Goal: Information Seeking & Learning: Learn about a topic

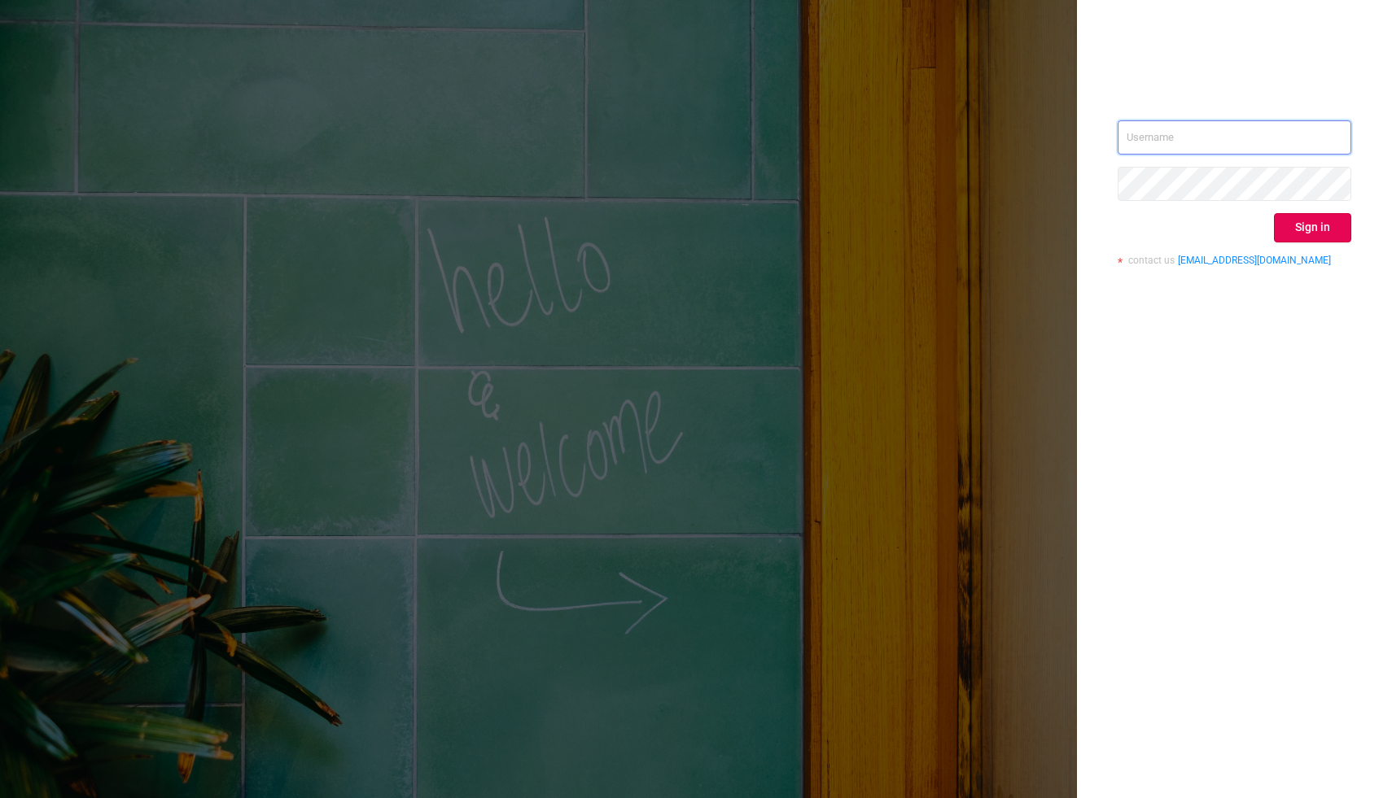
click at [1155, 140] on input "text" at bounding box center [1235, 137] width 234 height 34
paste input "user : shaun@couponroller.com"
click at [1157, 139] on input "user : shaun@couponroller.com" at bounding box center [1235, 137] width 234 height 34
type input "shaun@couponroller.com"
click at [1298, 228] on button "Sign in" at bounding box center [1312, 227] width 77 height 29
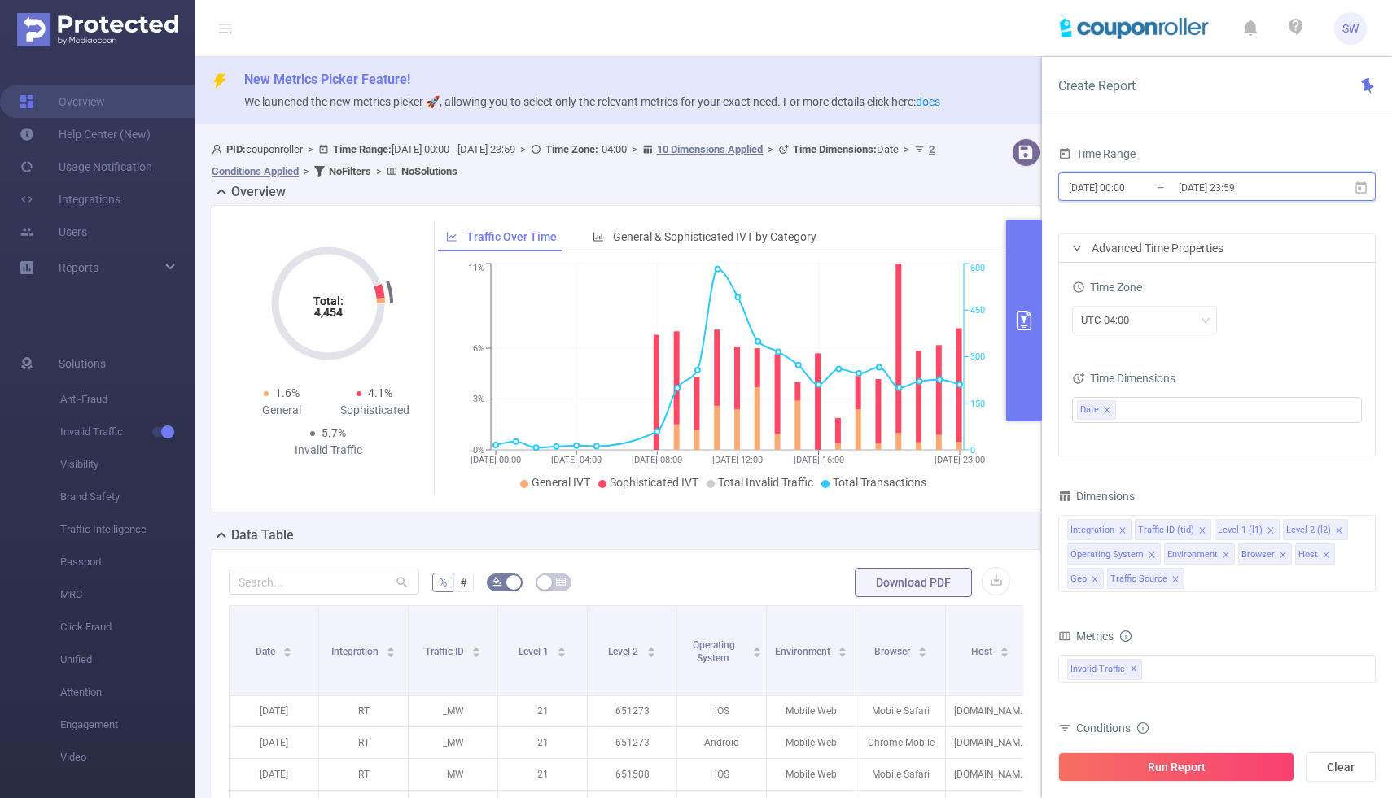
click at [1356, 194] on icon at bounding box center [1361, 188] width 15 height 15
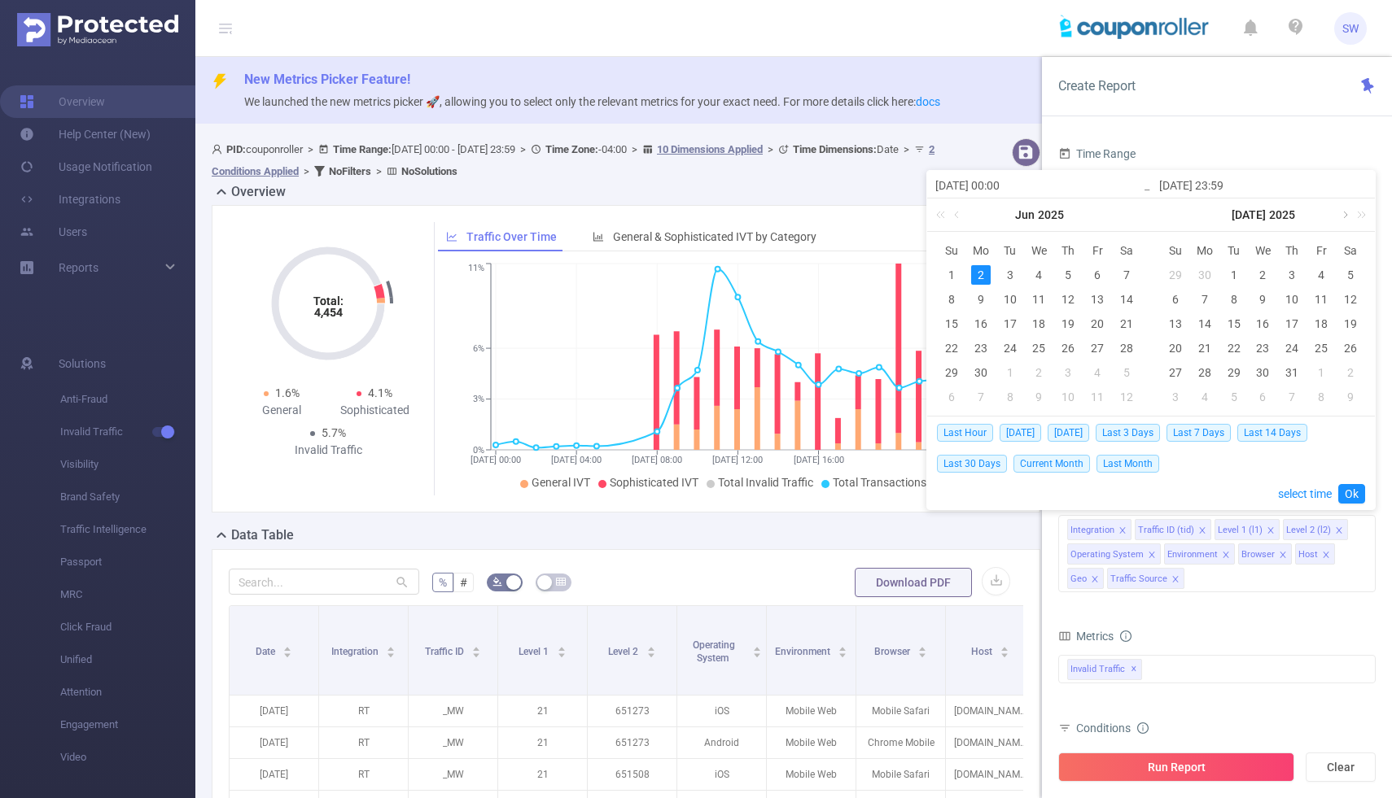
click at [1345, 216] on link at bounding box center [1343, 215] width 15 height 33
click at [1314, 277] on div "1" at bounding box center [1321, 275] width 20 height 20
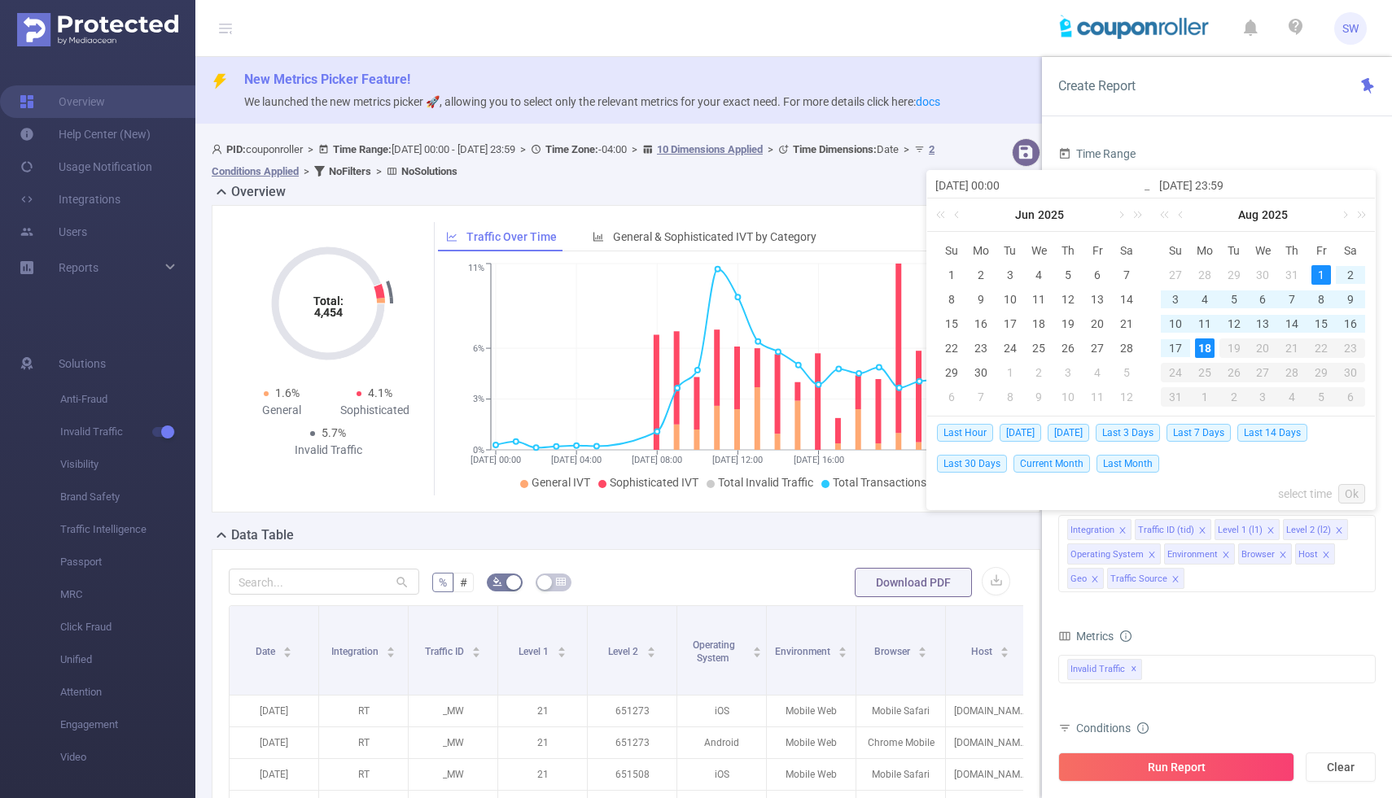
click at [1204, 346] on div "18" at bounding box center [1205, 349] width 20 height 20
type input "[DATE] 00:00"
type input "[DATE] 23:59"
type input "[DATE] 00:00"
type input "[DATE] 23:59"
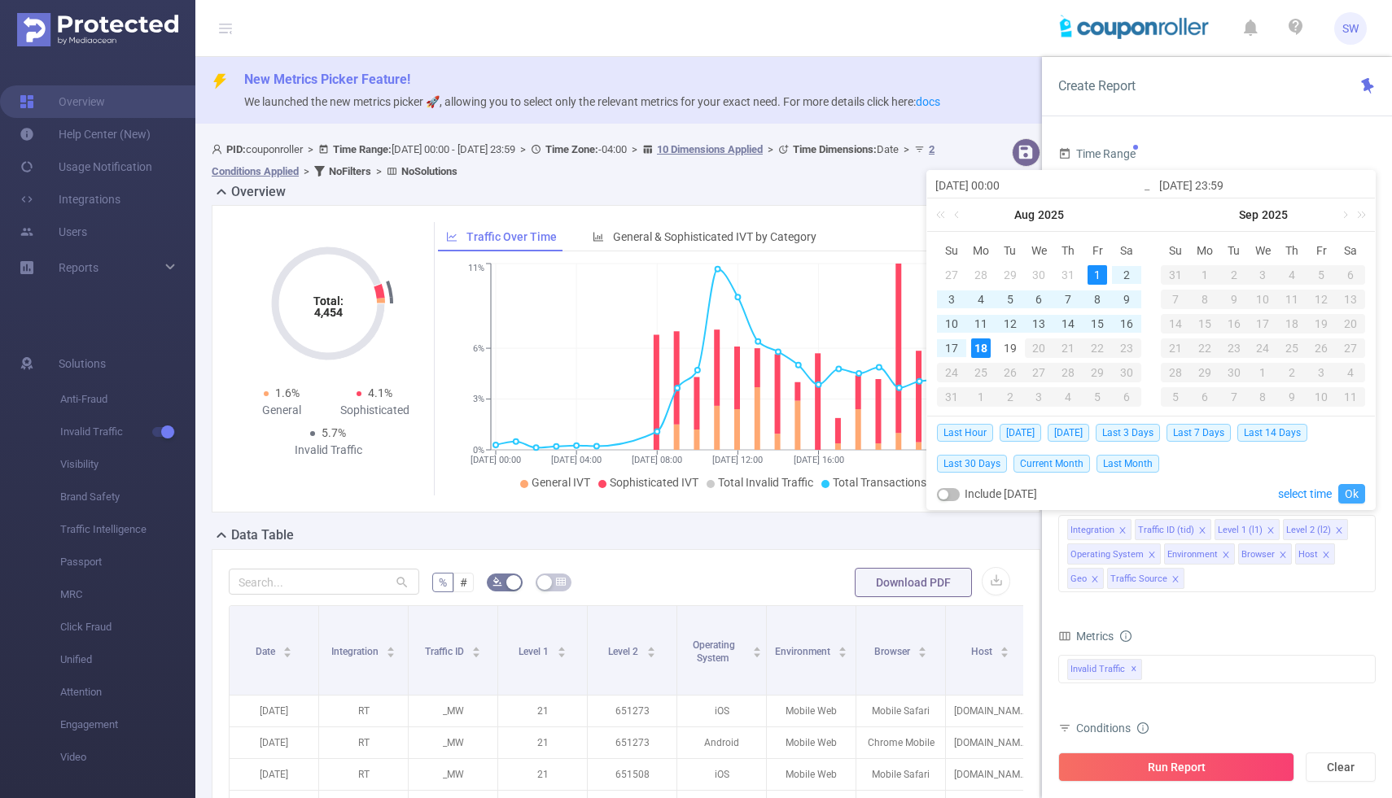
click at [1355, 495] on link "Ok" at bounding box center [1351, 494] width 27 height 20
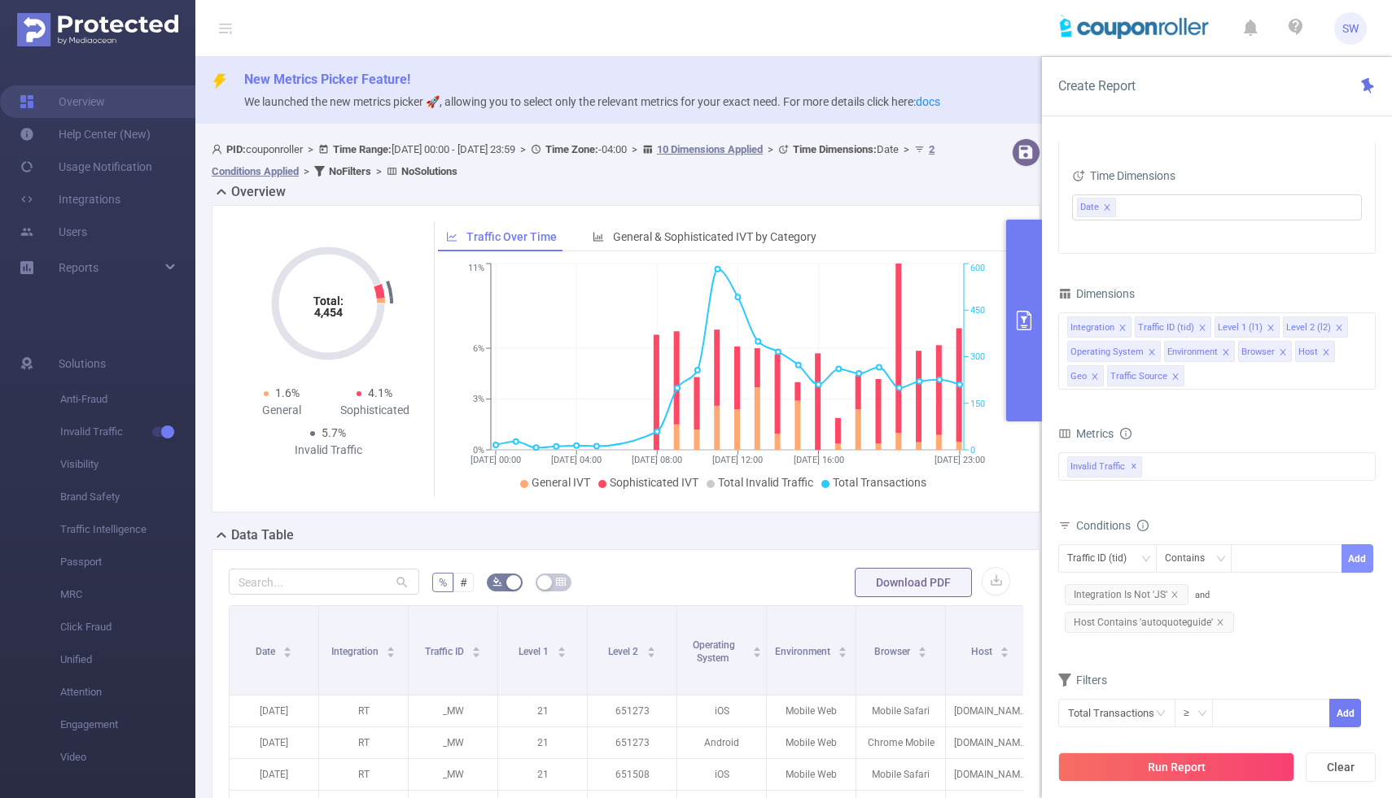
click at [1347, 563] on button "Add" at bounding box center [1357, 559] width 32 height 28
click at [1250, 562] on div at bounding box center [1287, 558] width 94 height 27
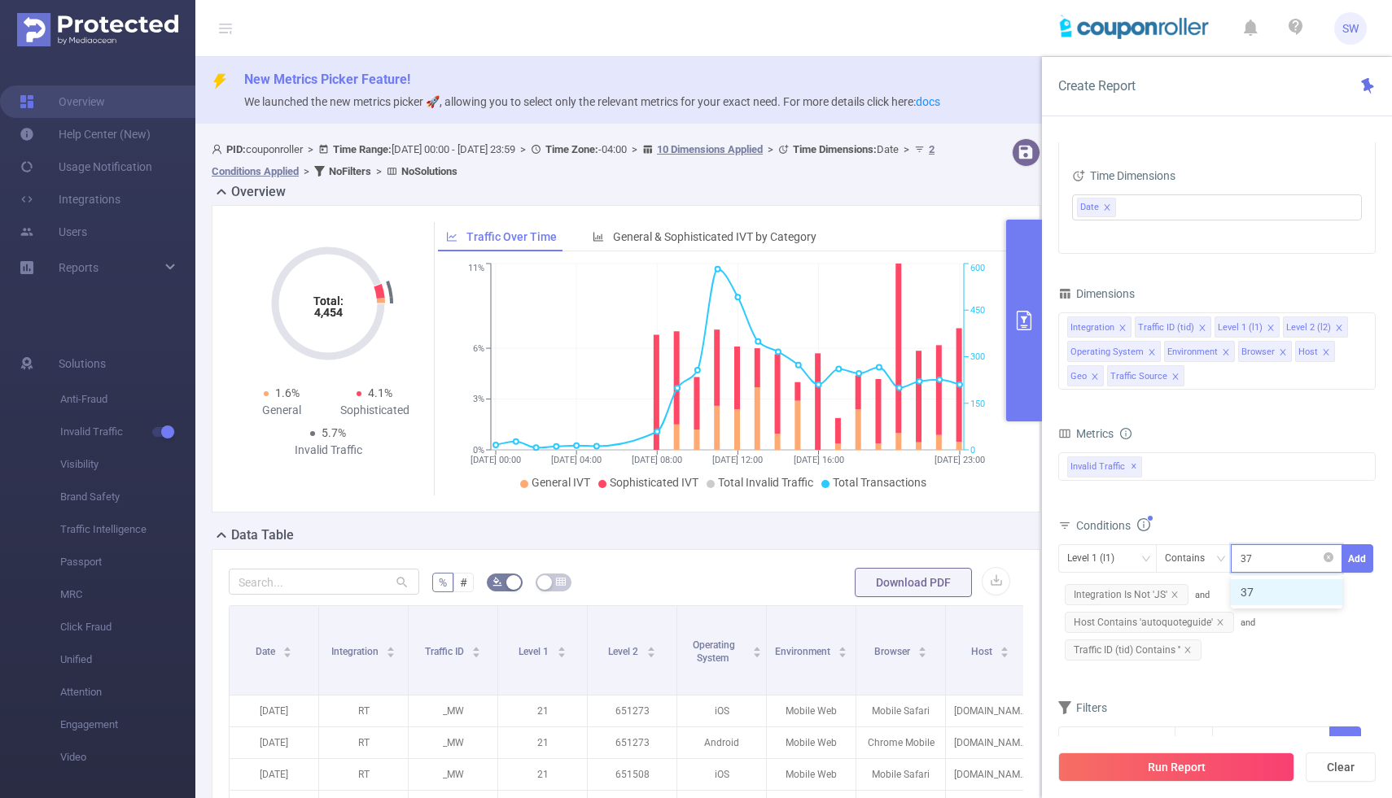
type input "376"
click at [1261, 587] on li "376" at bounding box center [1287, 593] width 112 height 26
click at [1361, 562] on button "Add" at bounding box center [1357, 559] width 32 height 28
click at [1295, 559] on div at bounding box center [1287, 558] width 94 height 27
type input "1068"
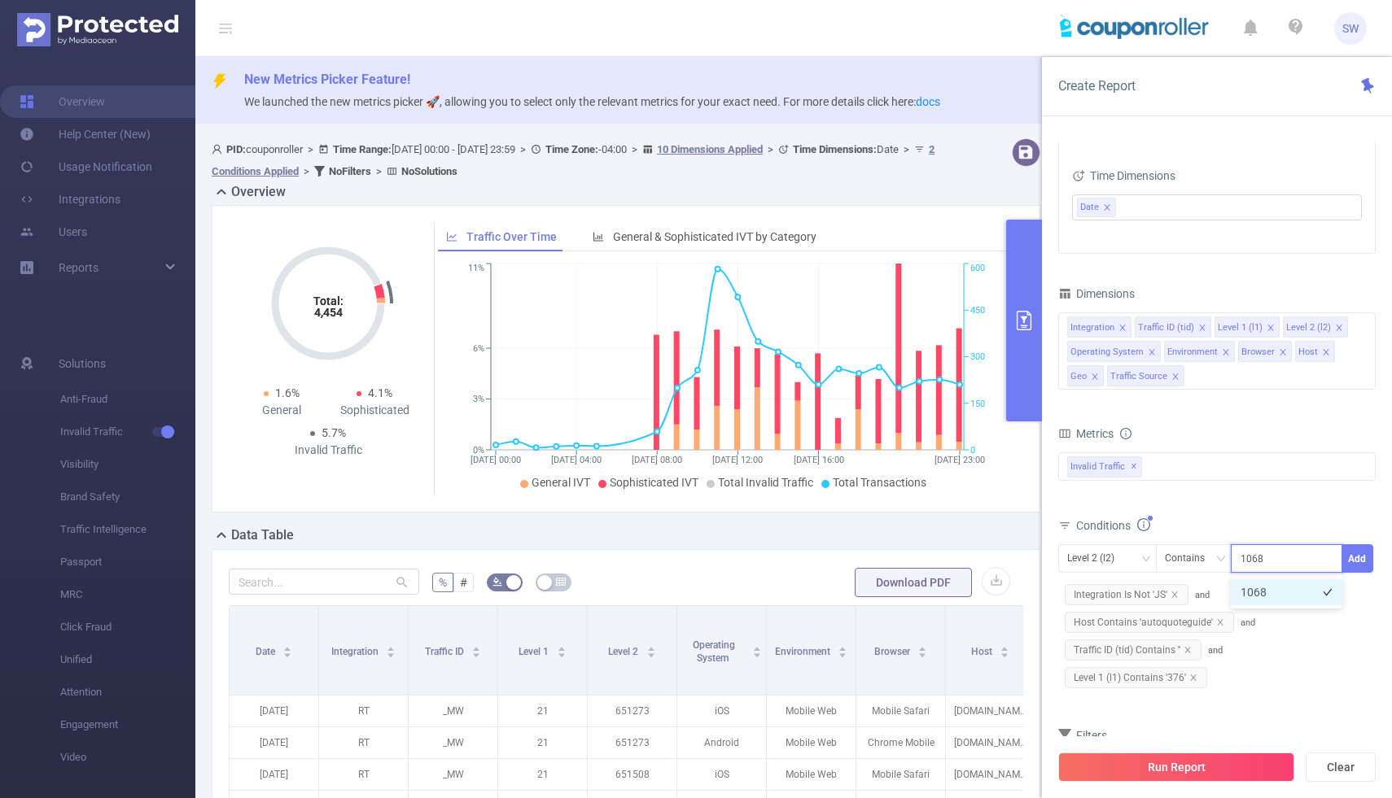
click at [1281, 593] on li "1068" at bounding box center [1287, 593] width 112 height 26
click at [1359, 558] on button "Add" at bounding box center [1357, 559] width 32 height 28
click at [1145, 772] on button "Run Report" at bounding box center [1176, 767] width 236 height 29
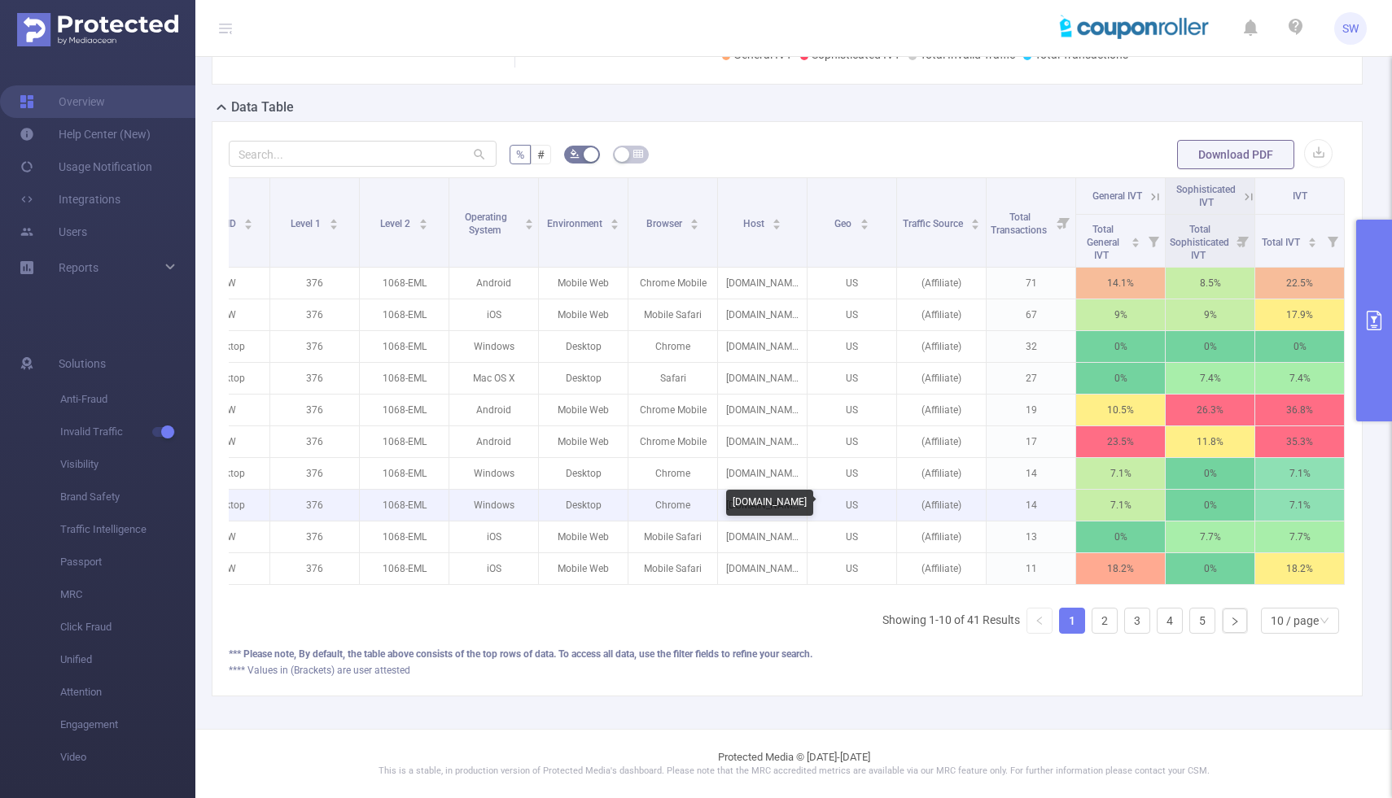
scroll to position [0, 230]
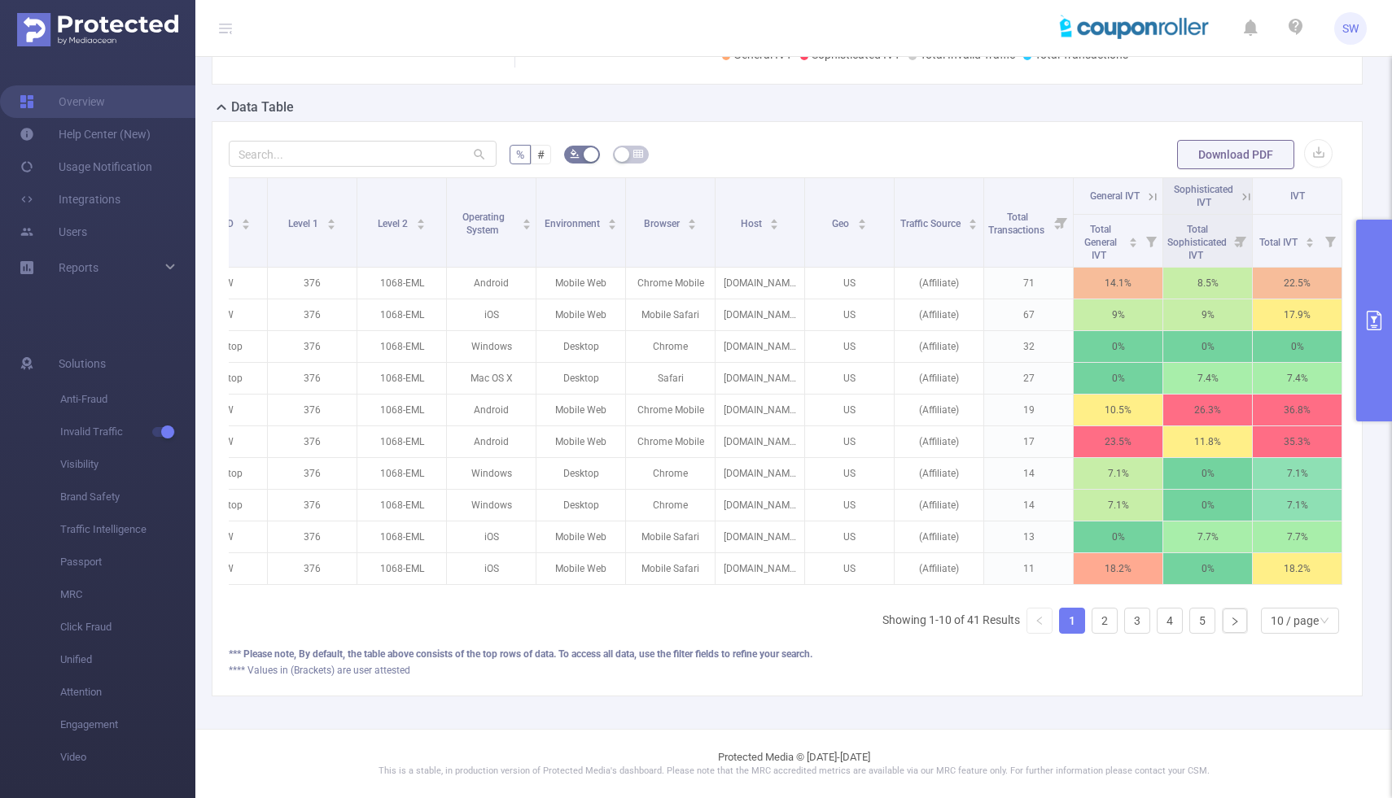
click at [1156, 199] on icon at bounding box center [1152, 196] width 7 height 7
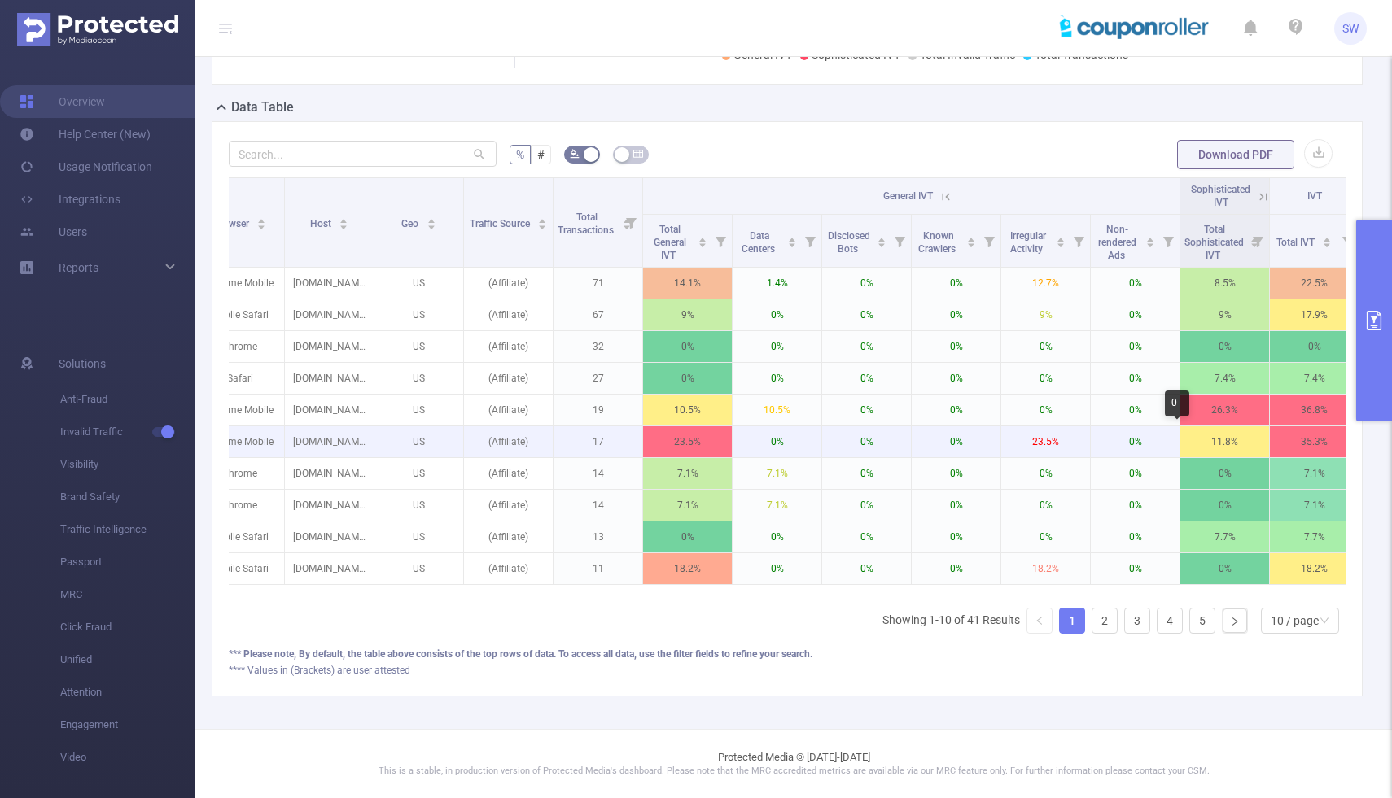
scroll to position [0, 669]
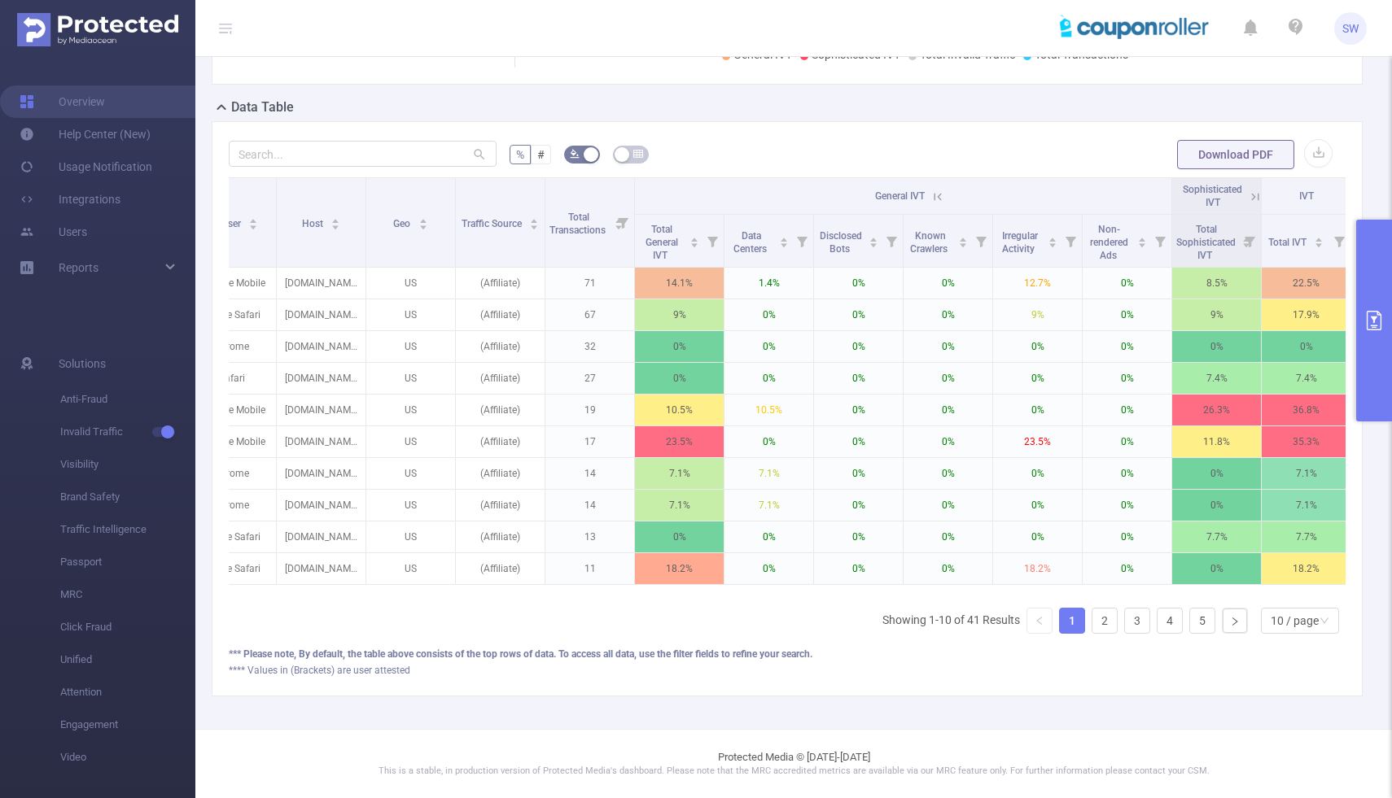
click at [1257, 199] on icon at bounding box center [1254, 196] width 7 height 7
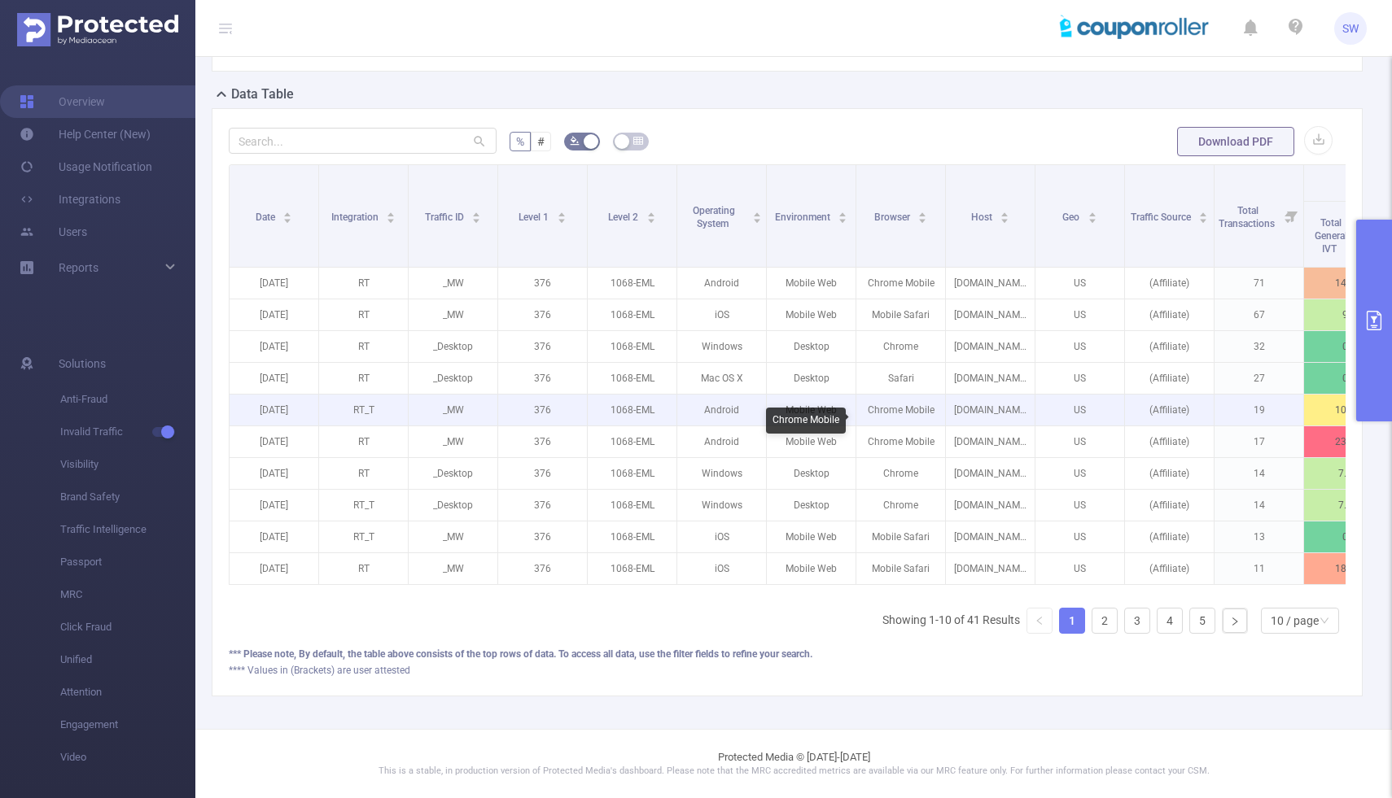
scroll to position [440, 0]
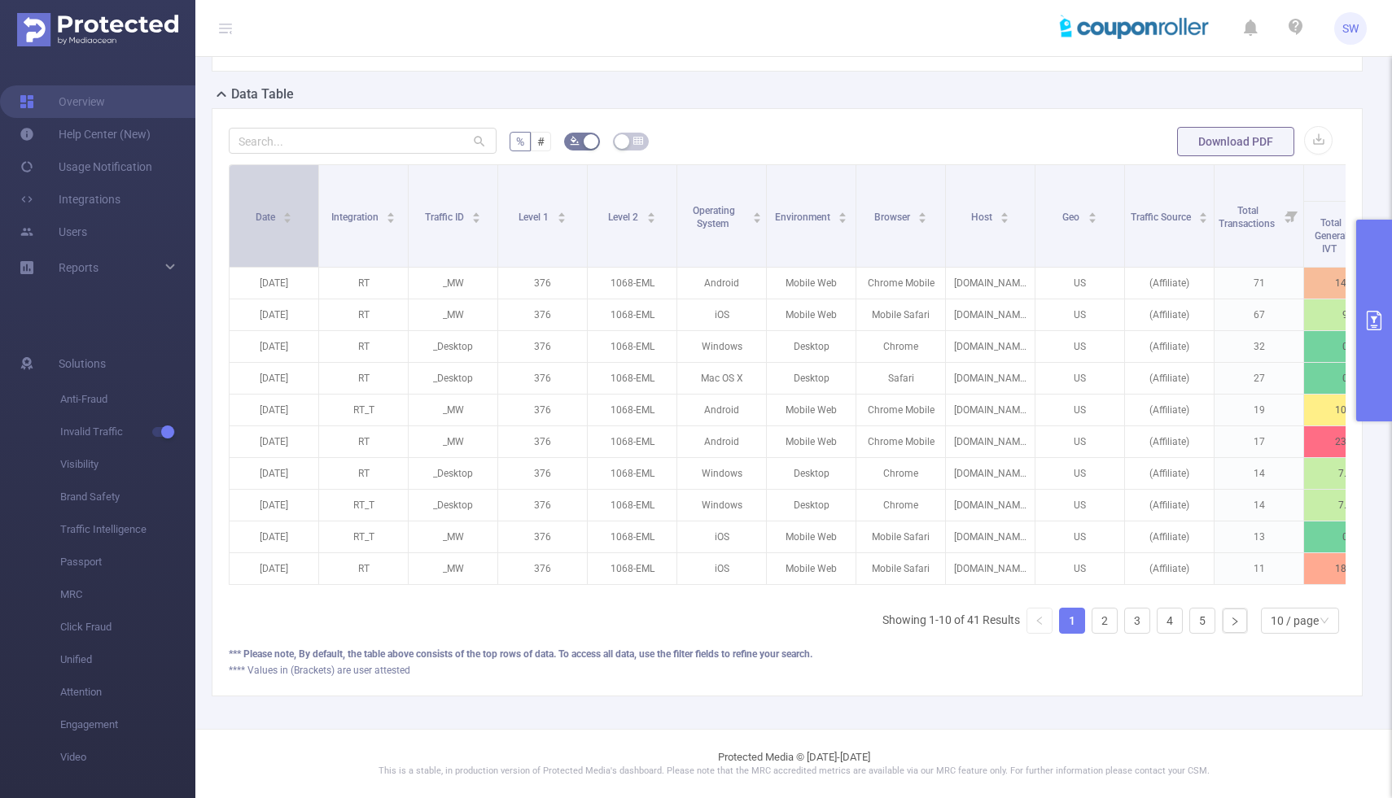
click at [293, 220] on div "Date" at bounding box center [274, 216] width 37 height 16
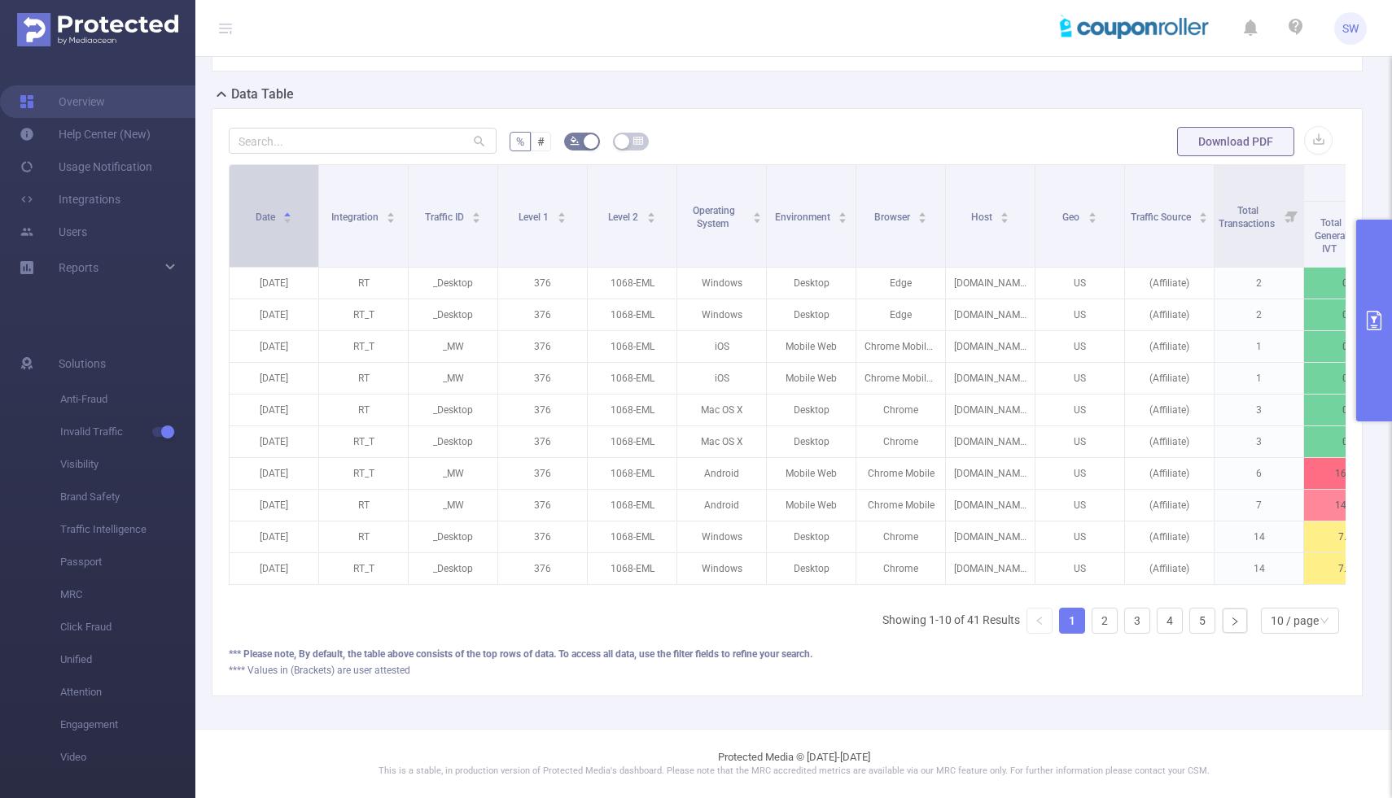
click at [293, 220] on div "Date" at bounding box center [274, 216] width 37 height 16
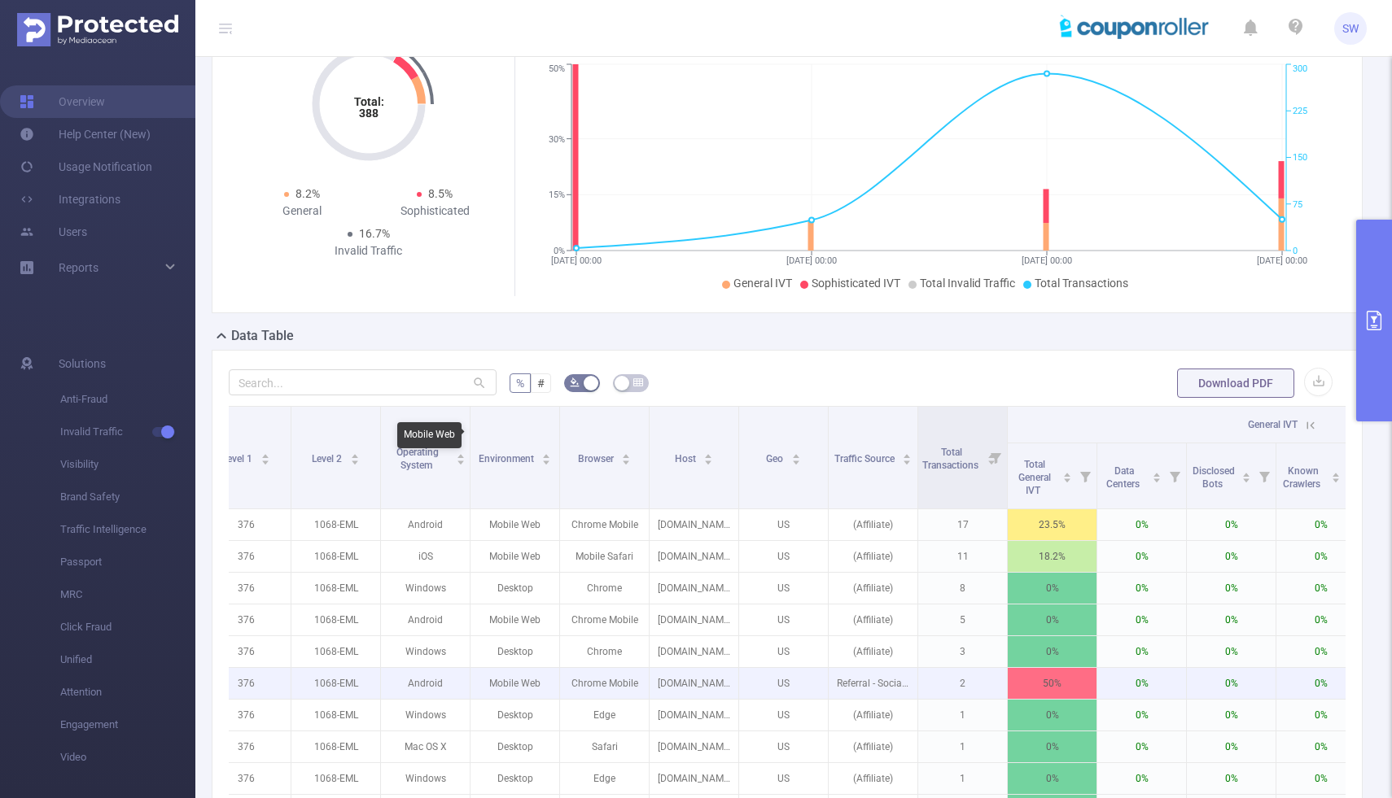
scroll to position [0, 0]
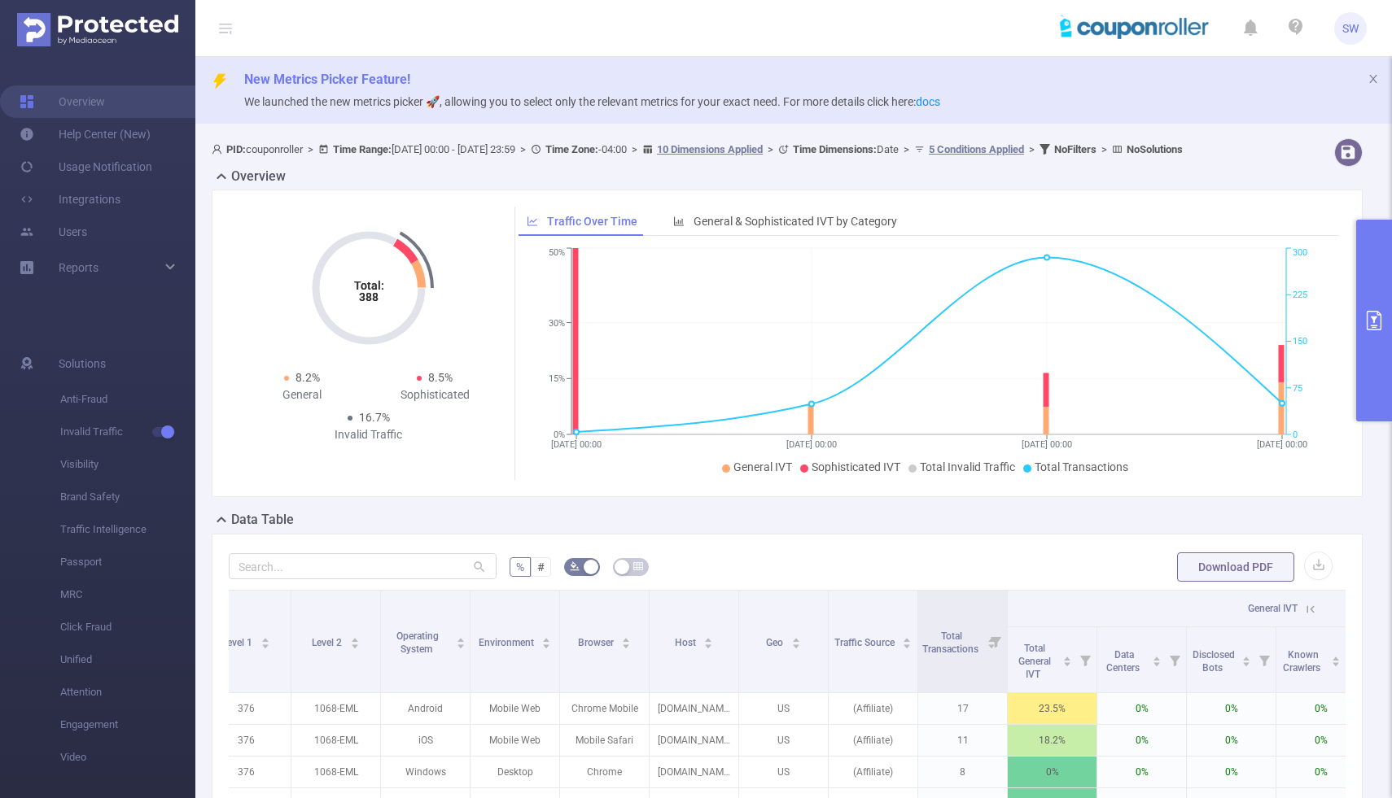
click at [1380, 326] on icon "primary" at bounding box center [1374, 321] width 15 height 20
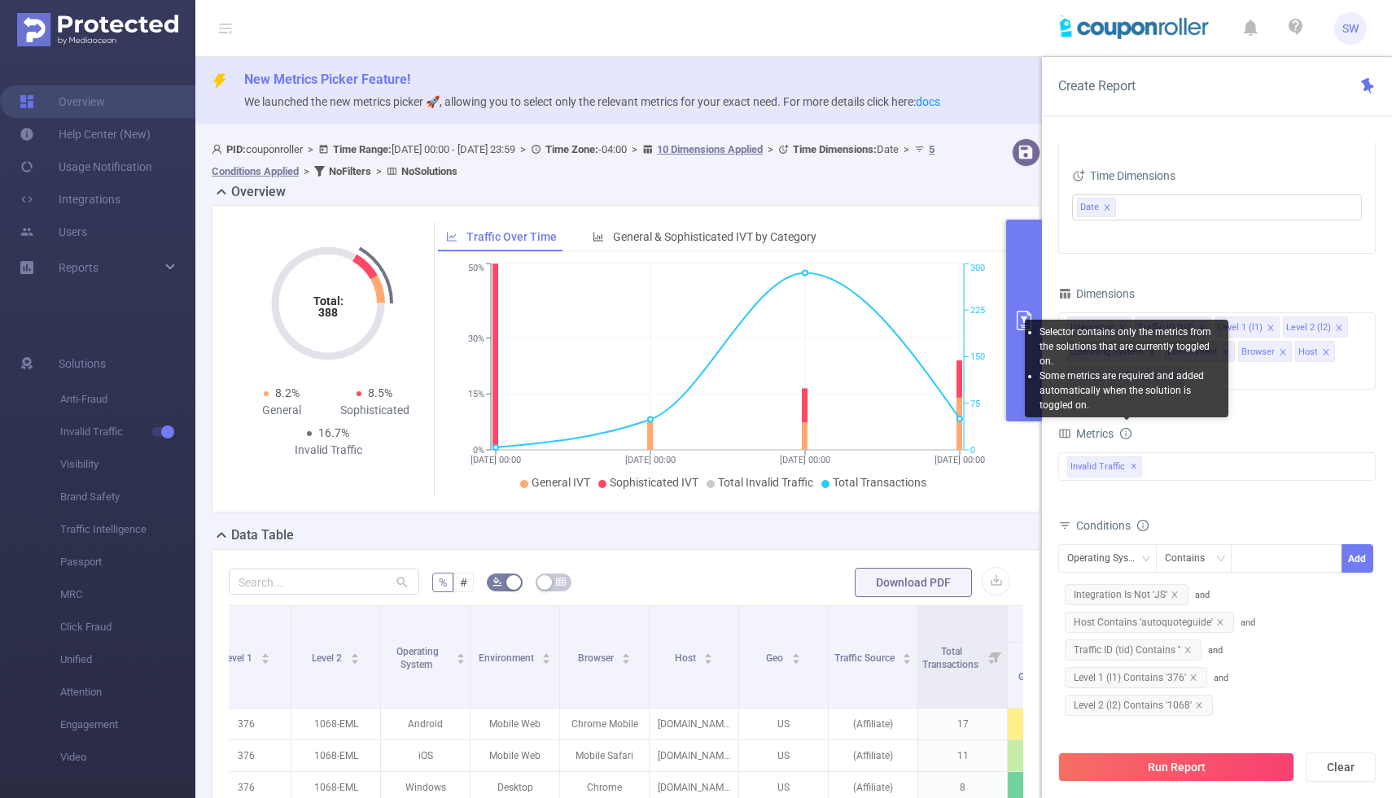
click at [1125, 429] on icon "icon: info-circle" at bounding box center [1125, 433] width 11 height 11
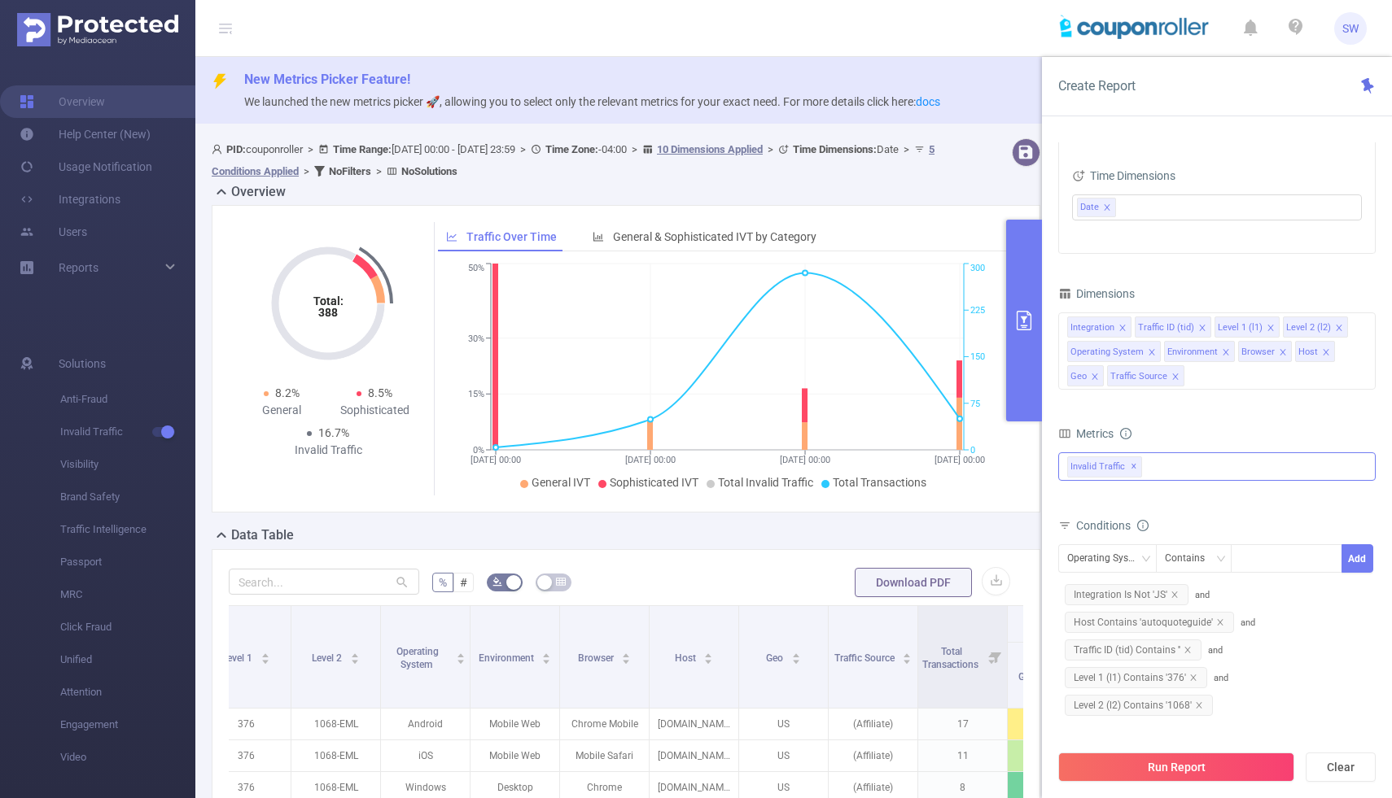
click at [1175, 464] on div "Invalid Traffic ✕" at bounding box center [1216, 467] width 317 height 28
click at [1083, 480] on li "Anti-Fraud" at bounding box center [1217, 474] width 316 height 22
click at [1083, 470] on span at bounding box center [1084, 473] width 13 height 13
click at [1262, 410] on form "Dimensions Integration Traffic ID (tid) Level 1 (l1) Level 2 (l2) Operating Sys…" at bounding box center [1216, 556] width 317 height 549
click at [1204, 376] on div "Integration Traffic ID (tid) Level 1 (l1) Level 2 (l2) Operating System Environ…" at bounding box center [1216, 351] width 317 height 77
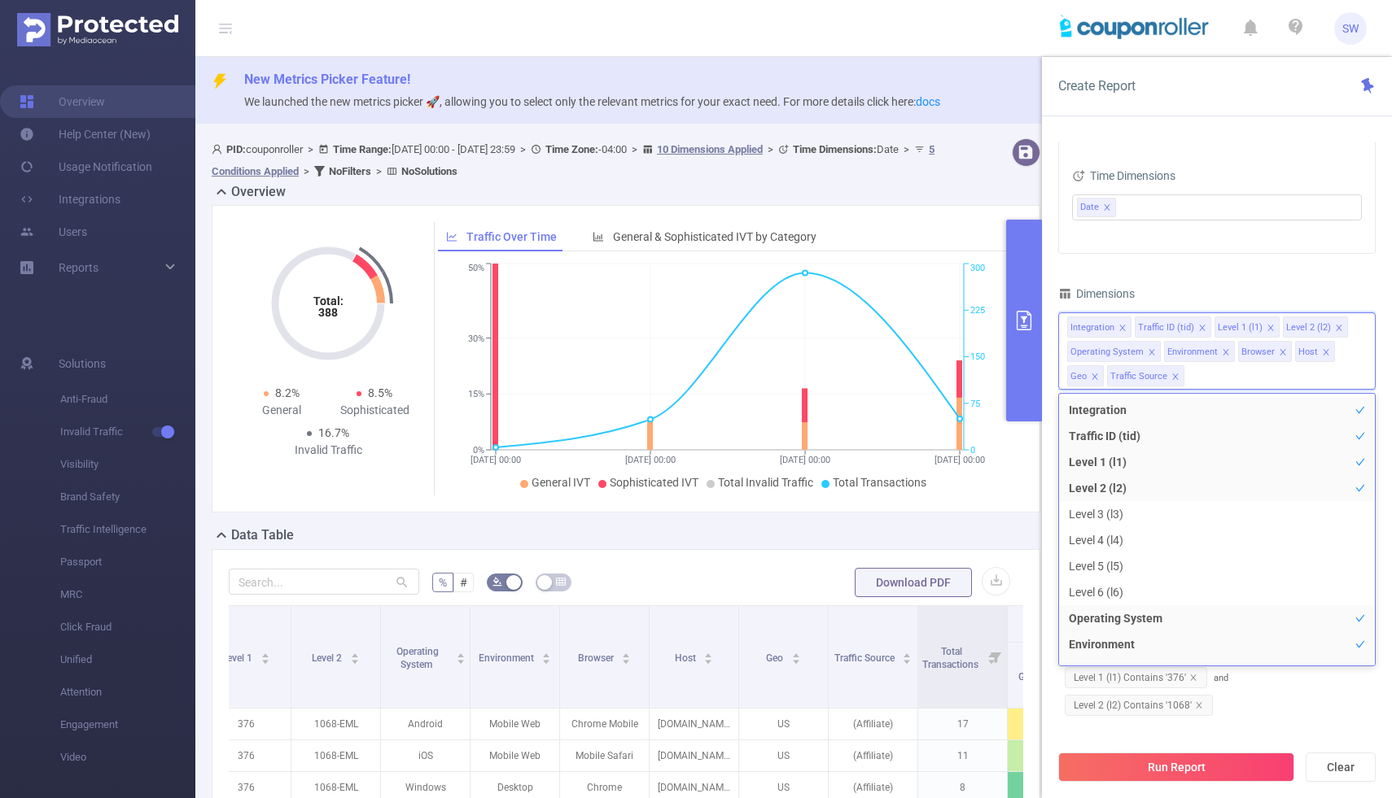
click at [1220, 281] on div "Time Range 2025-08-01 00:00 _ 2025-08-18 23:59 Advanced Time Properties Time Zo…" at bounding box center [1216, 386] width 317 height 892
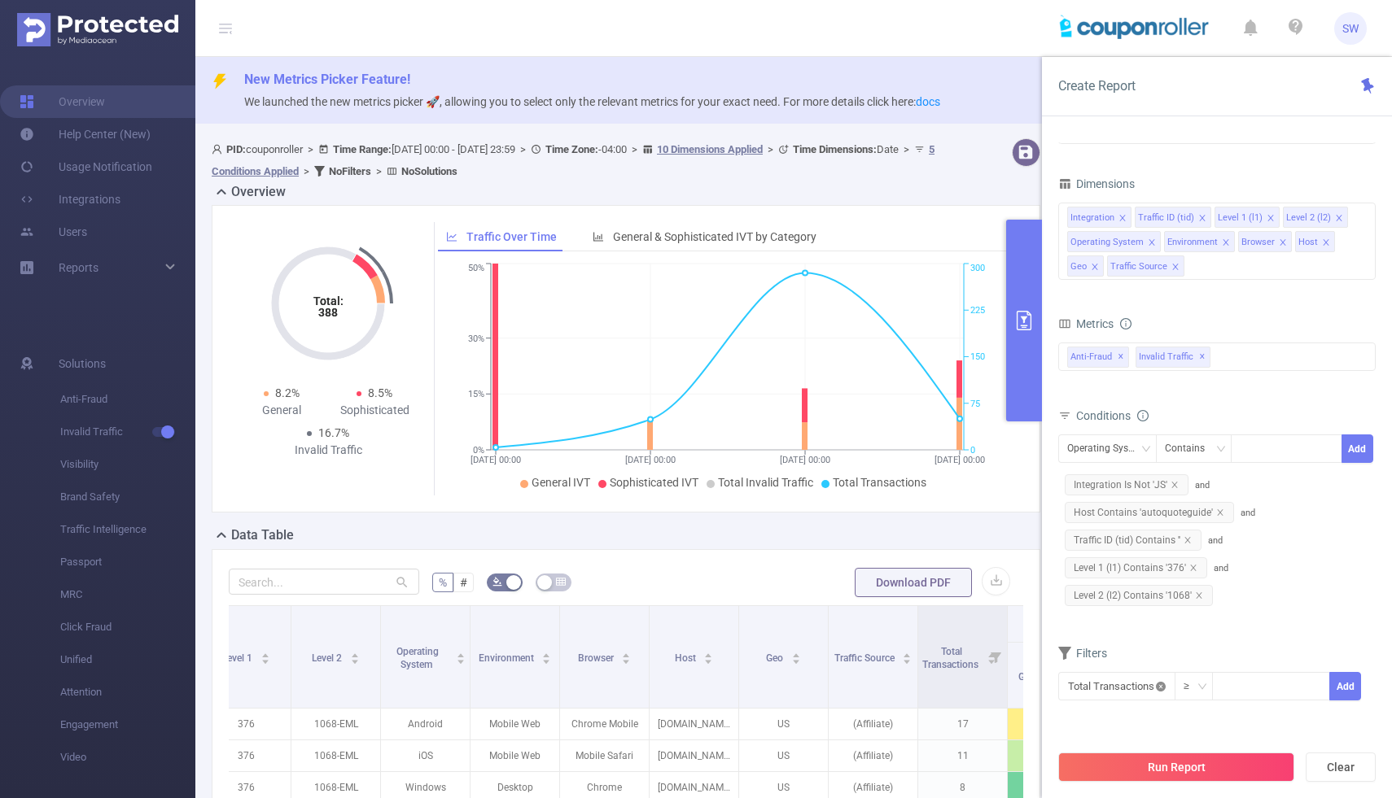
click at [1165, 687] on icon "icon: close-circle" at bounding box center [1161, 687] width 10 height 10
click at [1165, 687] on icon "icon: down" at bounding box center [1161, 687] width 10 height 10
click at [1118, 573] on li "Anti-Fraud" at bounding box center [1114, 565] width 113 height 26
click at [1205, 545] on li "Fraudulent" at bounding box center [1220, 539] width 97 height 26
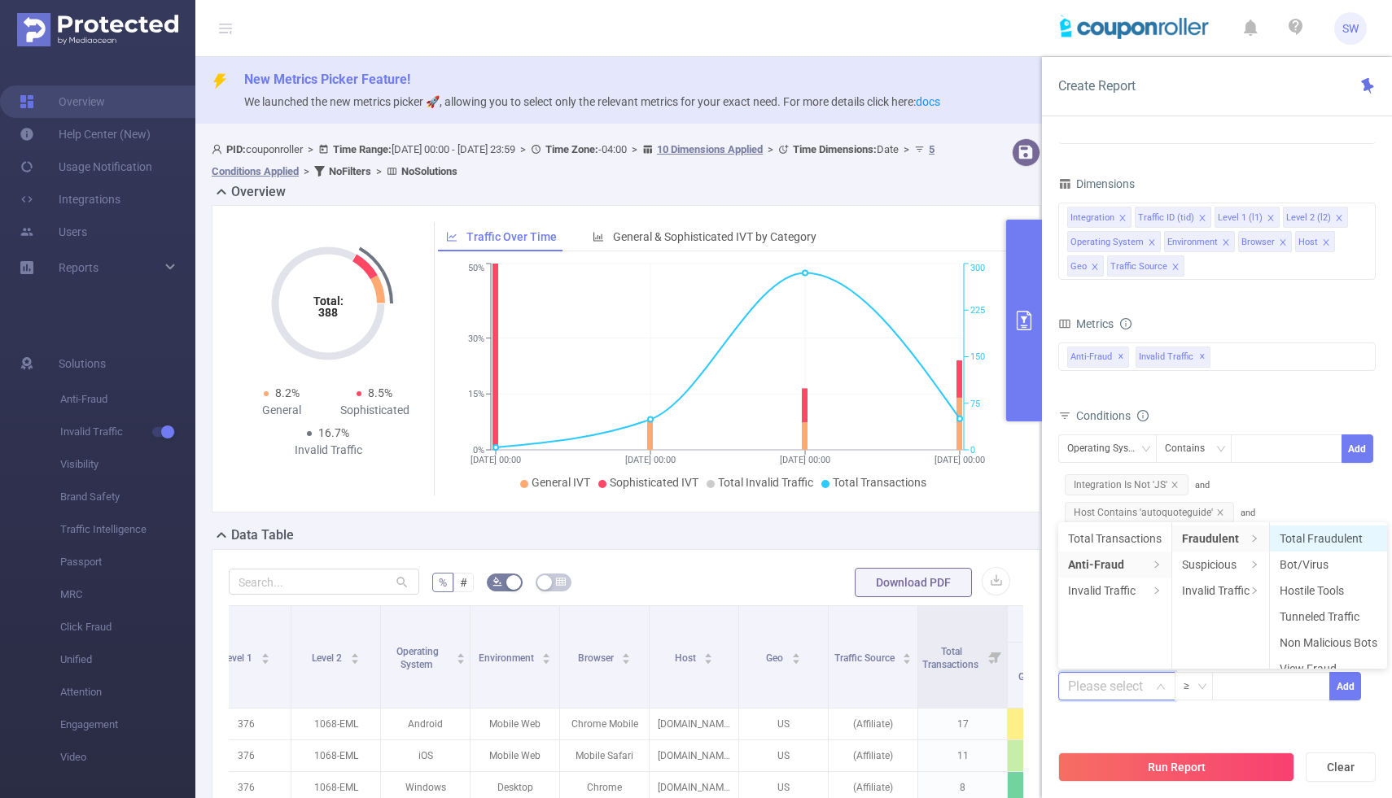
click at [1292, 543] on li "Total Fraudulent" at bounding box center [1328, 539] width 117 height 26
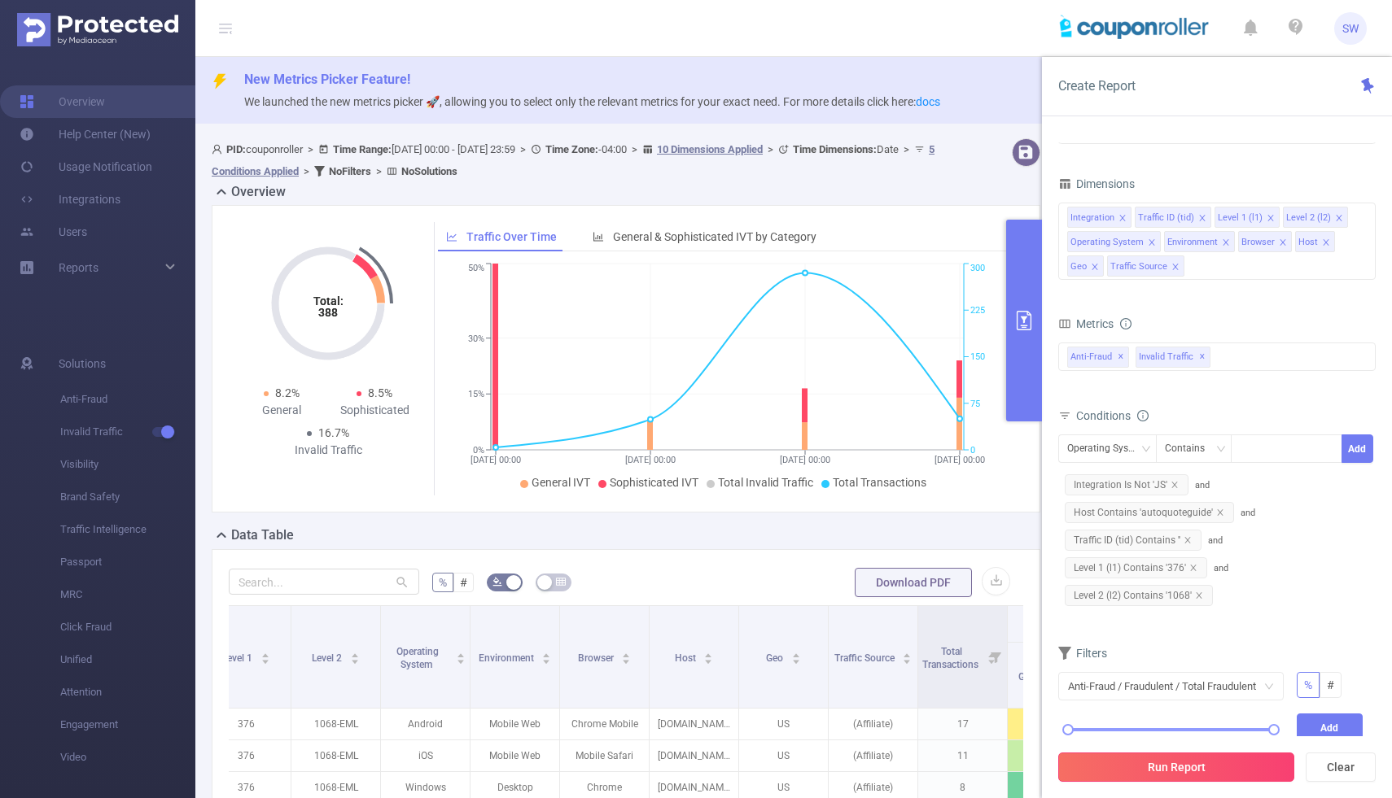
click at [1245, 767] on button "Run Report" at bounding box center [1176, 767] width 236 height 29
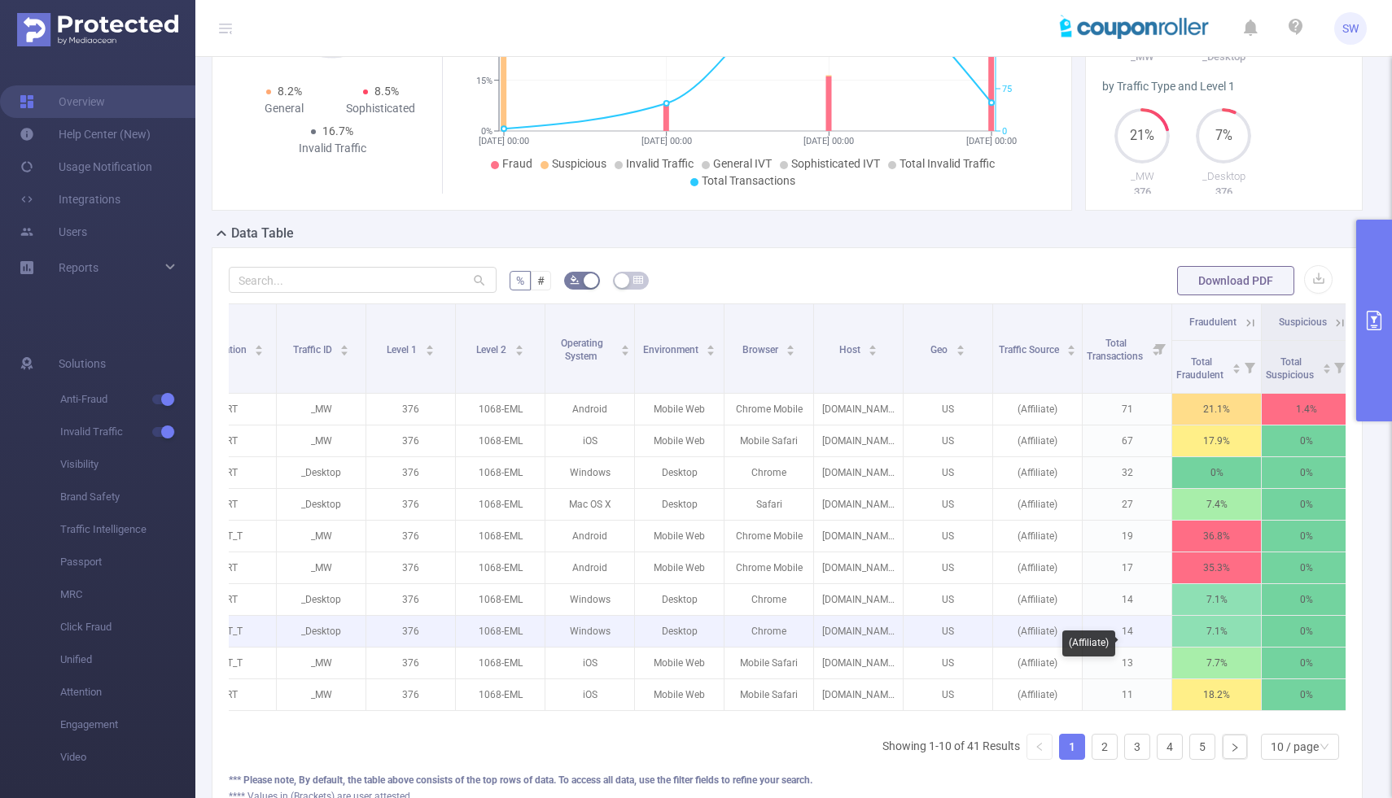
scroll to position [0, 163]
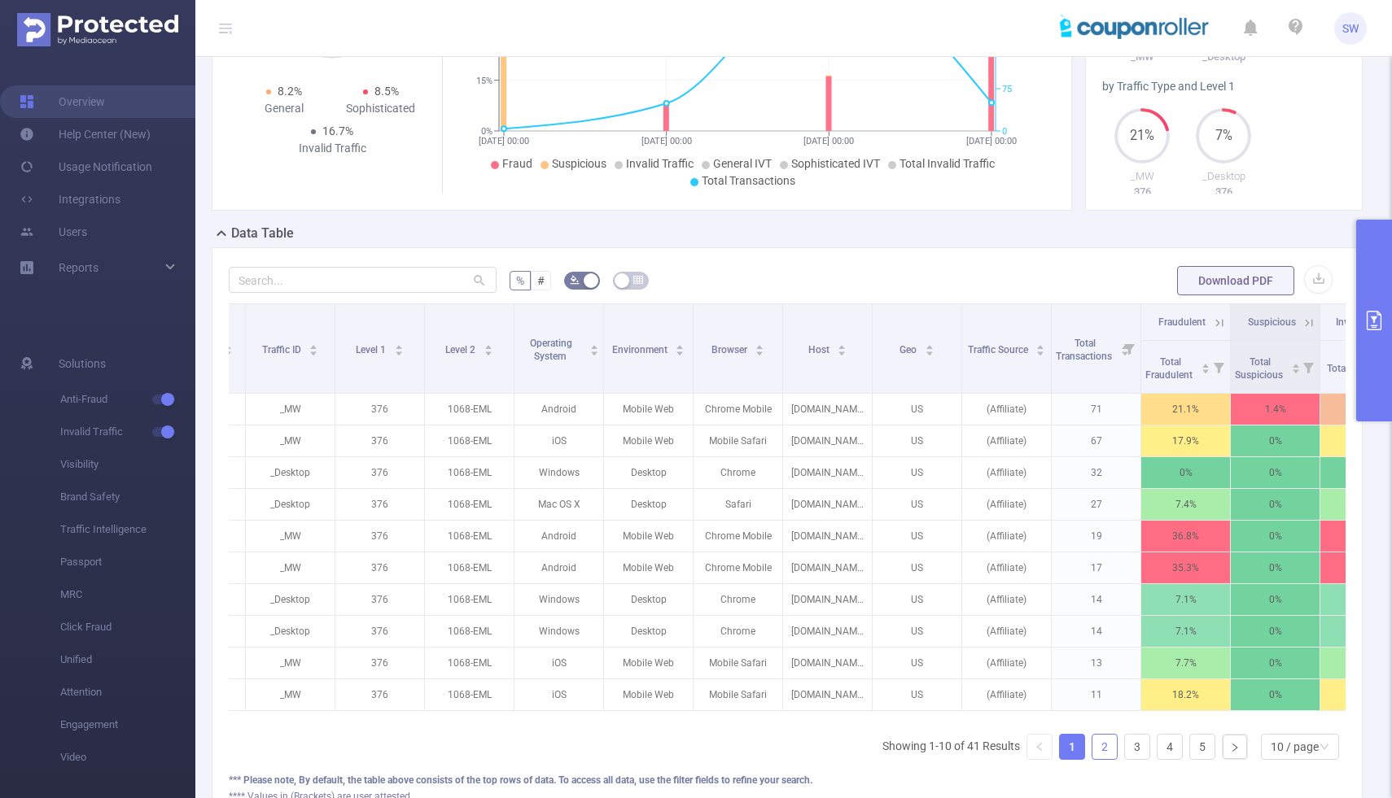
click at [1104, 759] on link "2" at bounding box center [1104, 747] width 24 height 24
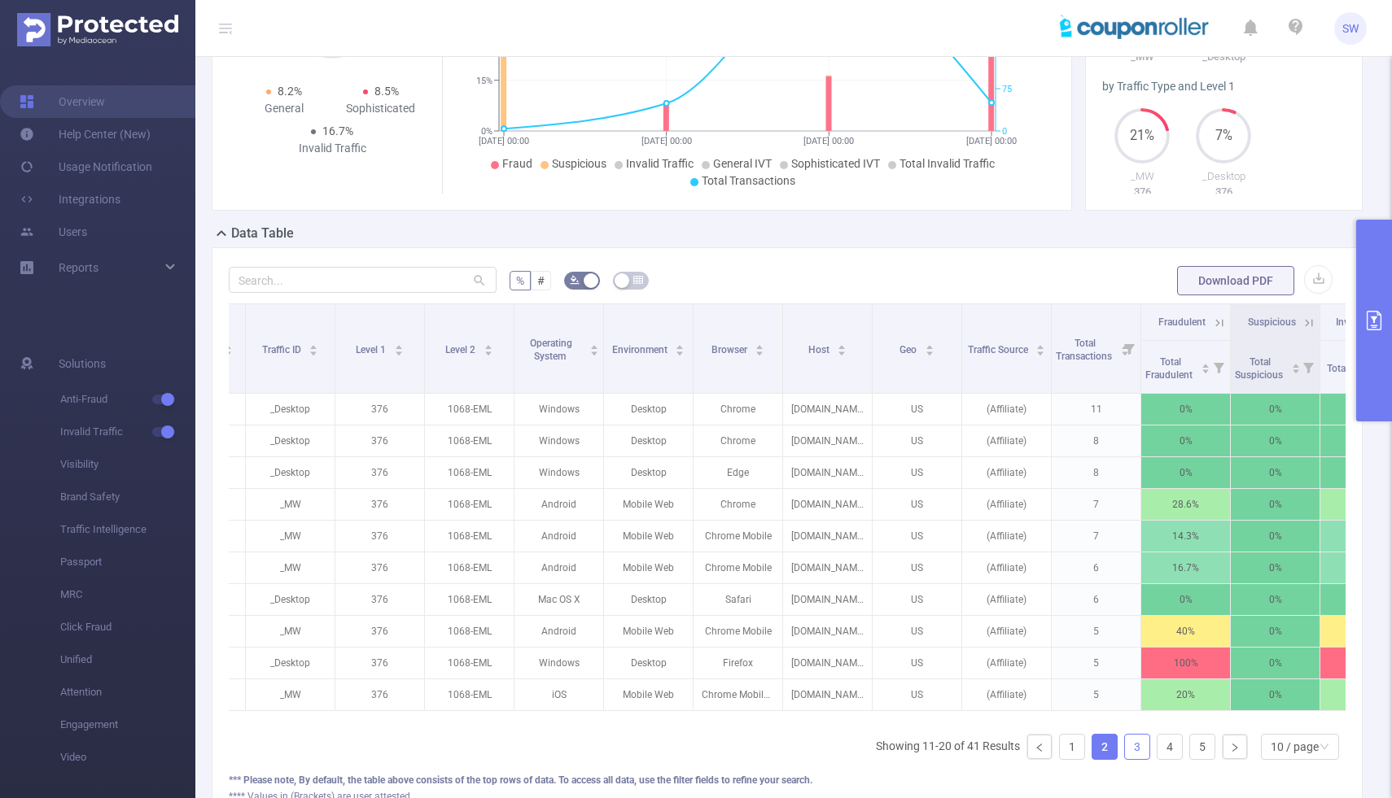
click at [1135, 759] on link "3" at bounding box center [1137, 747] width 24 height 24
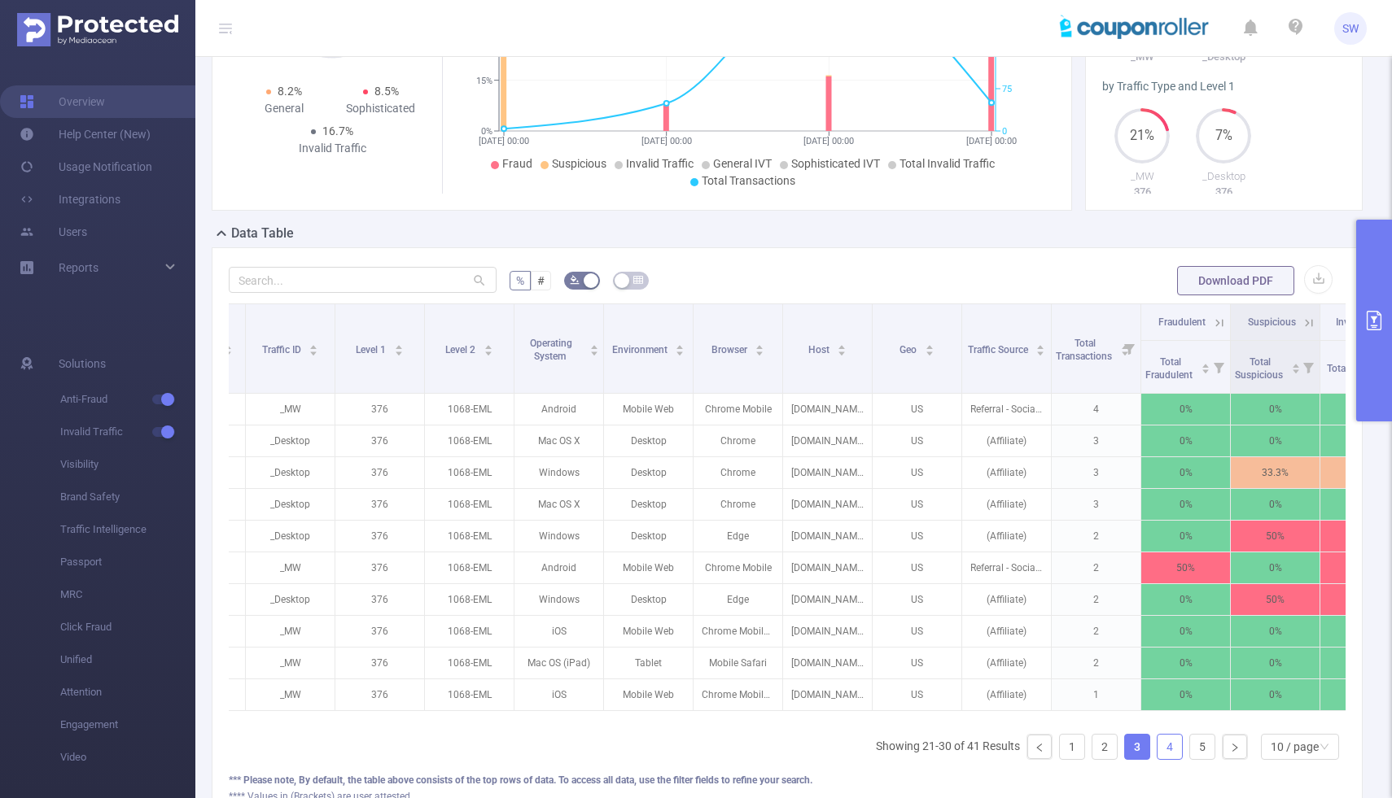
click at [1166, 759] on link "4" at bounding box center [1169, 747] width 24 height 24
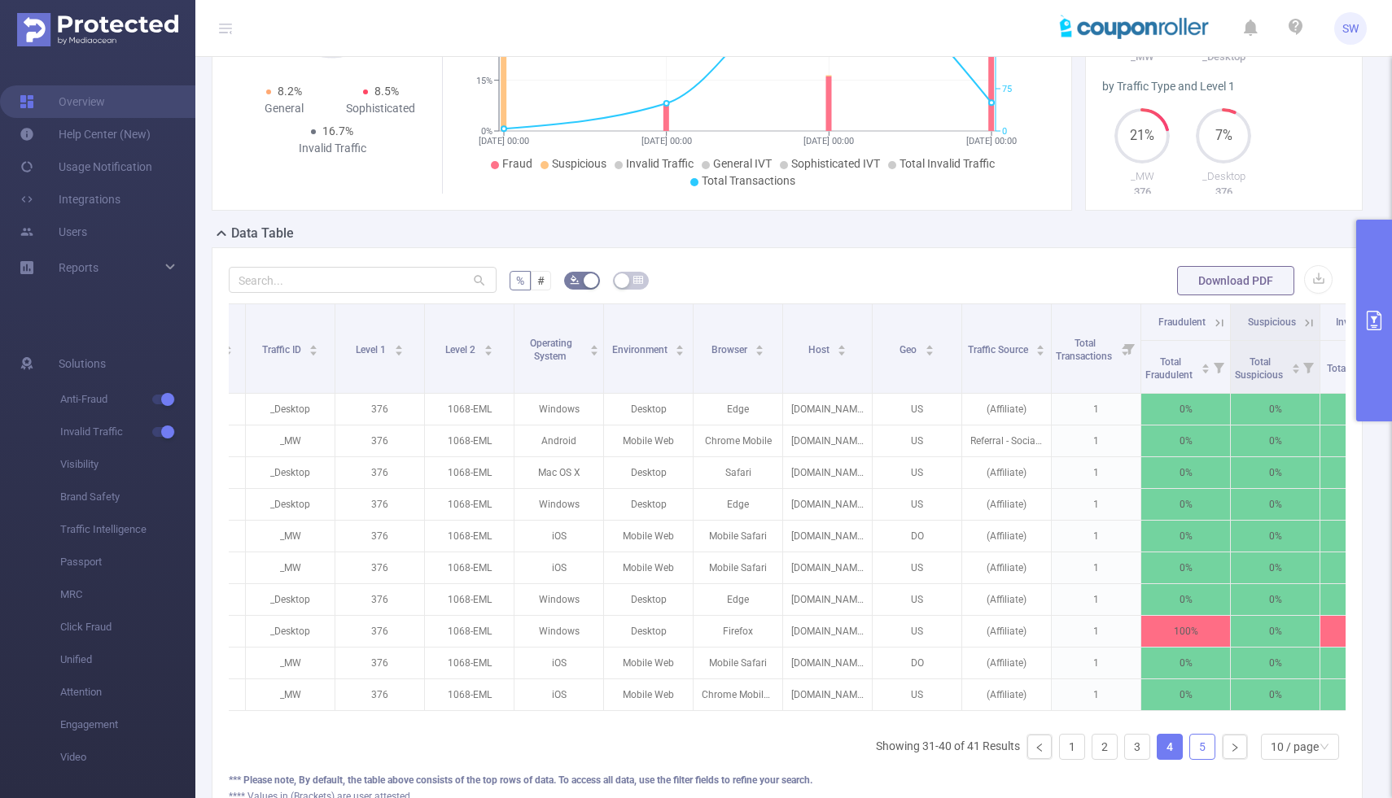
click at [1195, 759] on link "5" at bounding box center [1202, 747] width 24 height 24
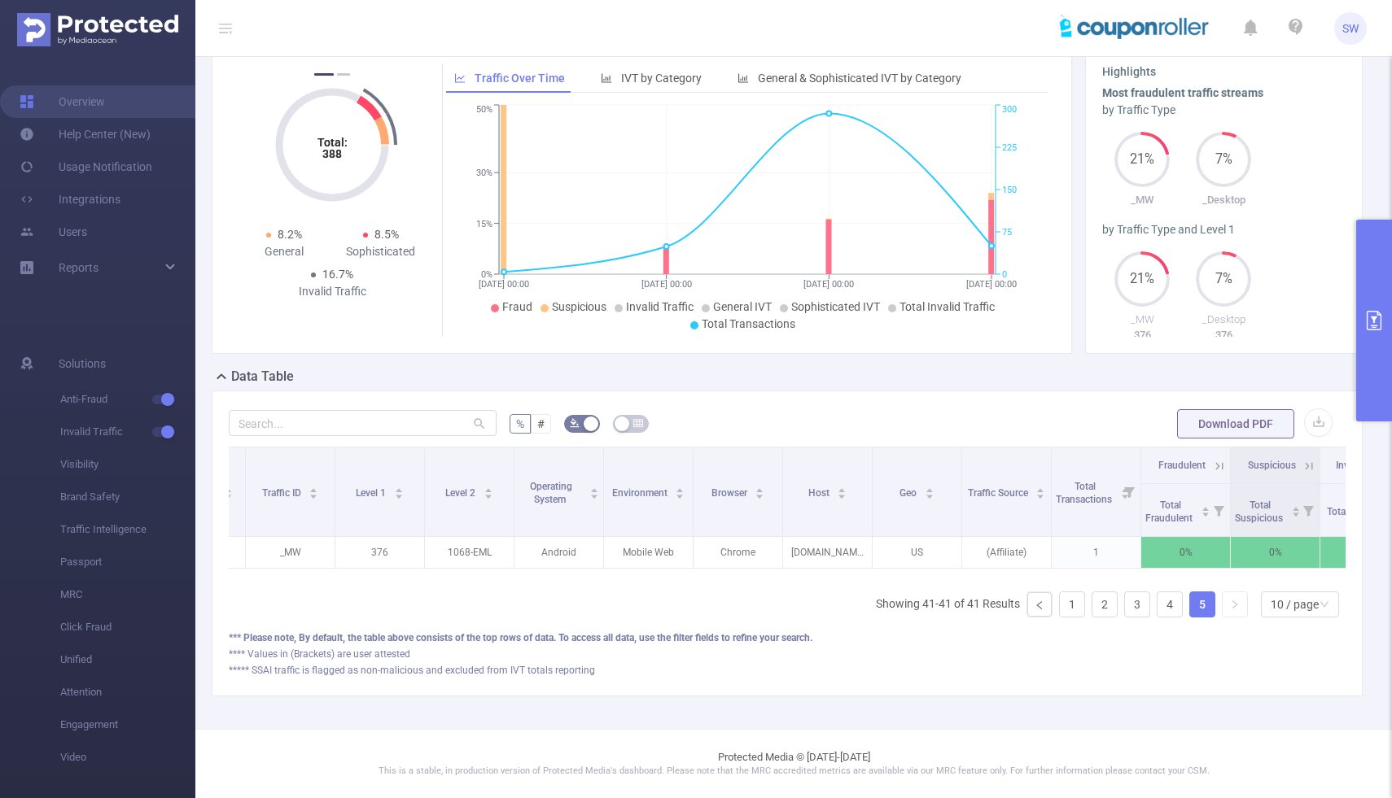
scroll to position [158, 0]
click at [1075, 602] on link "1" at bounding box center [1072, 605] width 24 height 24
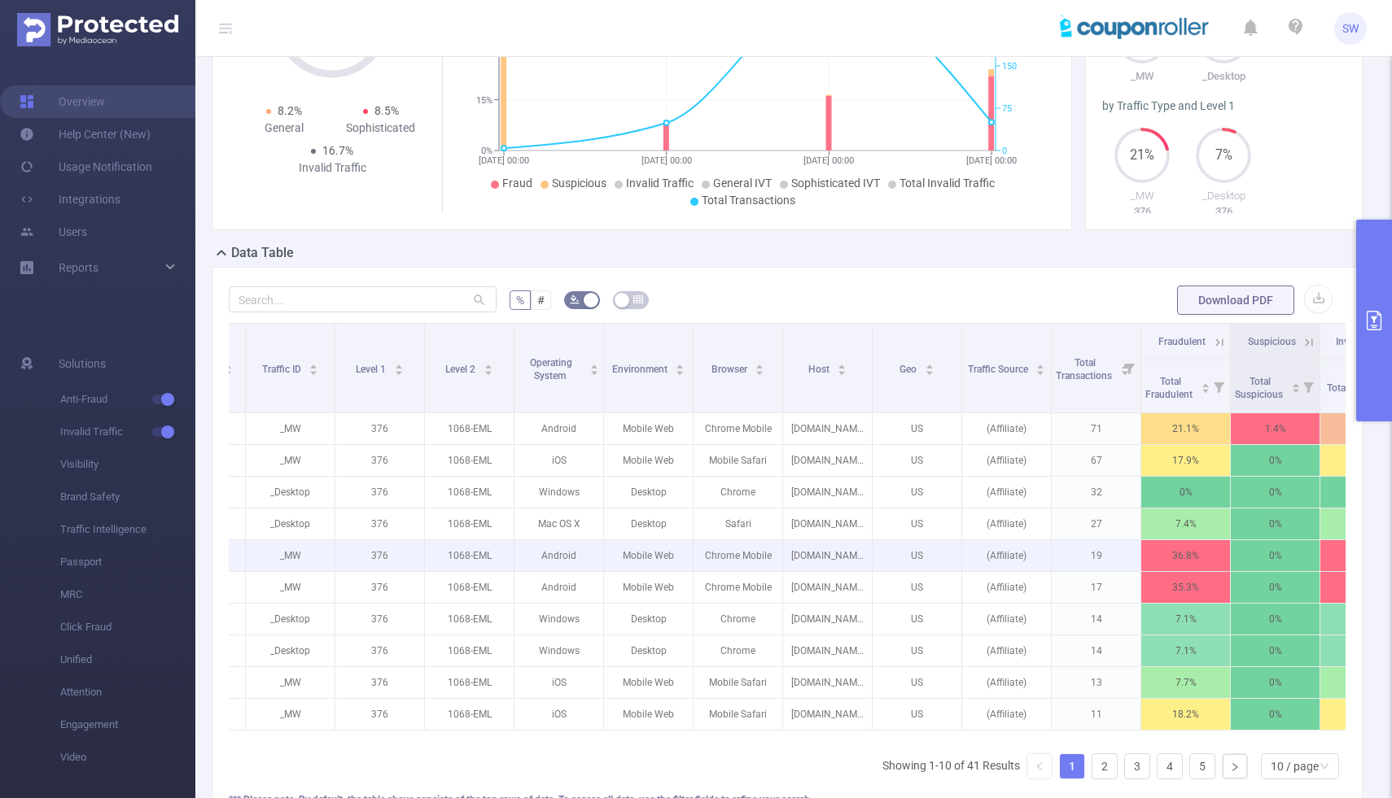
scroll to position [0, 0]
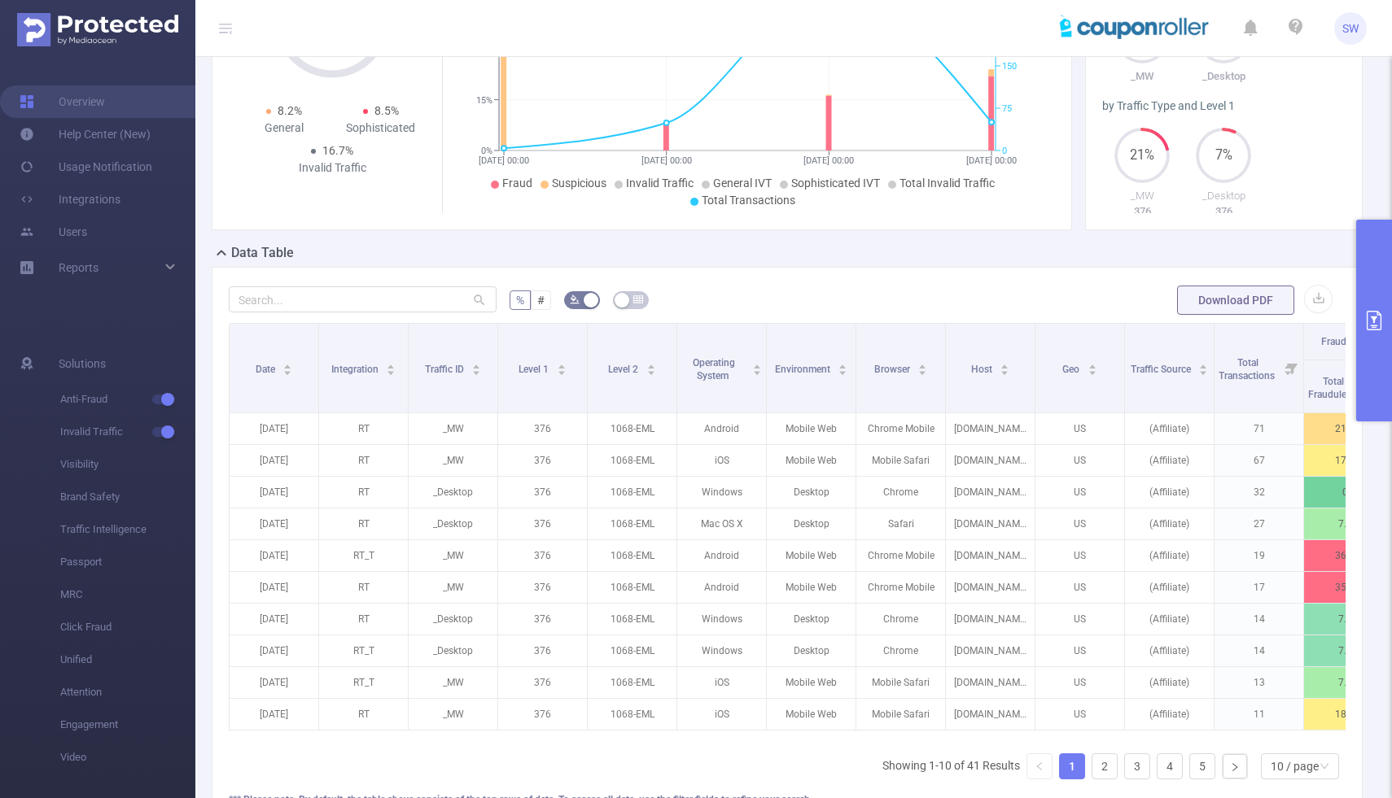
click at [1370, 324] on icon "primary" at bounding box center [1374, 321] width 20 height 20
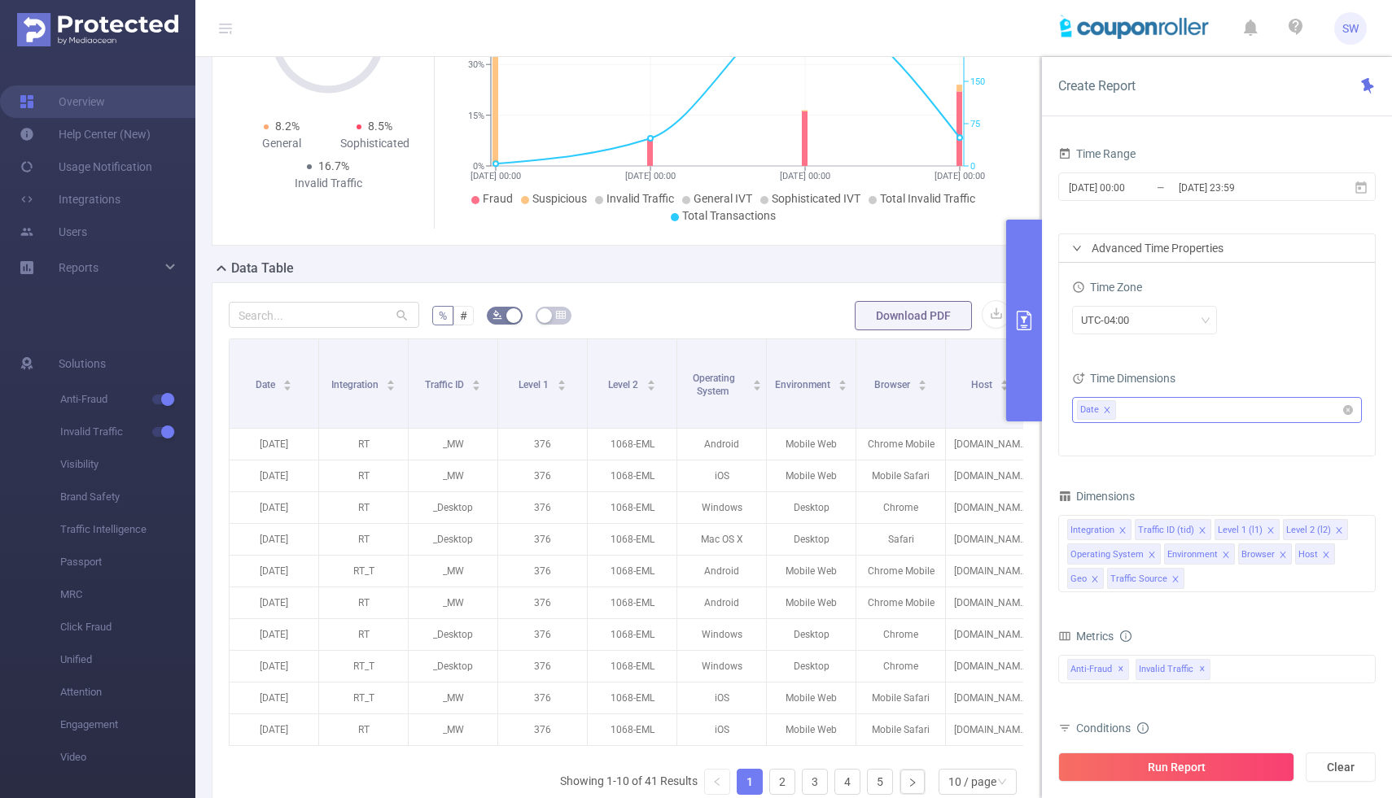
click at [1104, 409] on icon "icon: close" at bounding box center [1107, 410] width 8 height 8
click at [1154, 773] on button "Run Report" at bounding box center [1176, 767] width 236 height 29
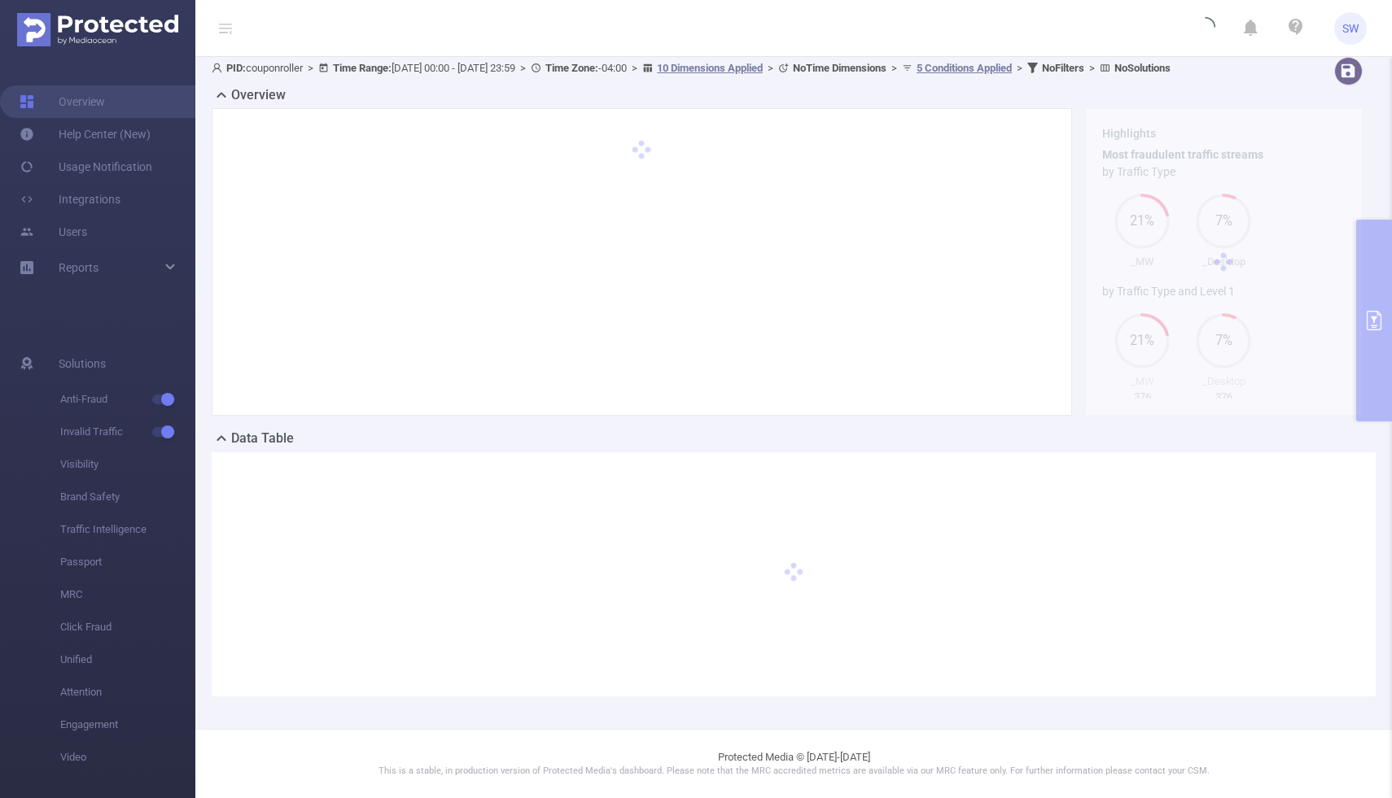
scroll to position [96, 0]
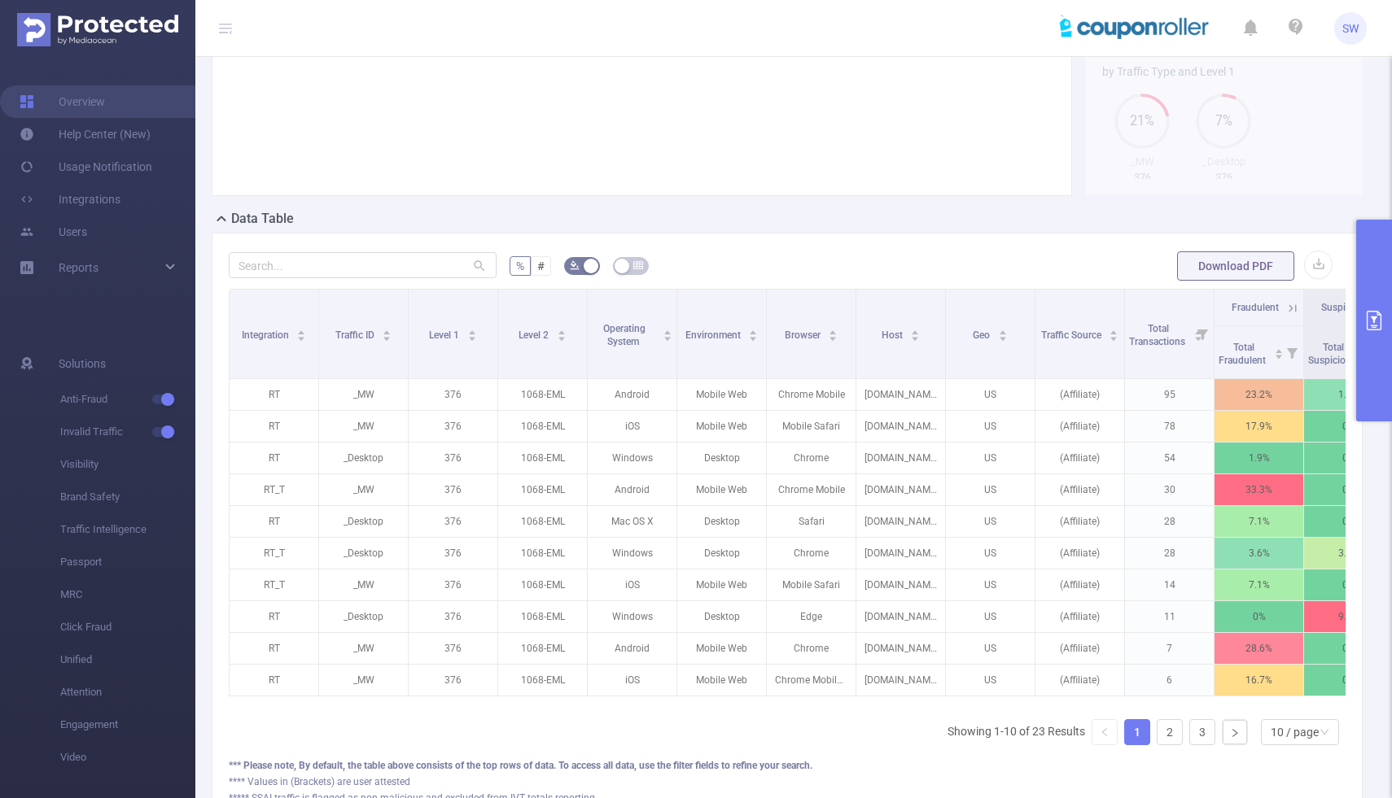
scroll to position [302, 0]
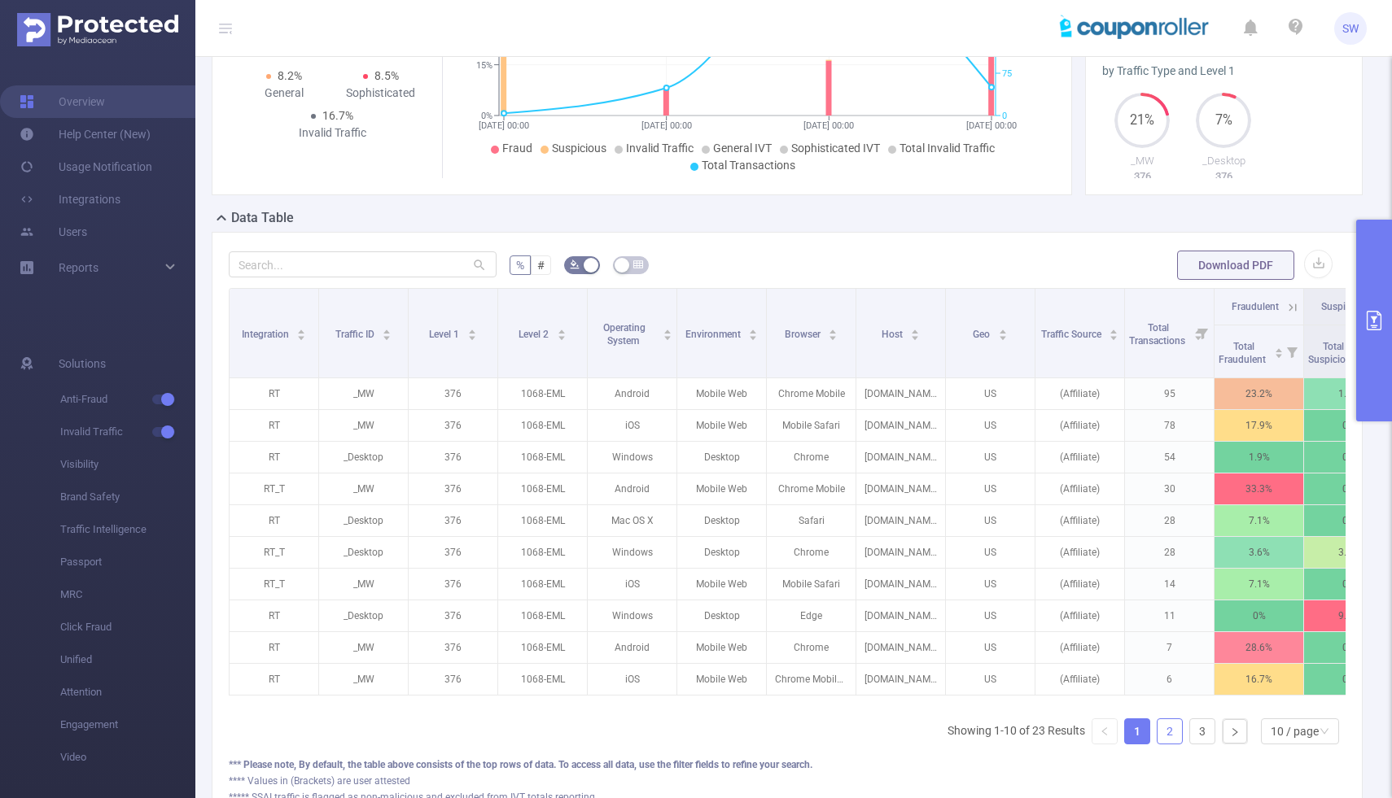
click at [1166, 739] on link "2" at bounding box center [1169, 732] width 24 height 24
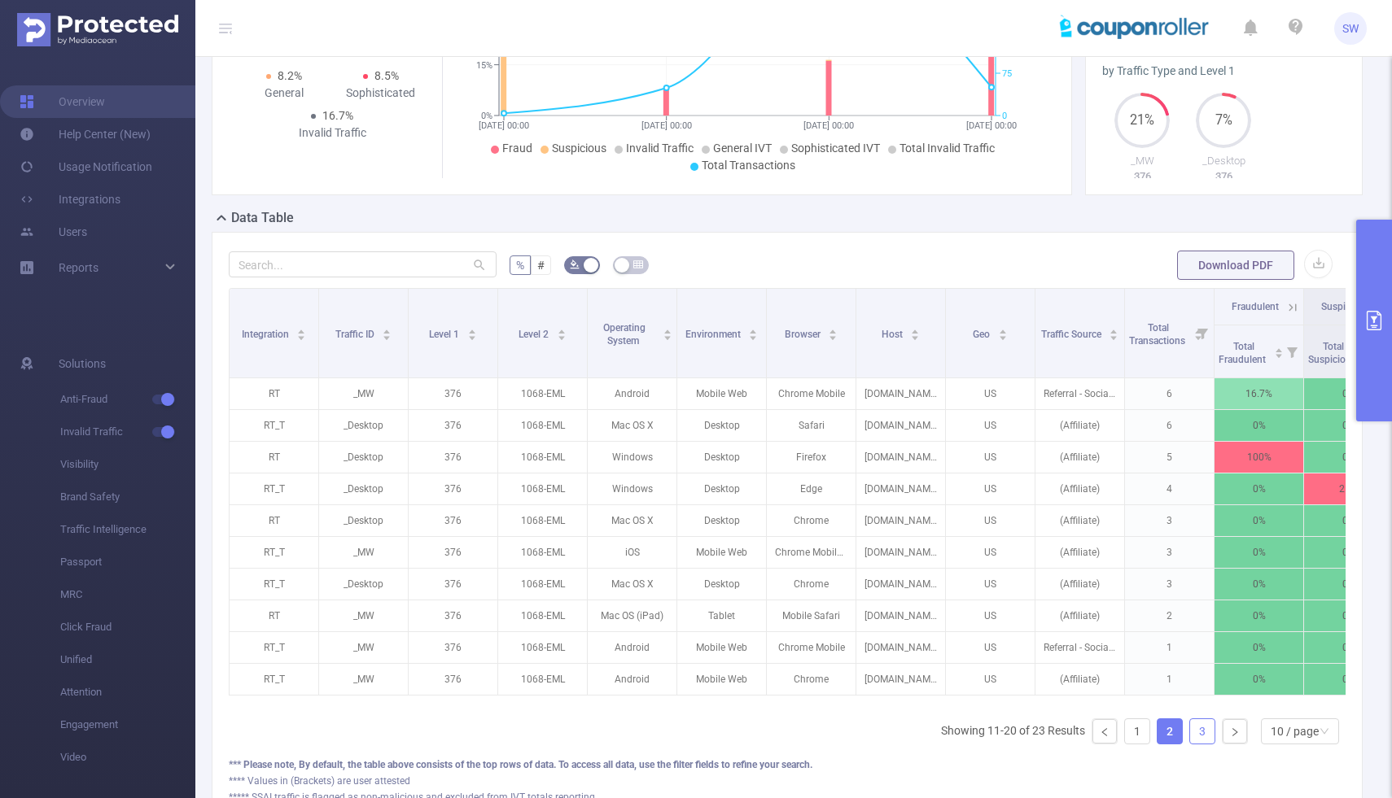
click at [1201, 743] on link "3" at bounding box center [1202, 732] width 24 height 24
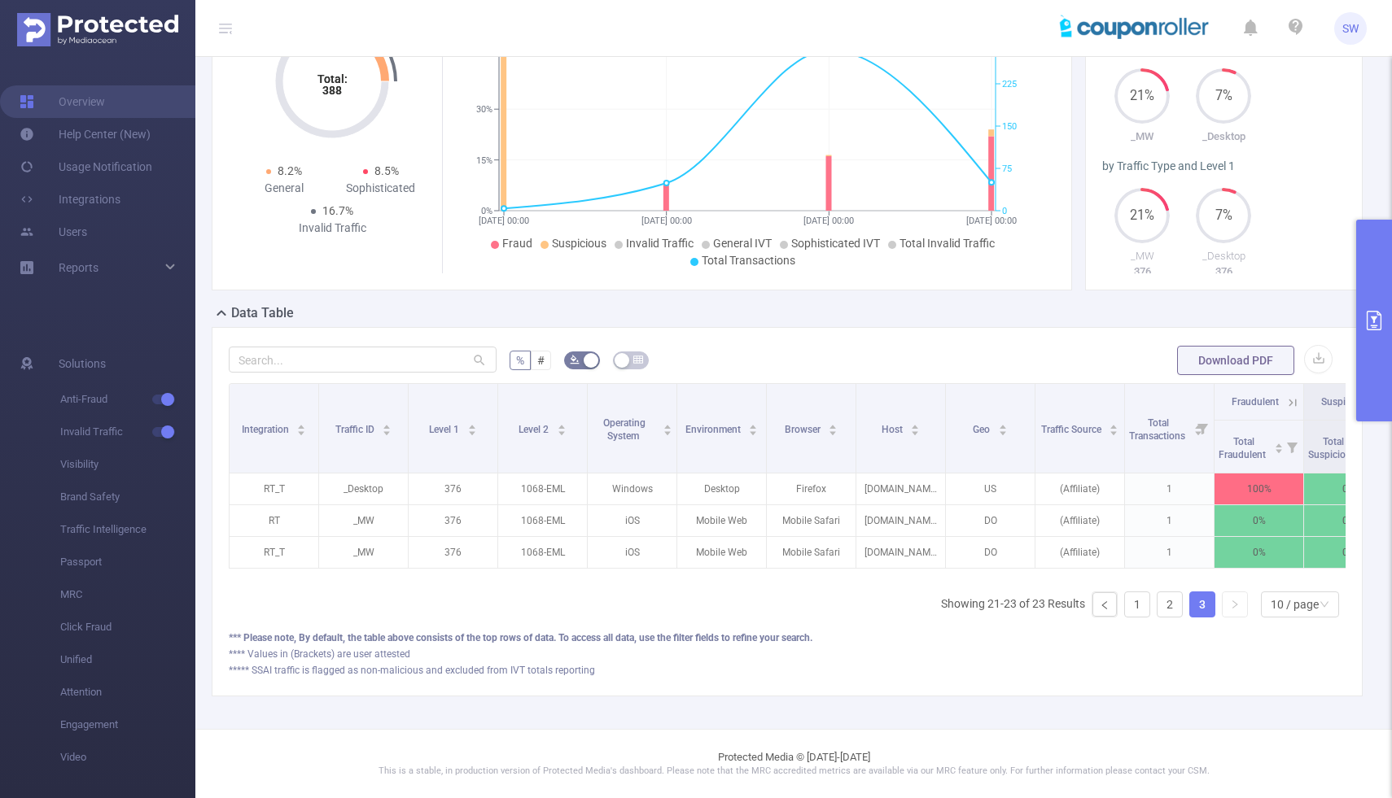
scroll to position [221, 0]
click at [1137, 606] on link "1" at bounding box center [1137, 605] width 24 height 24
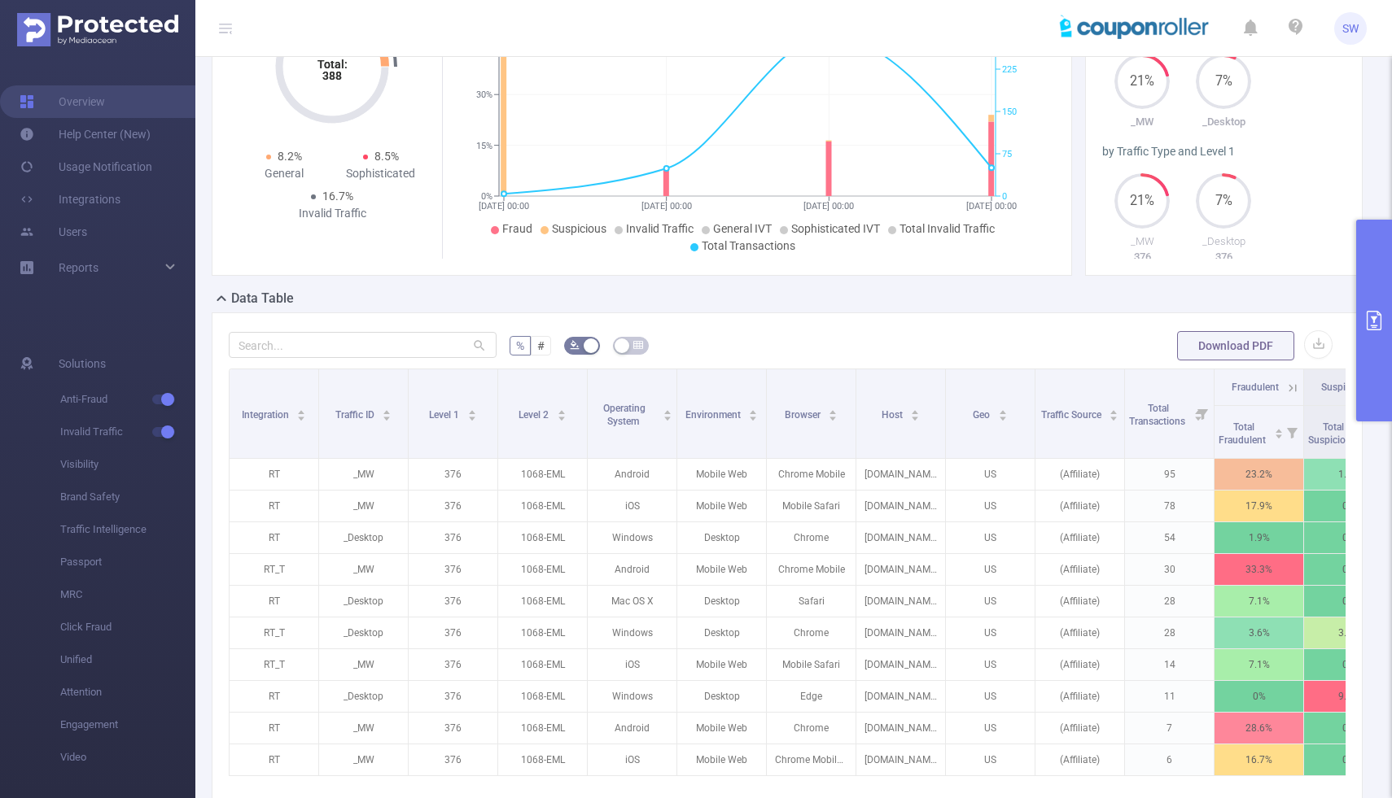
click at [1372, 335] on button "primary" at bounding box center [1374, 321] width 36 height 202
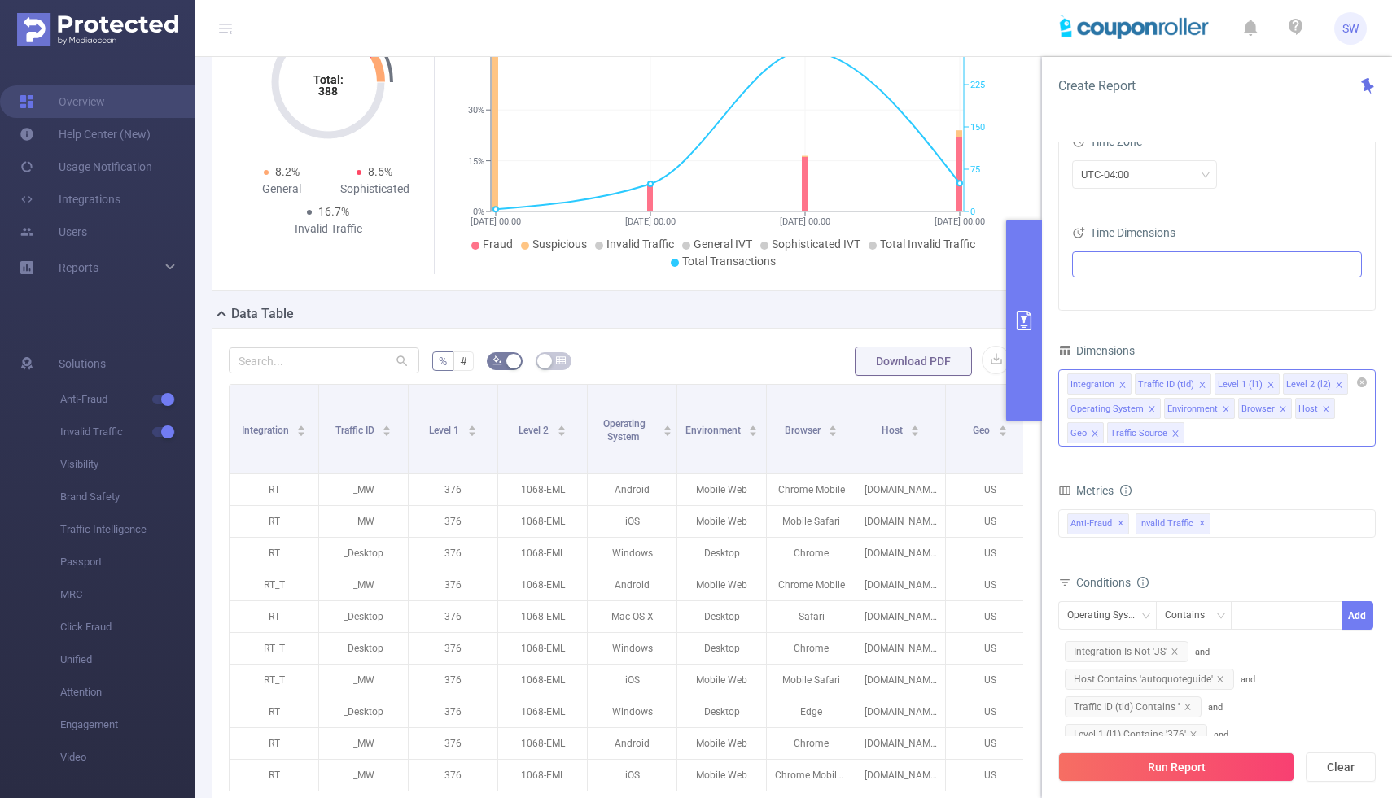
click at [1121, 383] on icon "icon: close" at bounding box center [1122, 385] width 8 height 8
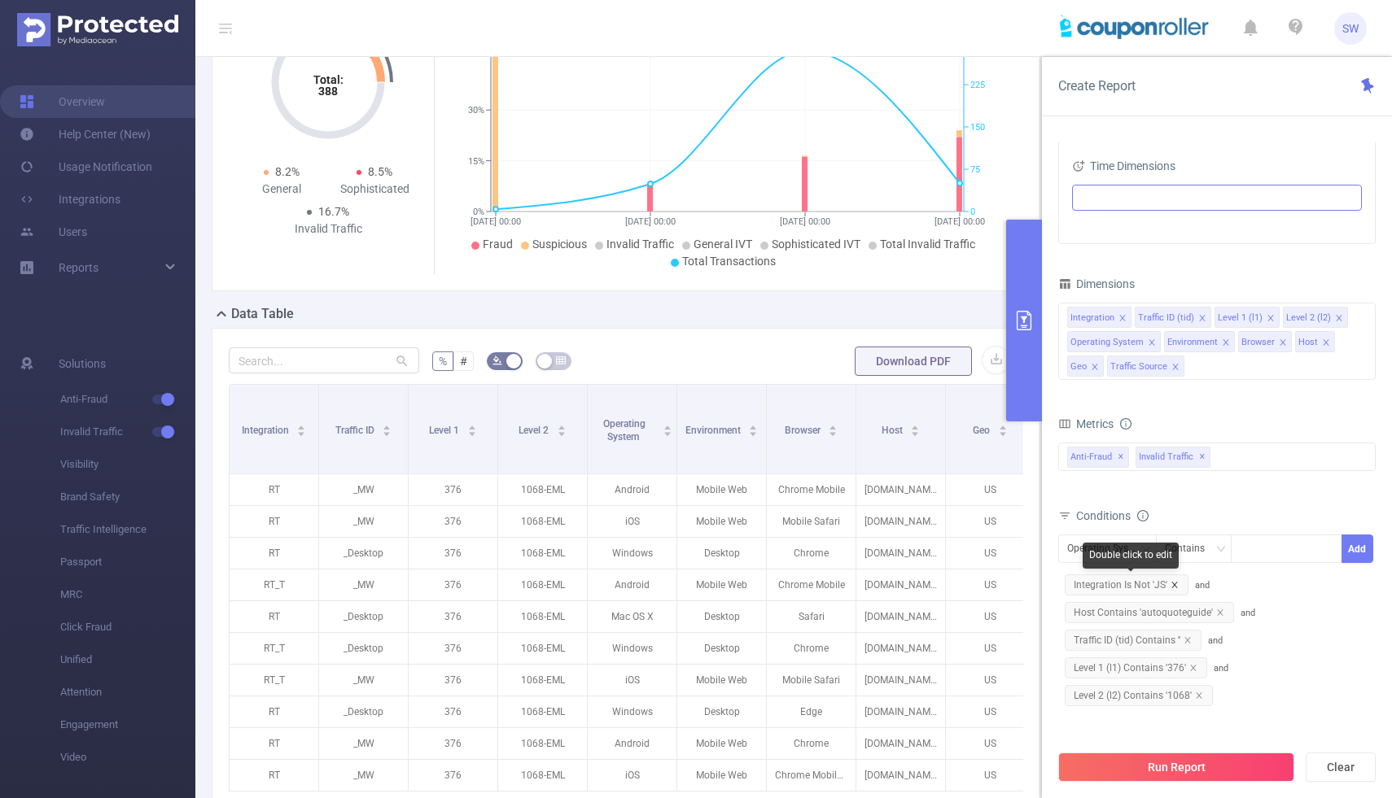
click at [1175, 584] on icon "icon: close" at bounding box center [1174, 585] width 8 height 8
click at [1122, 319] on icon "icon: close" at bounding box center [1122, 318] width 8 height 8
click at [1186, 768] on button "Run Report" at bounding box center [1176, 767] width 236 height 29
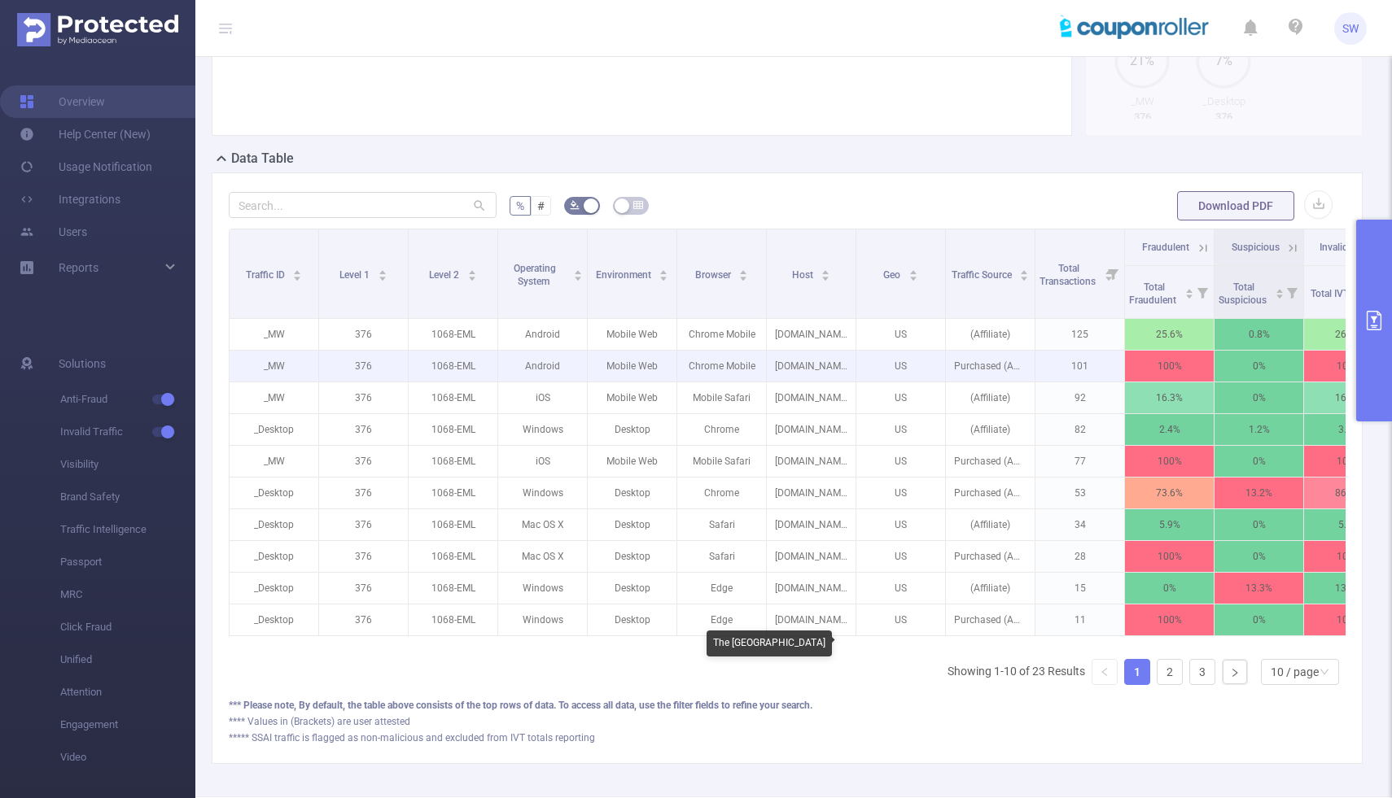
scroll to position [387, 0]
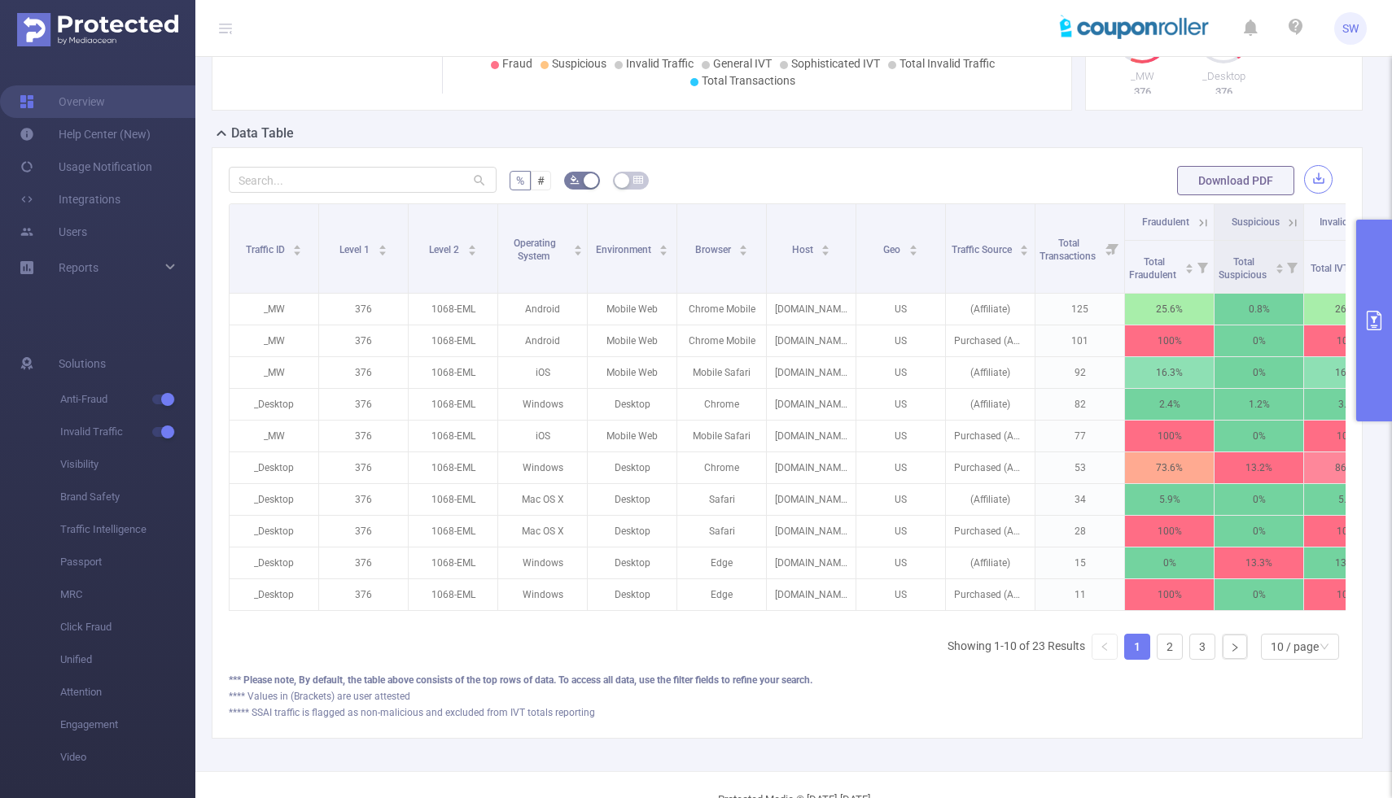
click at [1317, 194] on button "button" at bounding box center [1318, 179] width 28 height 28
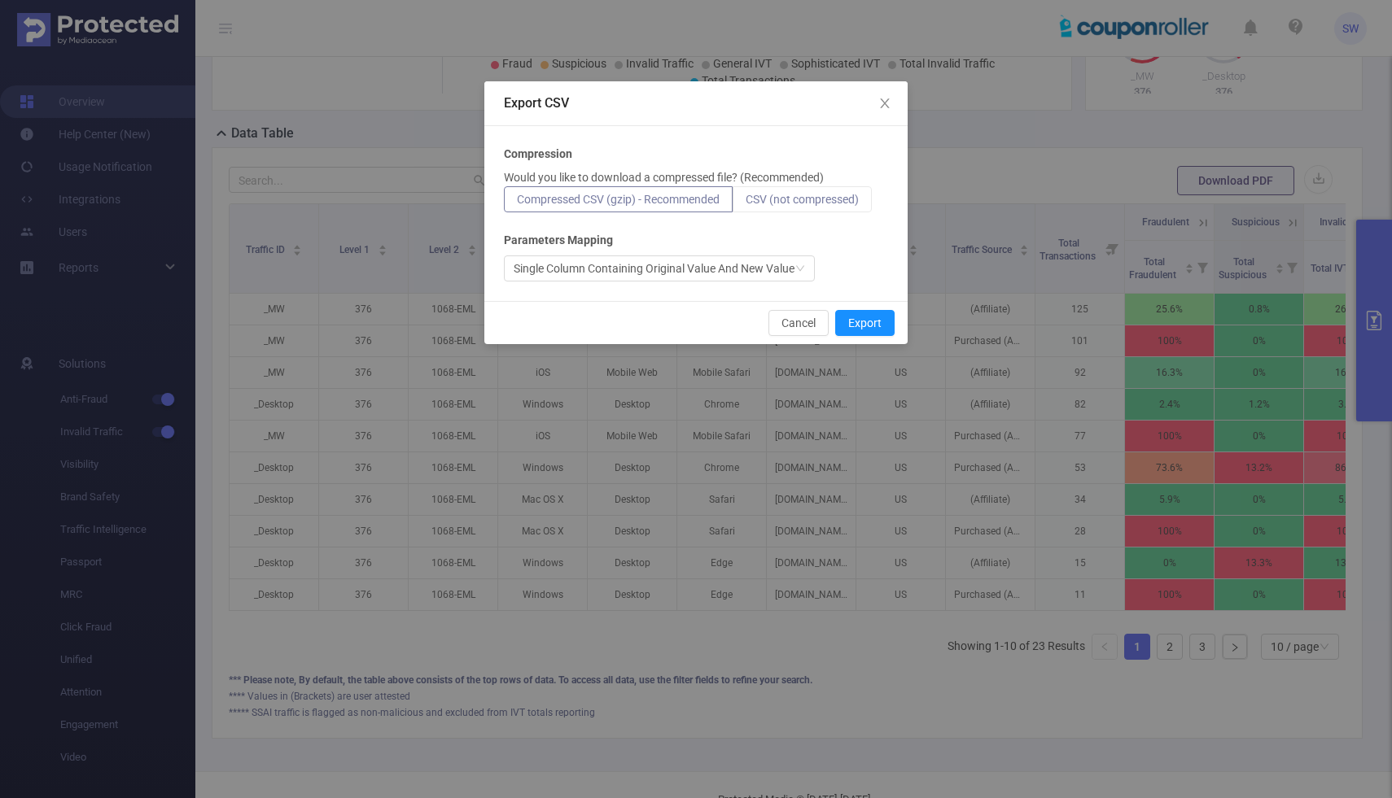
click at [787, 203] on span "CSV (not compressed)" at bounding box center [802, 199] width 113 height 13
click at [746, 203] on input "CSV (not compressed)" at bounding box center [746, 203] width 0 height 0
click at [867, 318] on button "Export" at bounding box center [864, 323] width 59 height 26
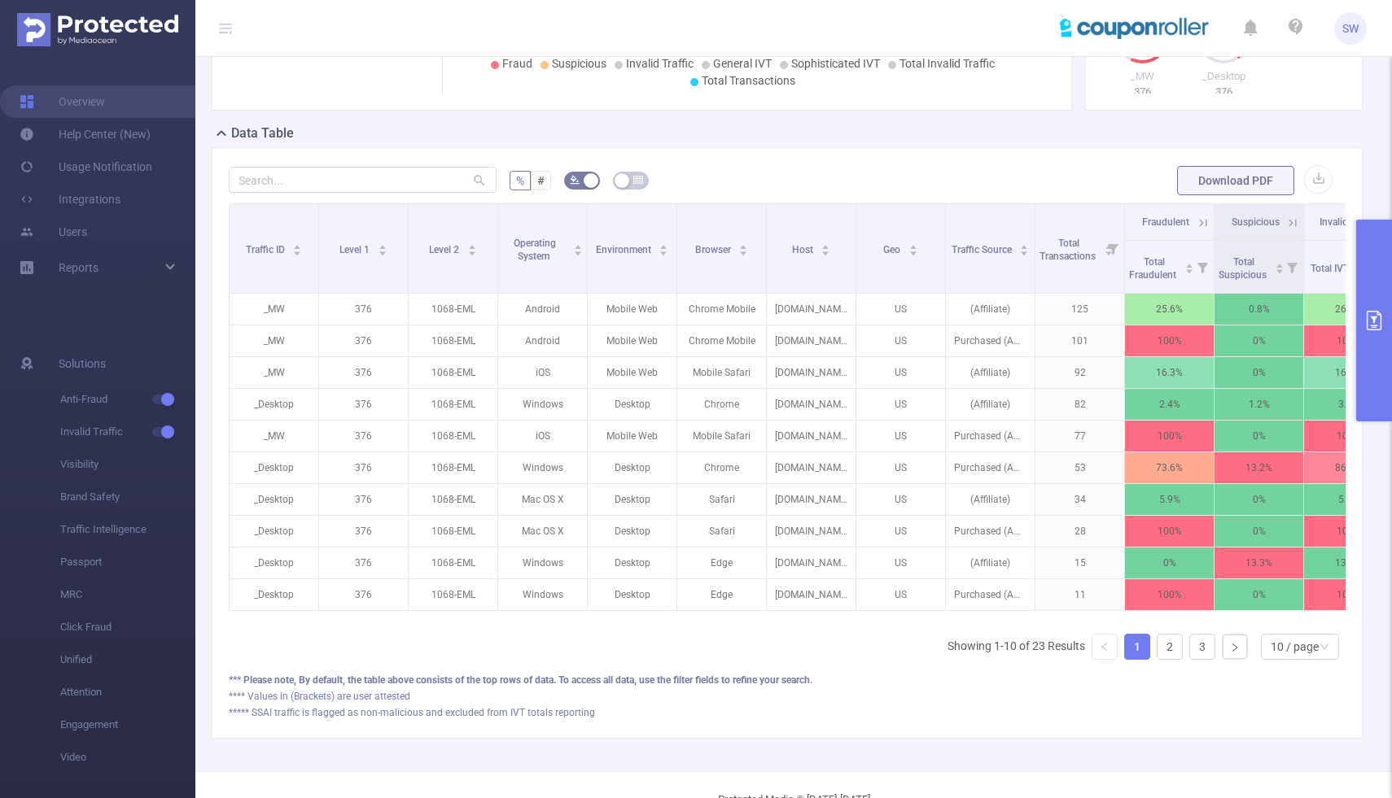
click at [1376, 320] on icon "primary" at bounding box center [1374, 321] width 20 height 20
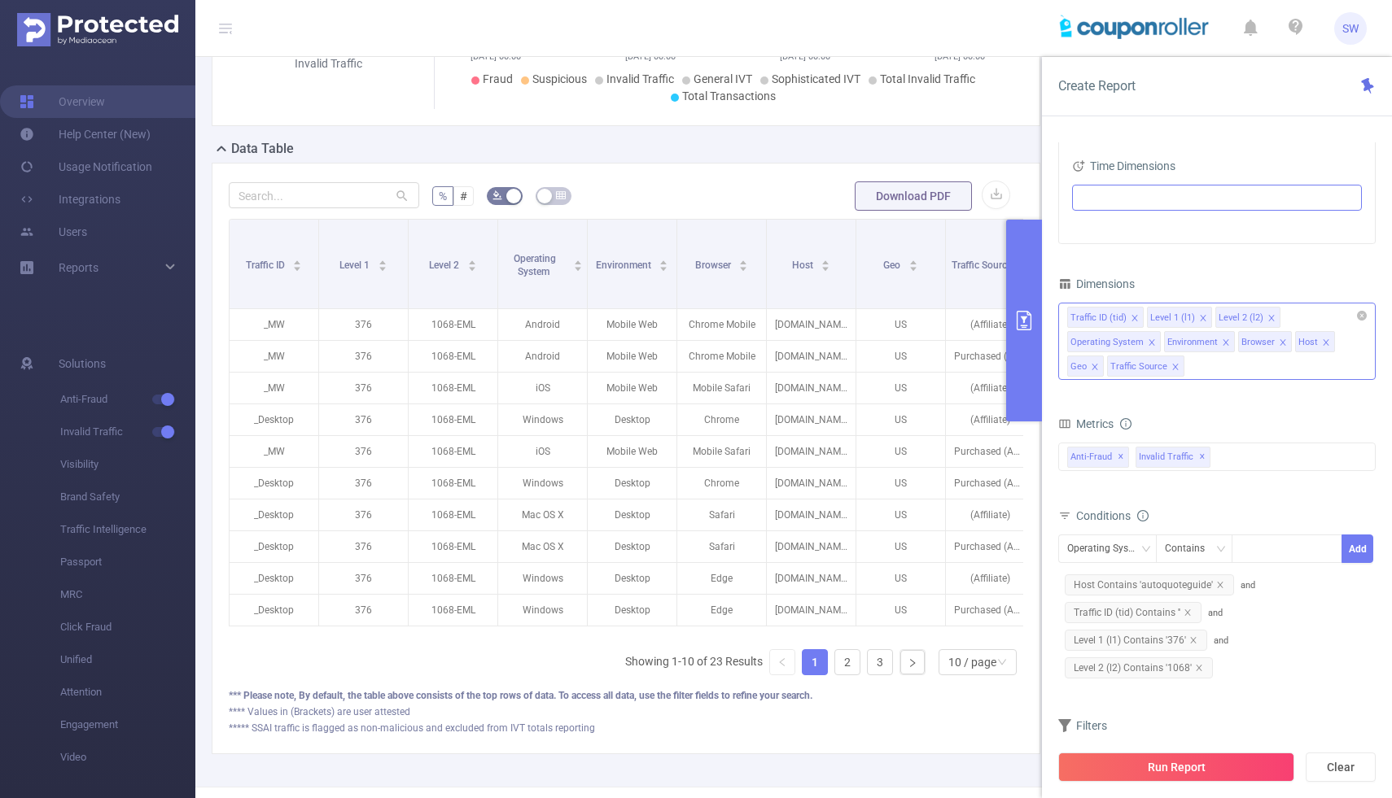
click at [1131, 318] on icon "icon: close" at bounding box center [1134, 318] width 6 height 6
click at [1187, 614] on icon "icon: close" at bounding box center [1187, 613] width 8 height 8
click at [1131, 318] on icon "icon: close" at bounding box center [1135, 318] width 8 height 8
click at [1144, 771] on button "Run Report" at bounding box center [1176, 767] width 236 height 29
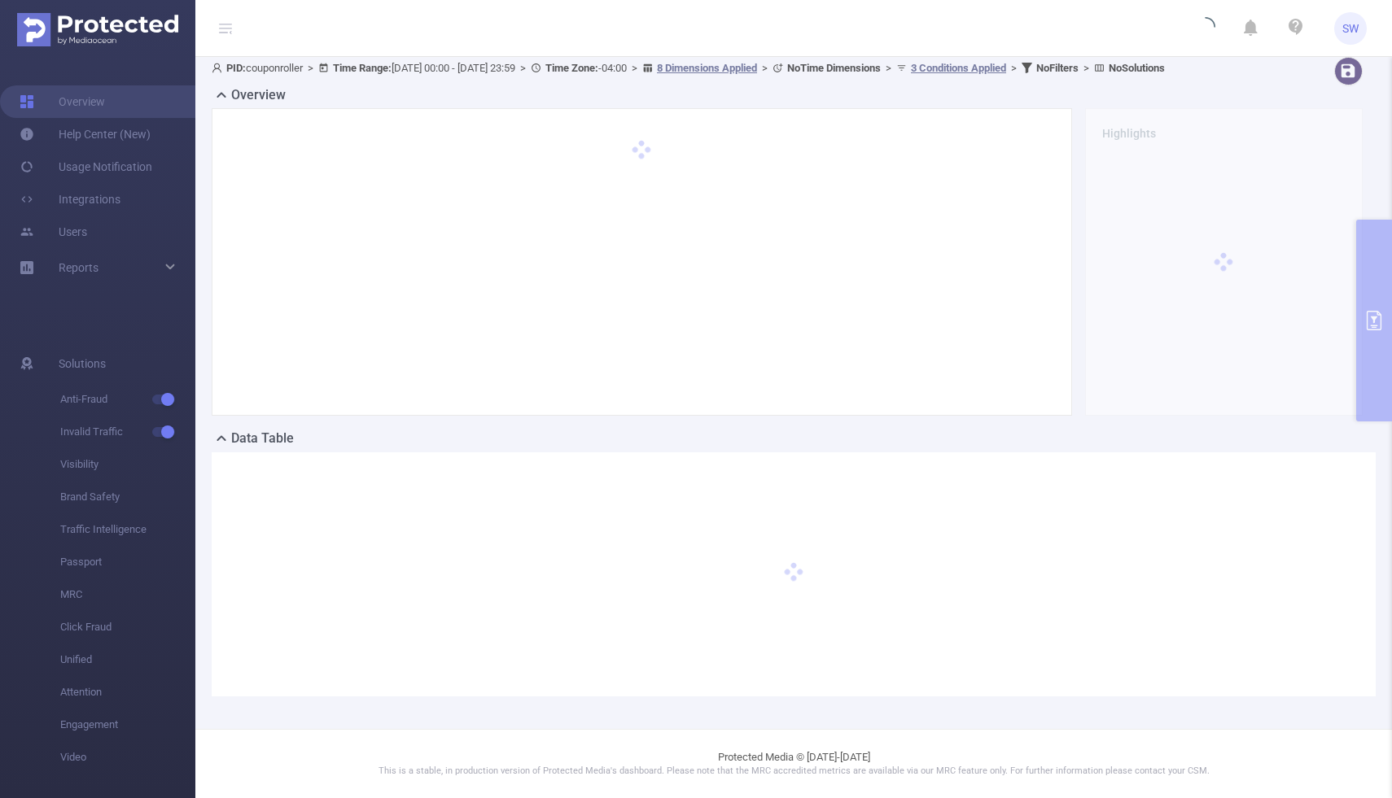
scroll to position [96, 0]
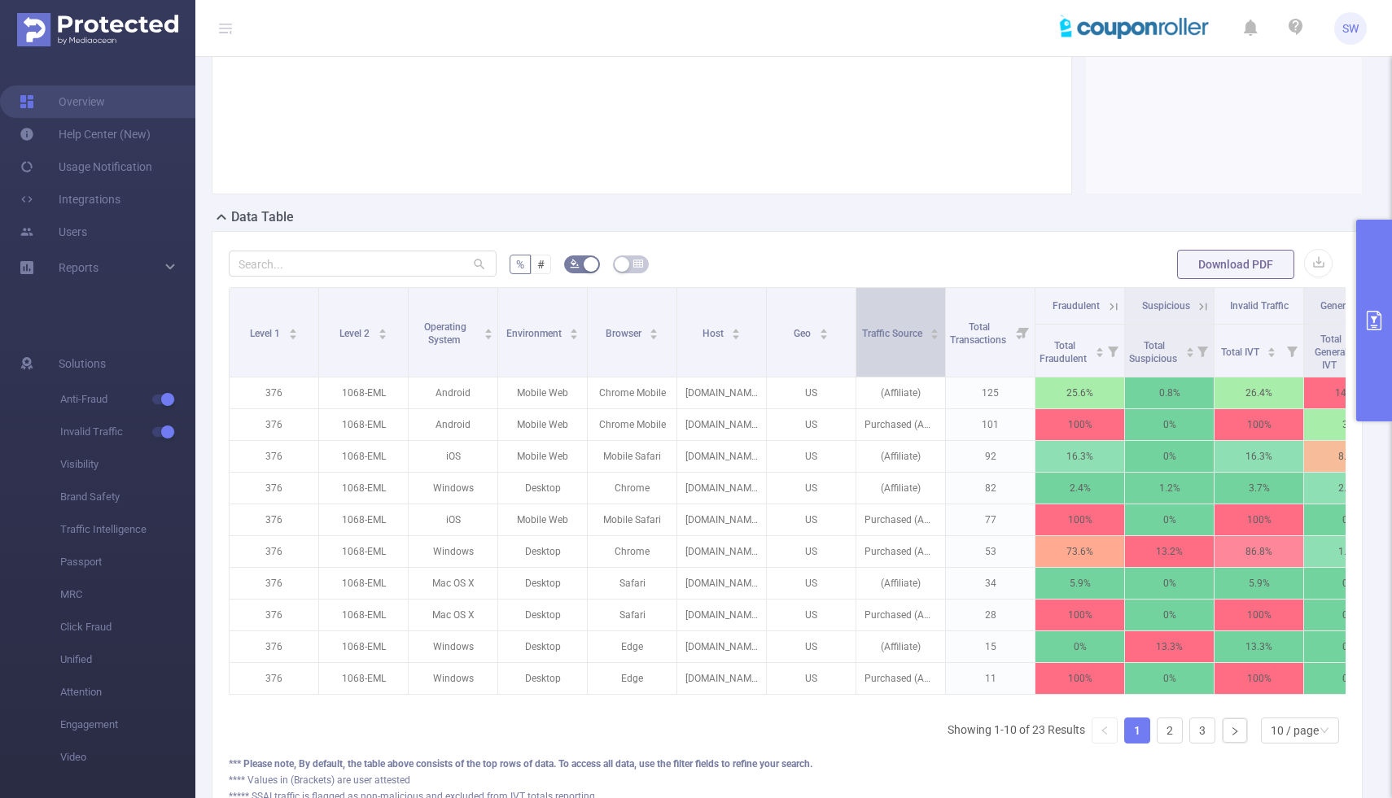
scroll to position [386, 0]
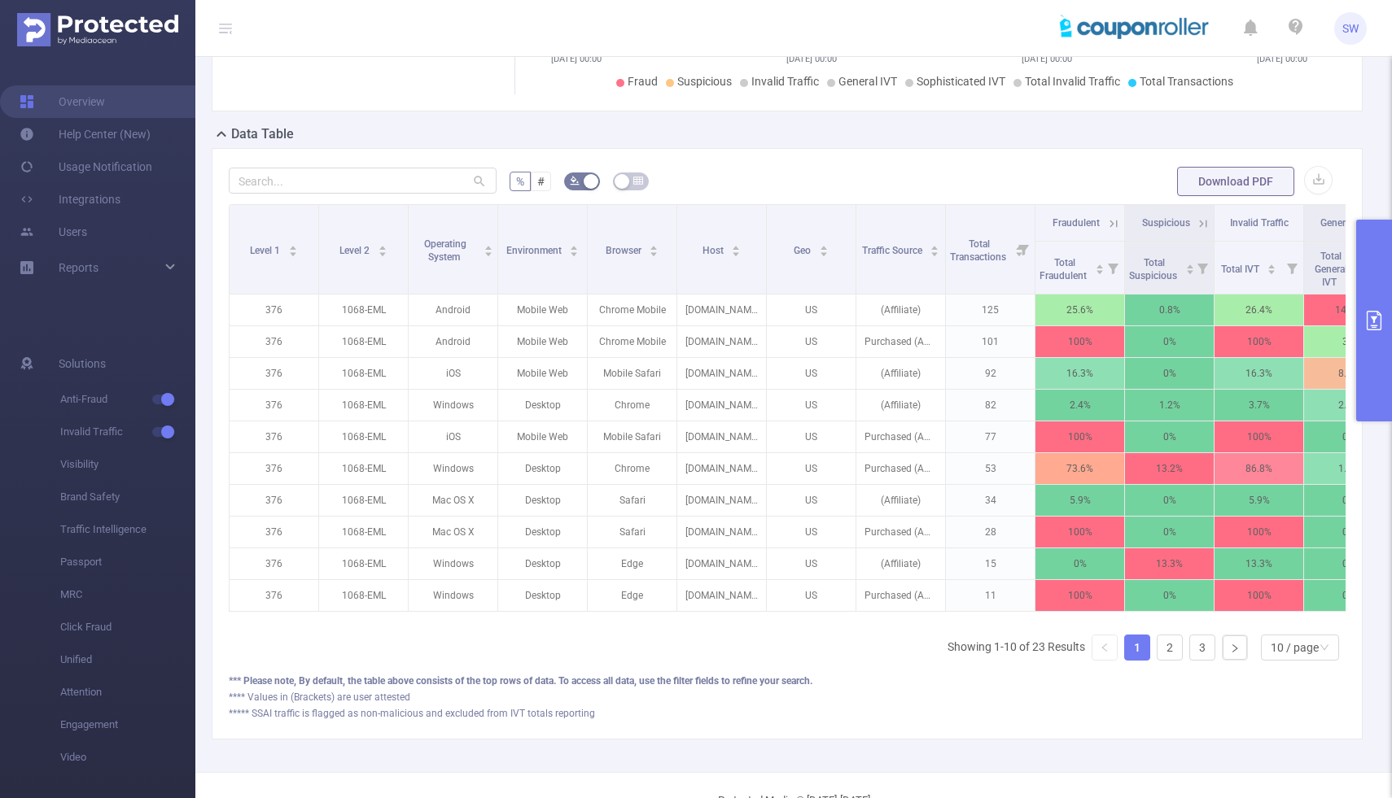
click at [1374, 309] on button "primary" at bounding box center [1374, 321] width 36 height 202
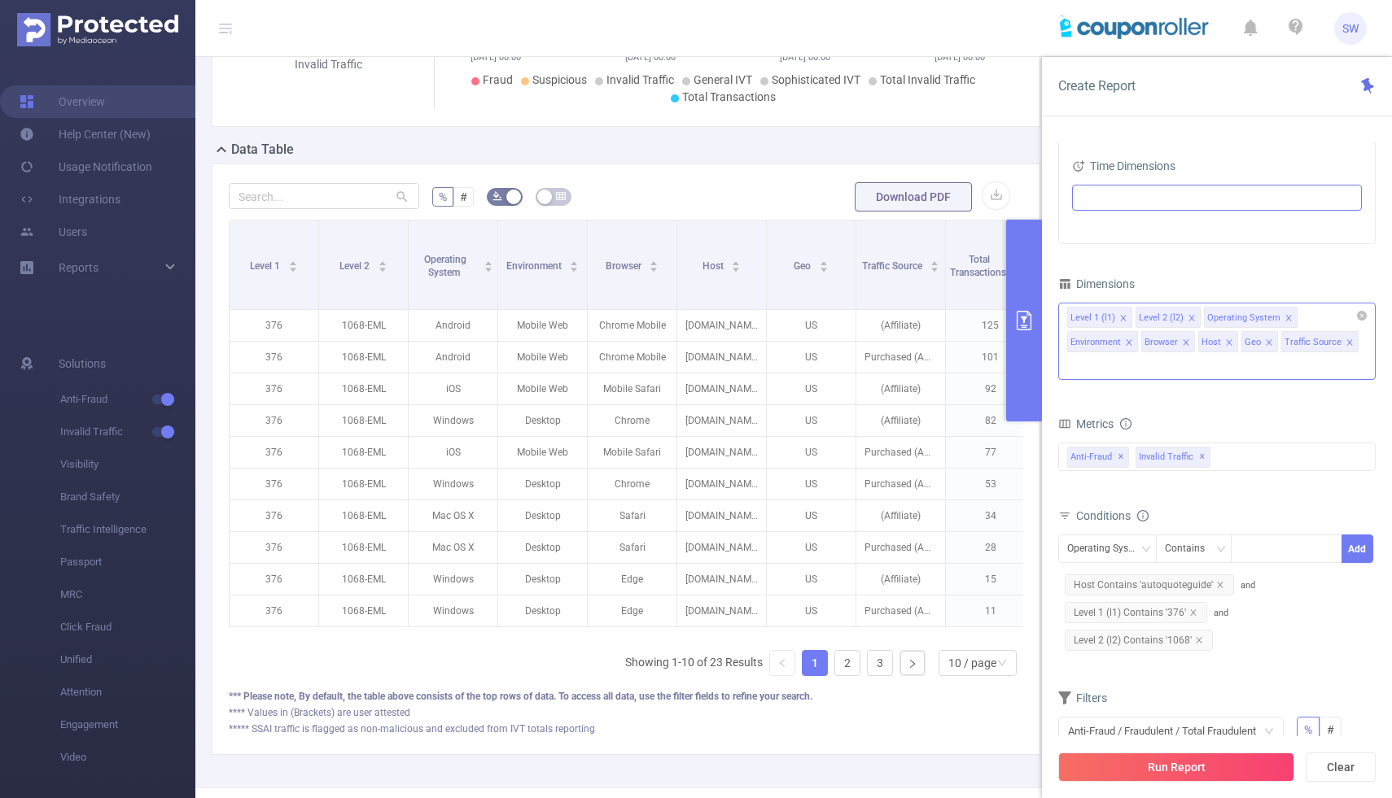
click at [1184, 343] on icon "icon: close" at bounding box center [1186, 343] width 8 height 8
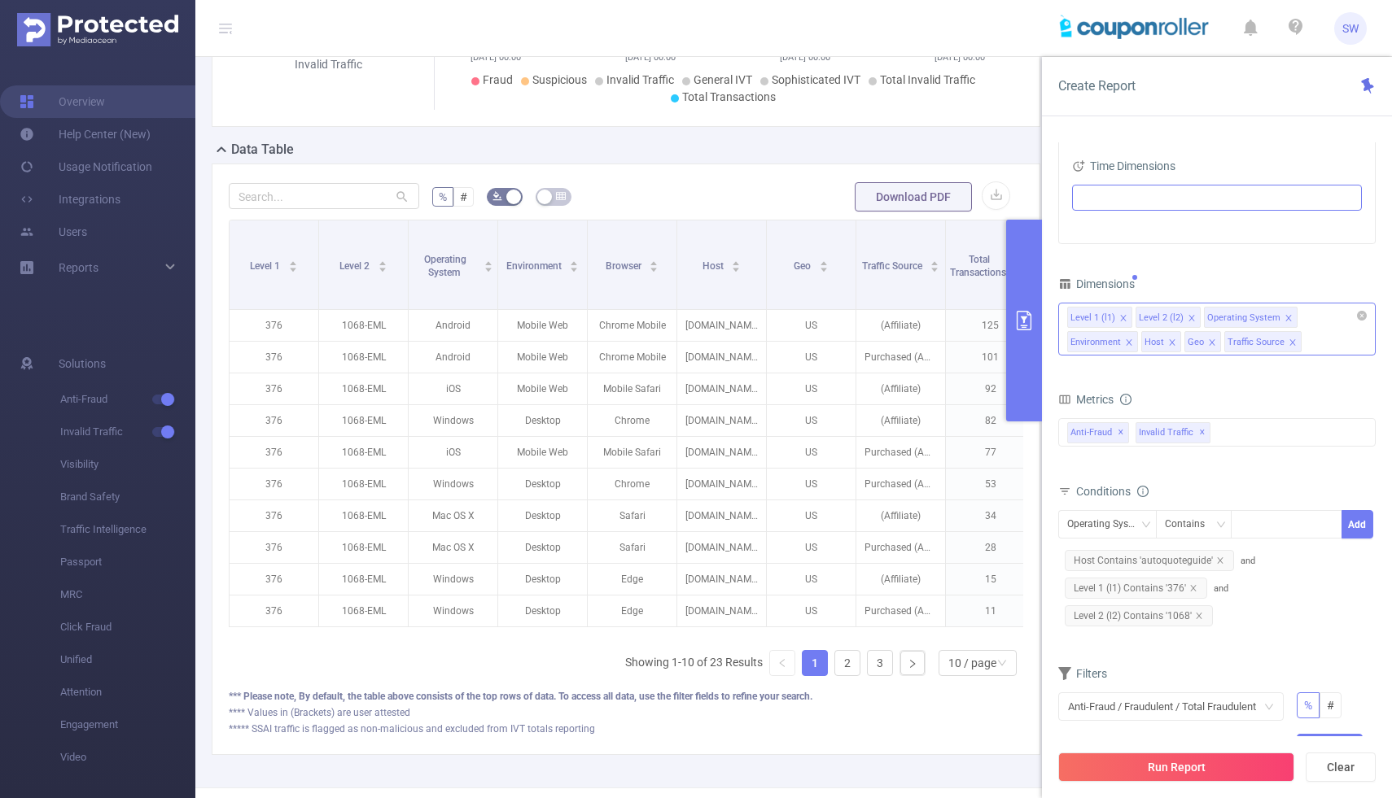
click at [1170, 341] on icon "icon: close" at bounding box center [1172, 343] width 8 height 8
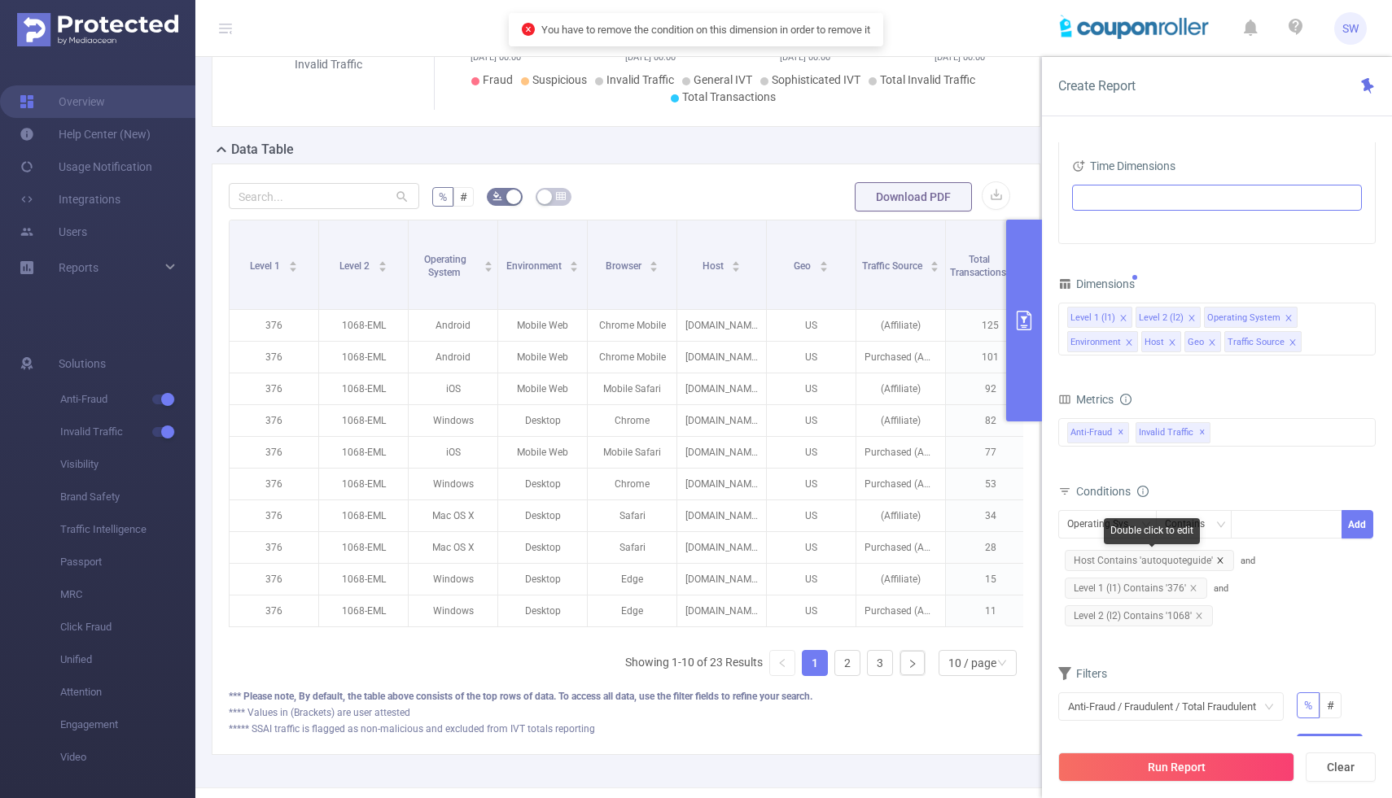
click at [1216, 558] on icon "icon: close" at bounding box center [1220, 561] width 8 height 8
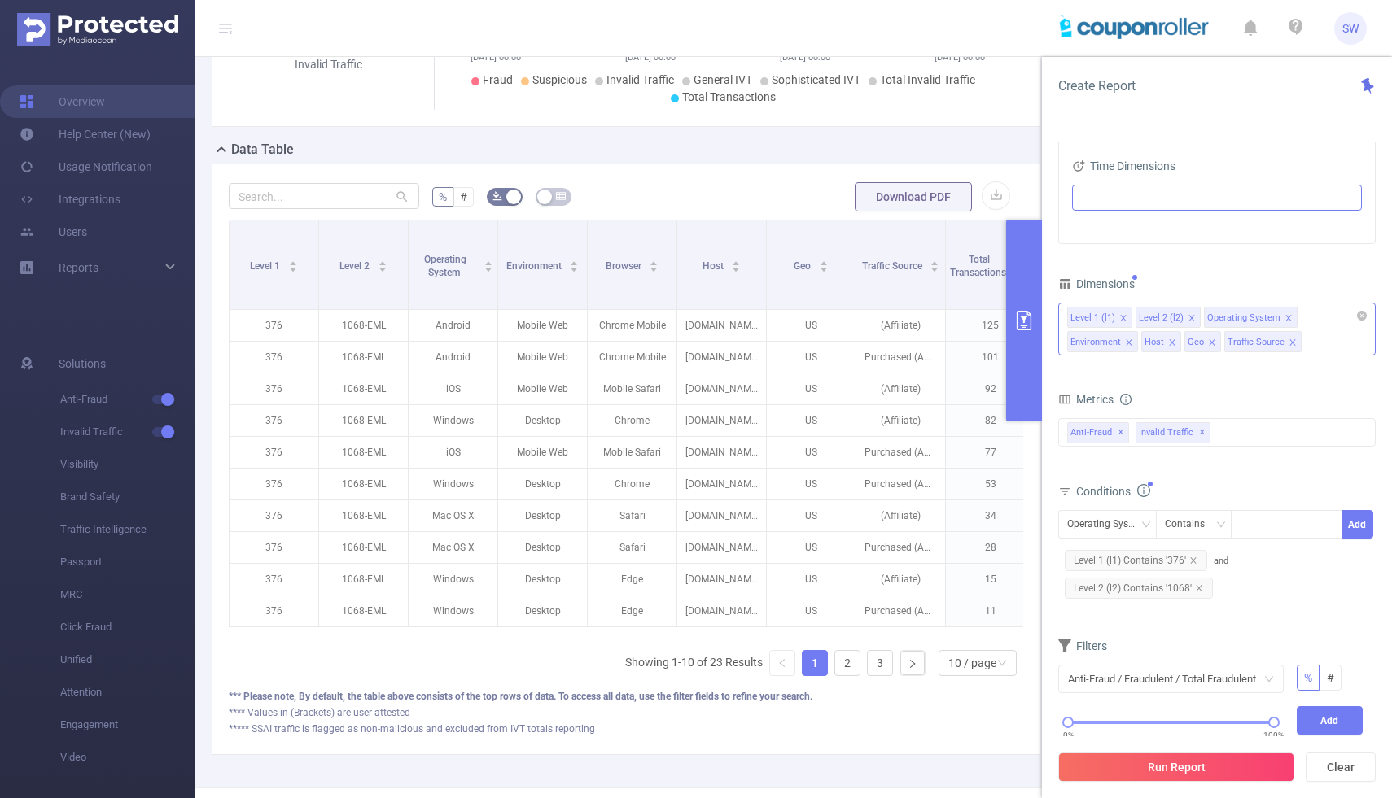
click at [1284, 317] on icon "icon: close" at bounding box center [1288, 318] width 8 height 8
click at [1166, 353] on div "Level 1 (l1) Level 2 (l2) Environment Host Geo Traffic Source" at bounding box center [1216, 329] width 317 height 53
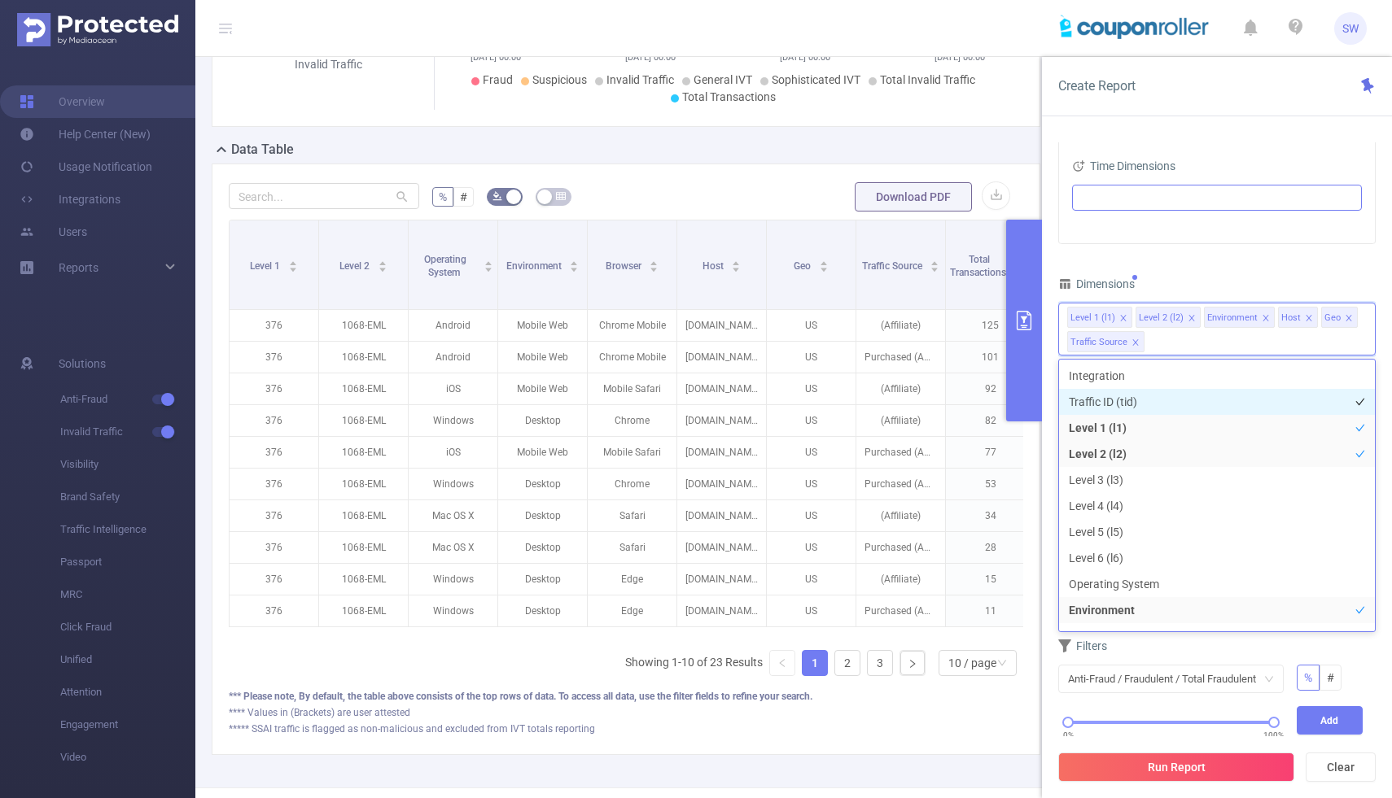
click at [1126, 405] on li "Traffic ID (tid)" at bounding box center [1217, 402] width 316 height 26
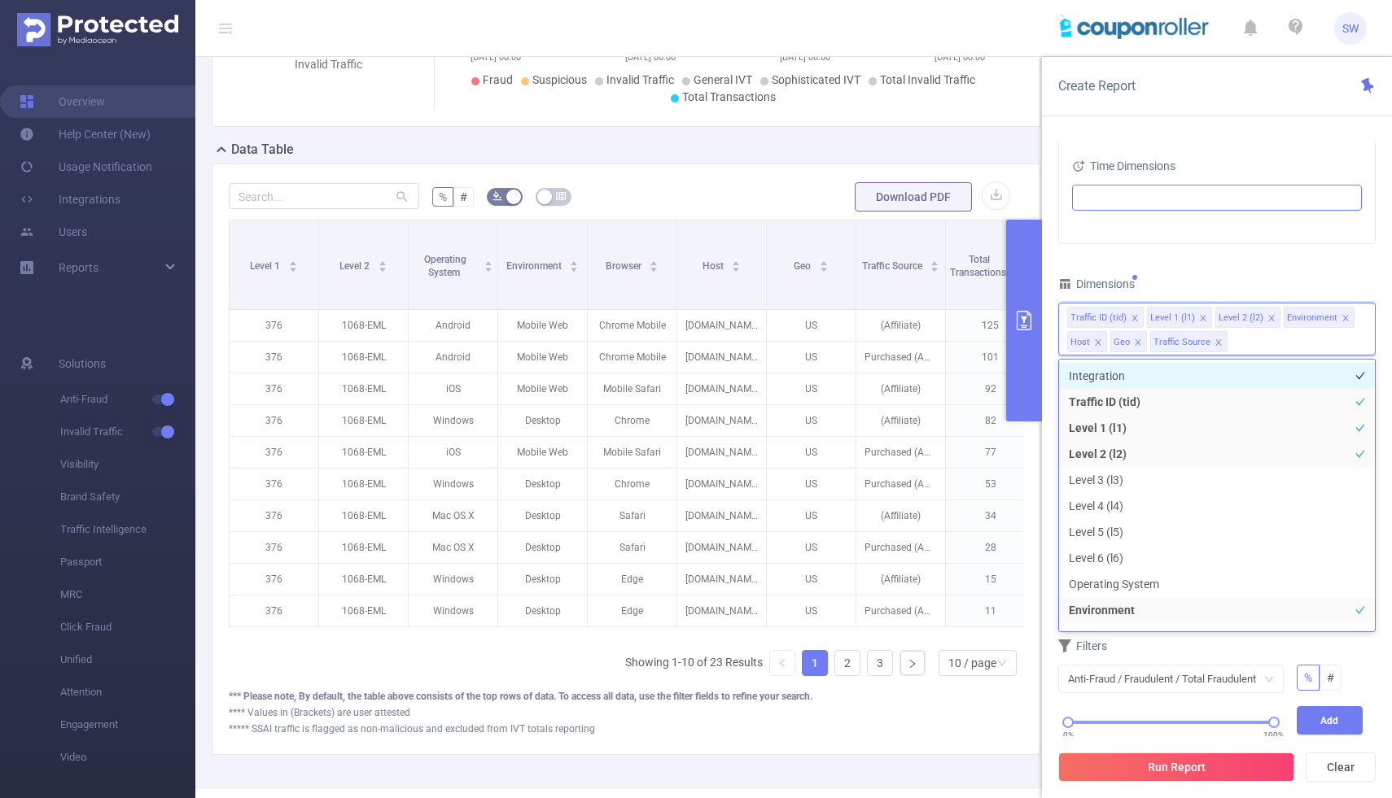
click at [1122, 378] on li "Integration" at bounding box center [1217, 376] width 316 height 26
click at [1276, 280] on div "Dimensions" at bounding box center [1216, 286] width 317 height 27
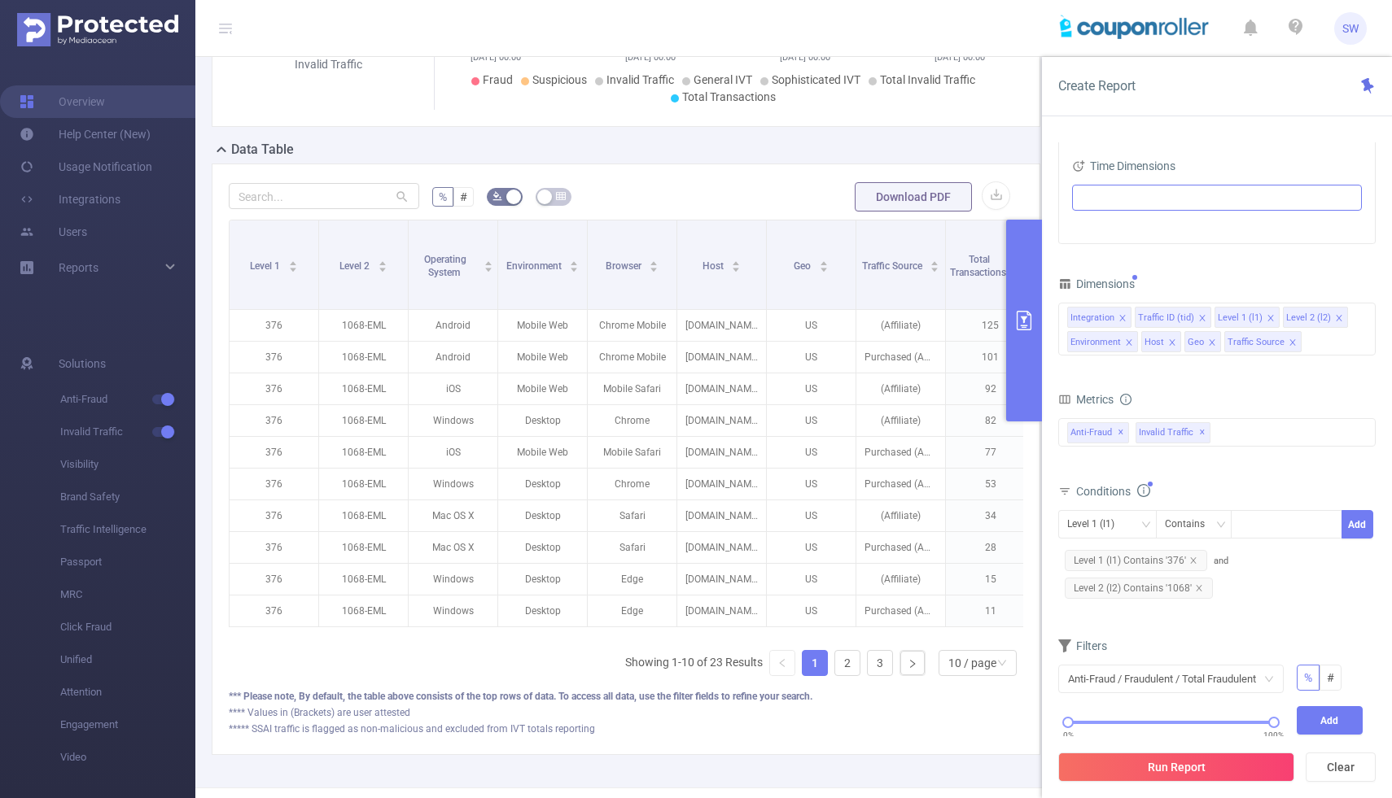
click at [1170, 342] on icon "icon: close" at bounding box center [1172, 343] width 8 height 8
click at [1168, 342] on icon "icon: close" at bounding box center [1169, 343] width 8 height 8
click at [1129, 342] on icon "icon: close" at bounding box center [1129, 343] width 8 height 8
click at [1135, 342] on icon "icon: close" at bounding box center [1135, 343] width 8 height 8
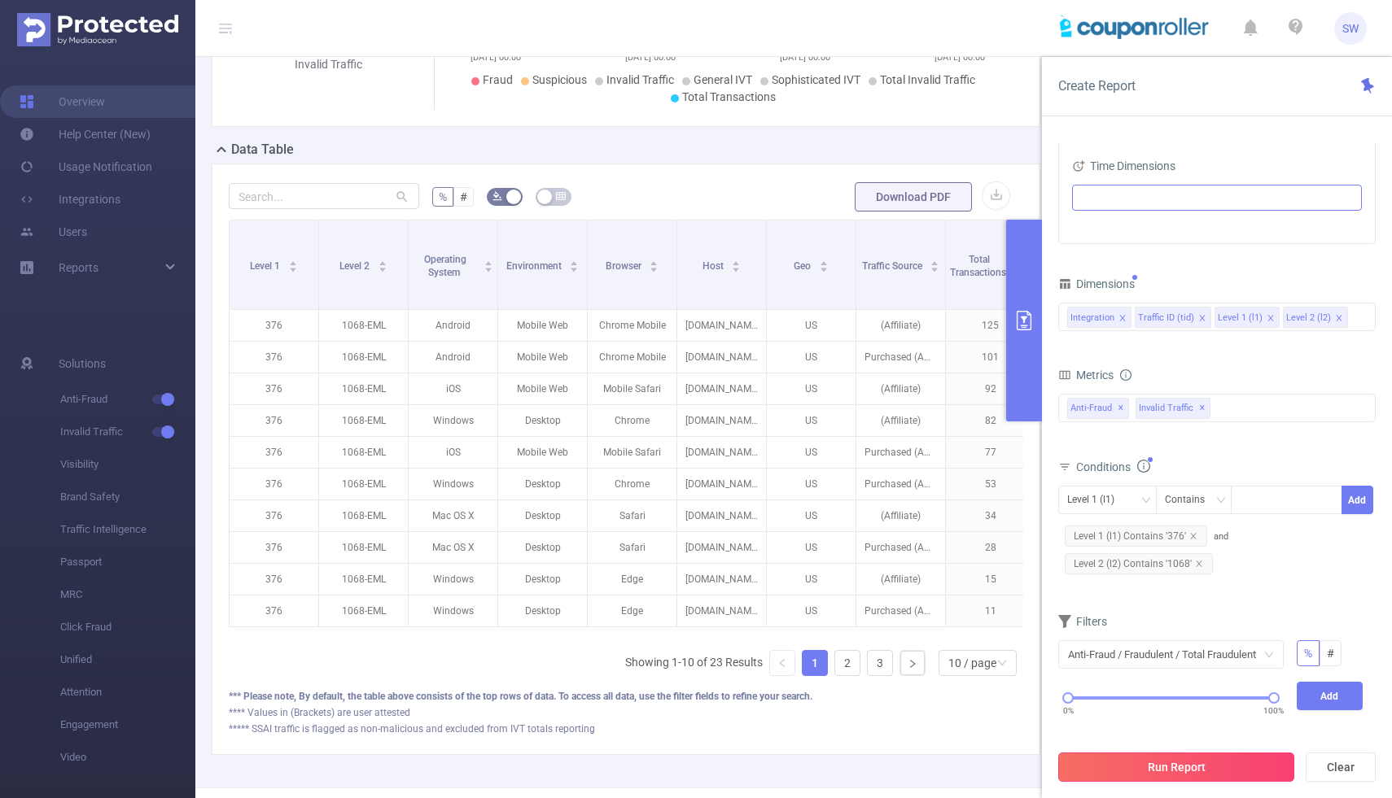
click at [1182, 768] on button "Run Report" at bounding box center [1176, 767] width 236 height 29
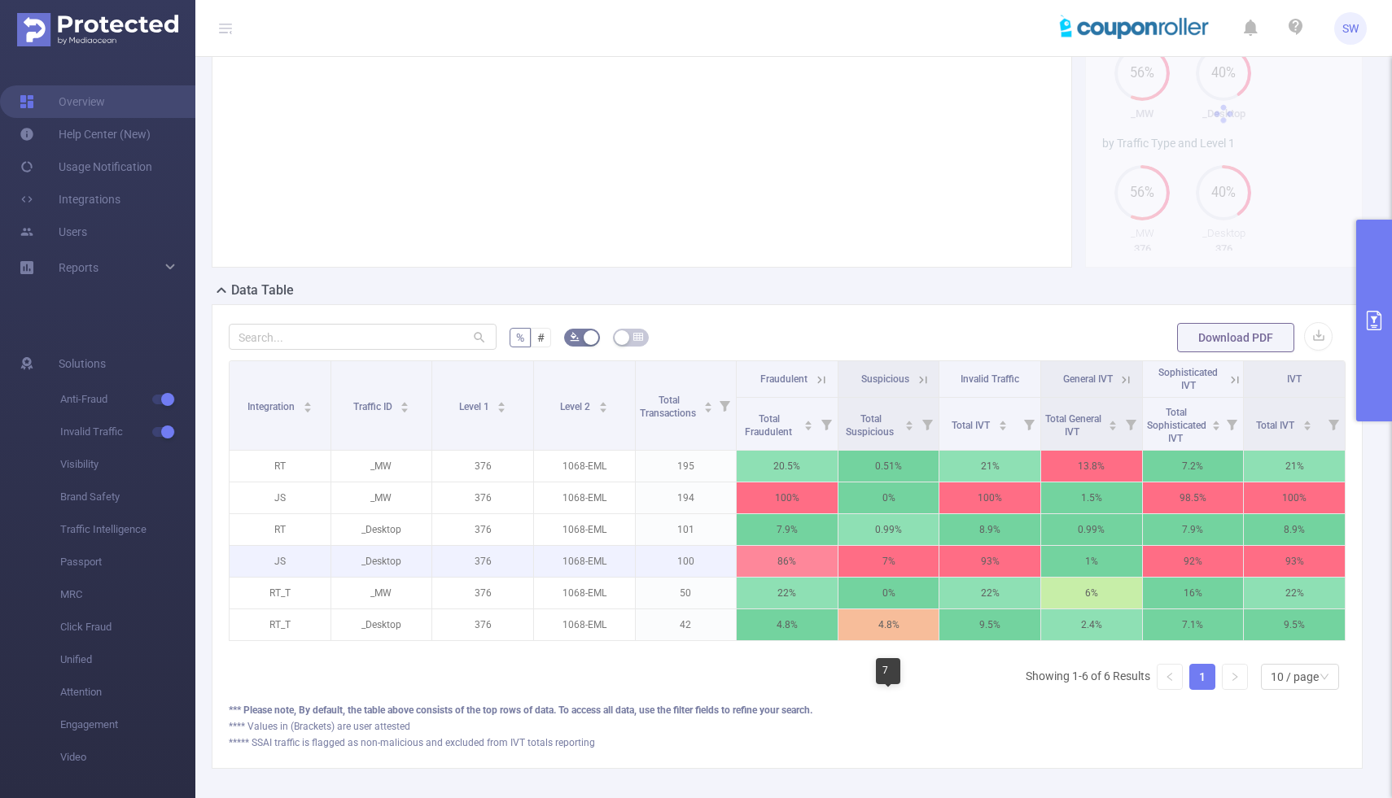
scroll to position [317, 0]
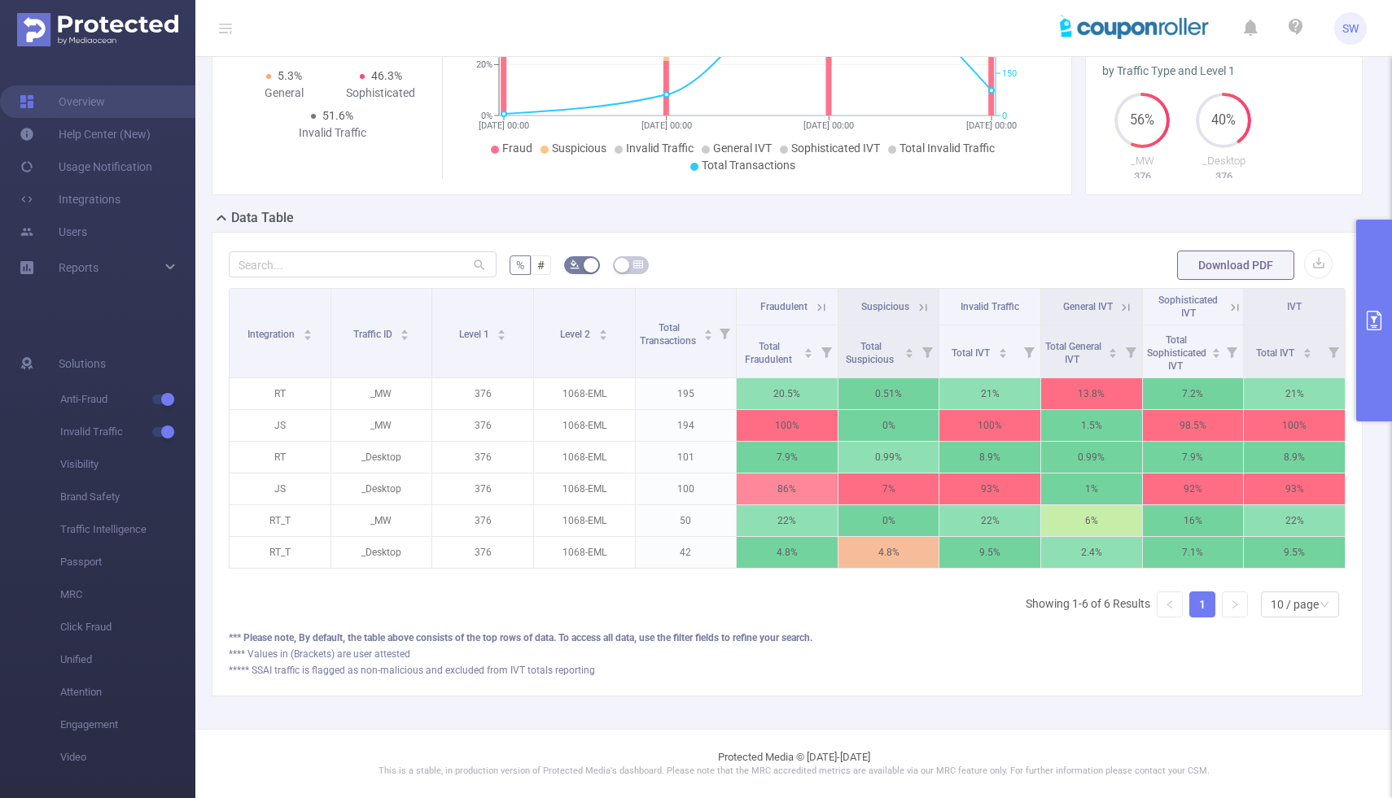
click at [1376, 292] on button "primary" at bounding box center [1374, 321] width 36 height 202
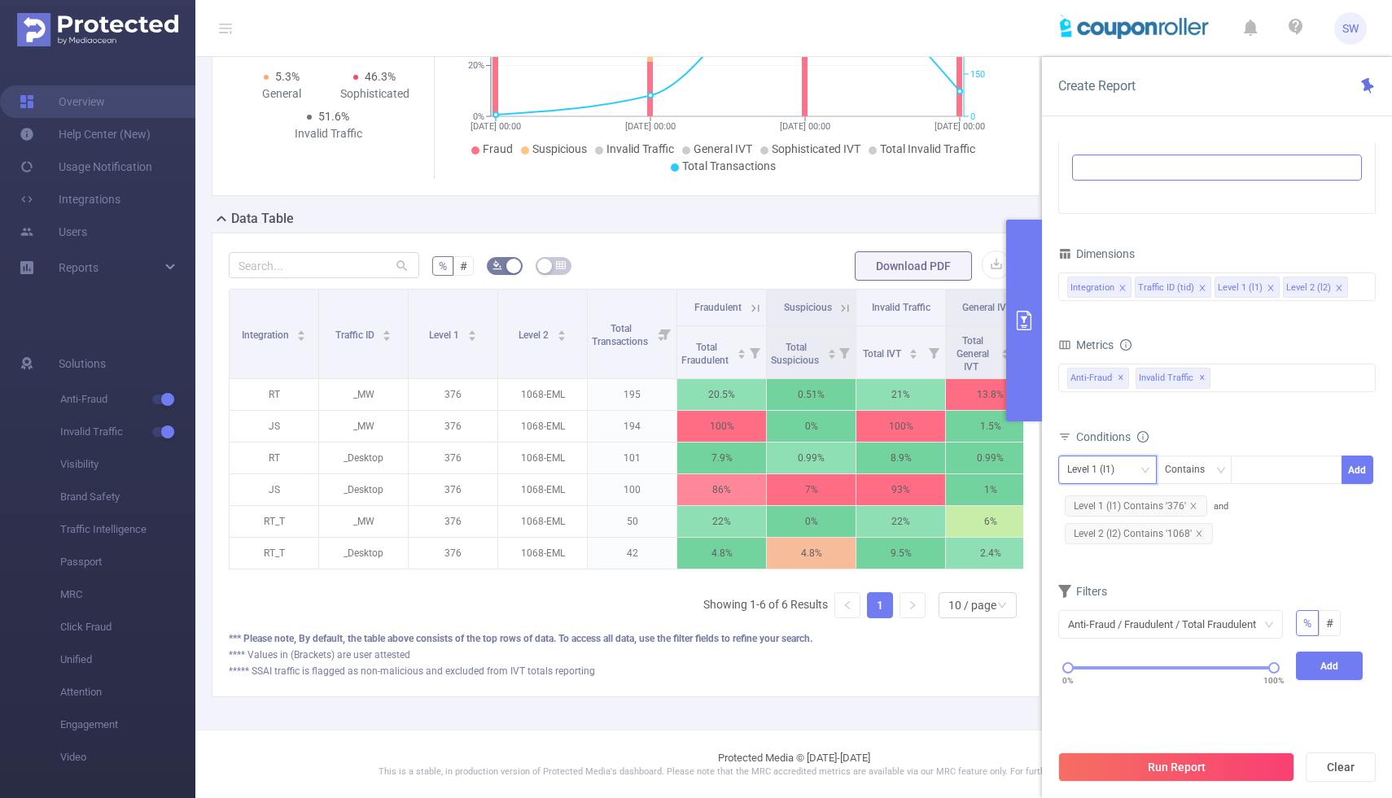
click at [1144, 466] on icon "icon: down" at bounding box center [1145, 471] width 10 height 10
click at [1123, 501] on li "Integration" at bounding box center [1107, 504] width 98 height 26
click at [1269, 466] on div at bounding box center [1287, 470] width 94 height 27
click at [1221, 471] on icon "icon: down" at bounding box center [1220, 471] width 10 height 10
click at [1213, 525] on li "Is" at bounding box center [1209, 530] width 108 height 26
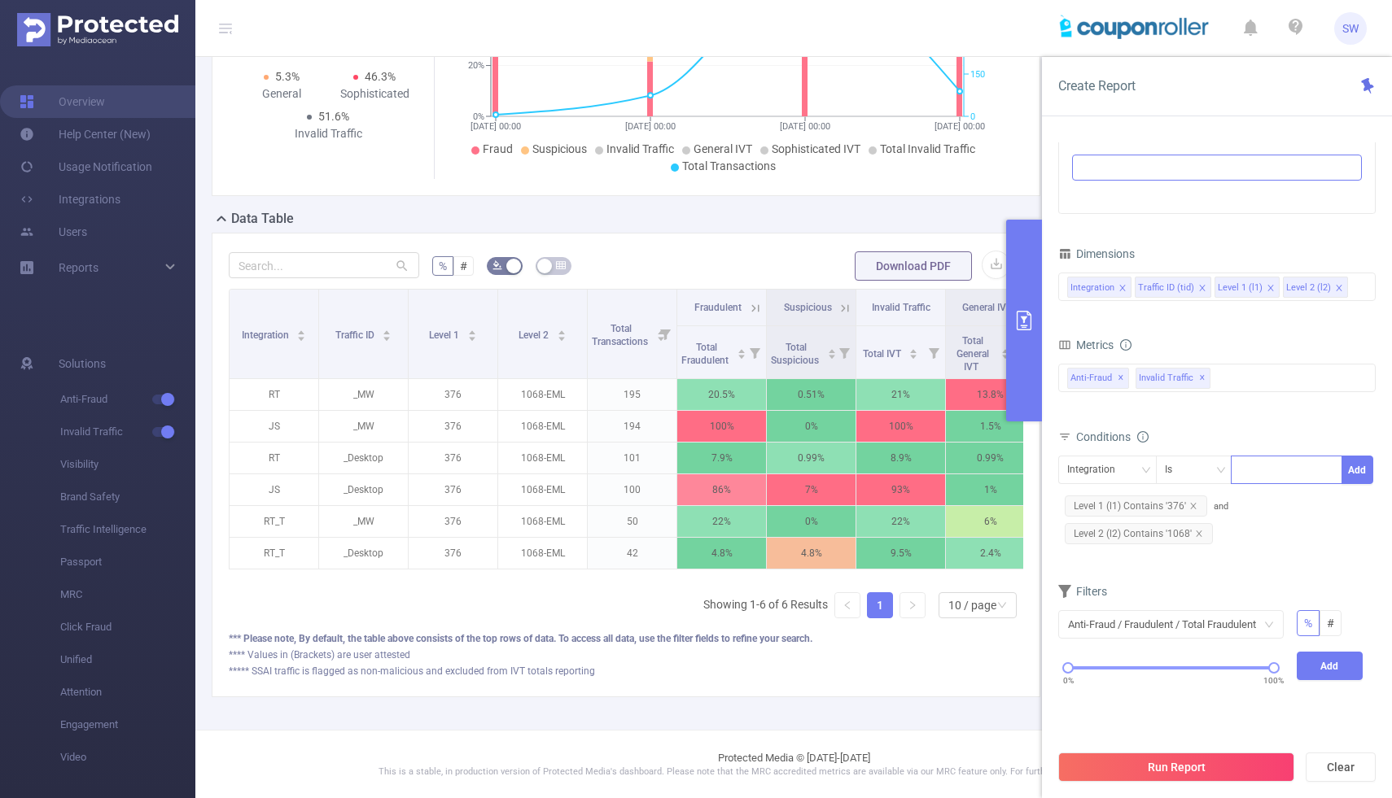
click at [1269, 468] on div at bounding box center [1287, 470] width 94 height 27
click at [1219, 470] on icon "icon: down" at bounding box center [1220, 470] width 8 height 6
click at [1263, 470] on div at bounding box center [1287, 470] width 94 height 27
type input "JS"
click at [1322, 492] on li "JS" at bounding box center [1287, 504] width 112 height 26
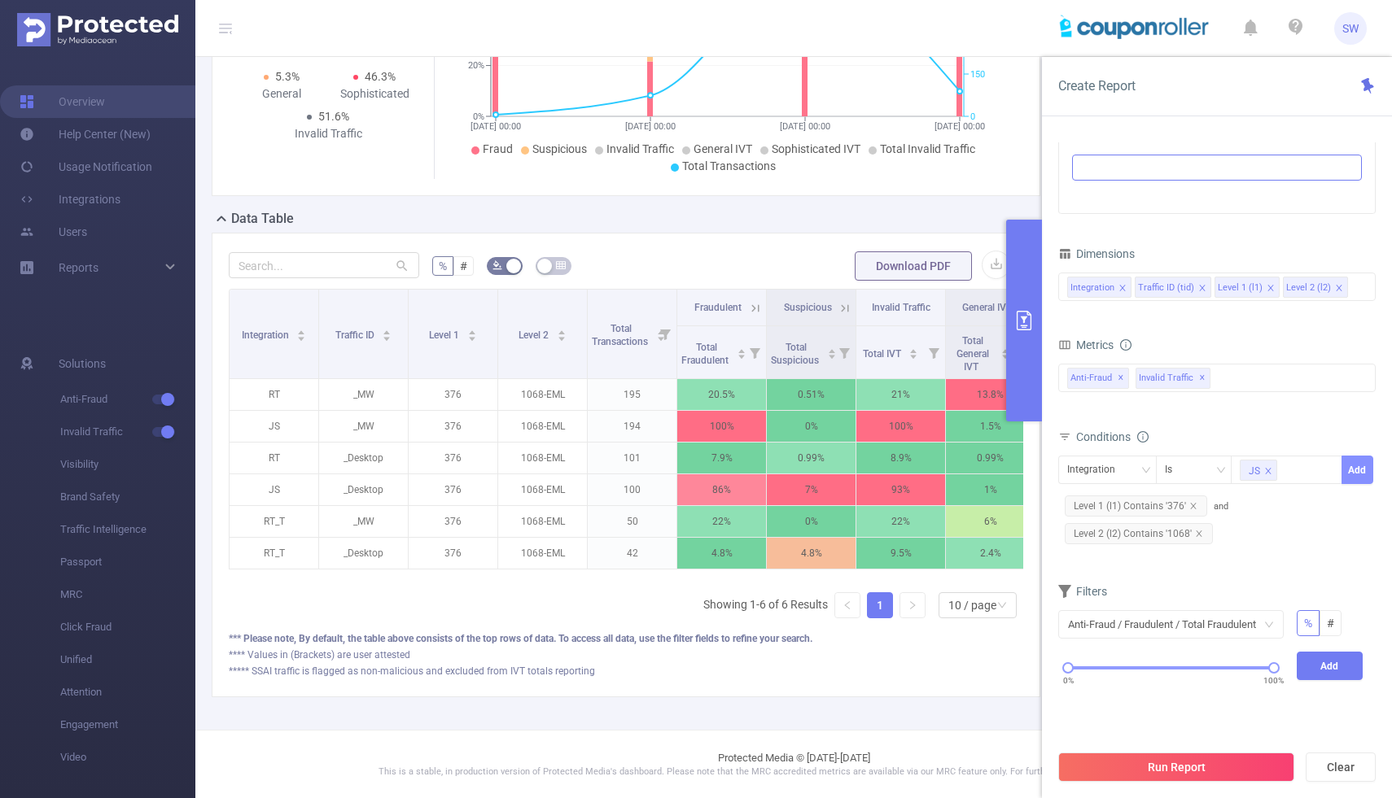
click at [1362, 472] on button "Add" at bounding box center [1357, 470] width 32 height 28
click at [1162, 768] on button "Run Report" at bounding box center [1176, 767] width 236 height 29
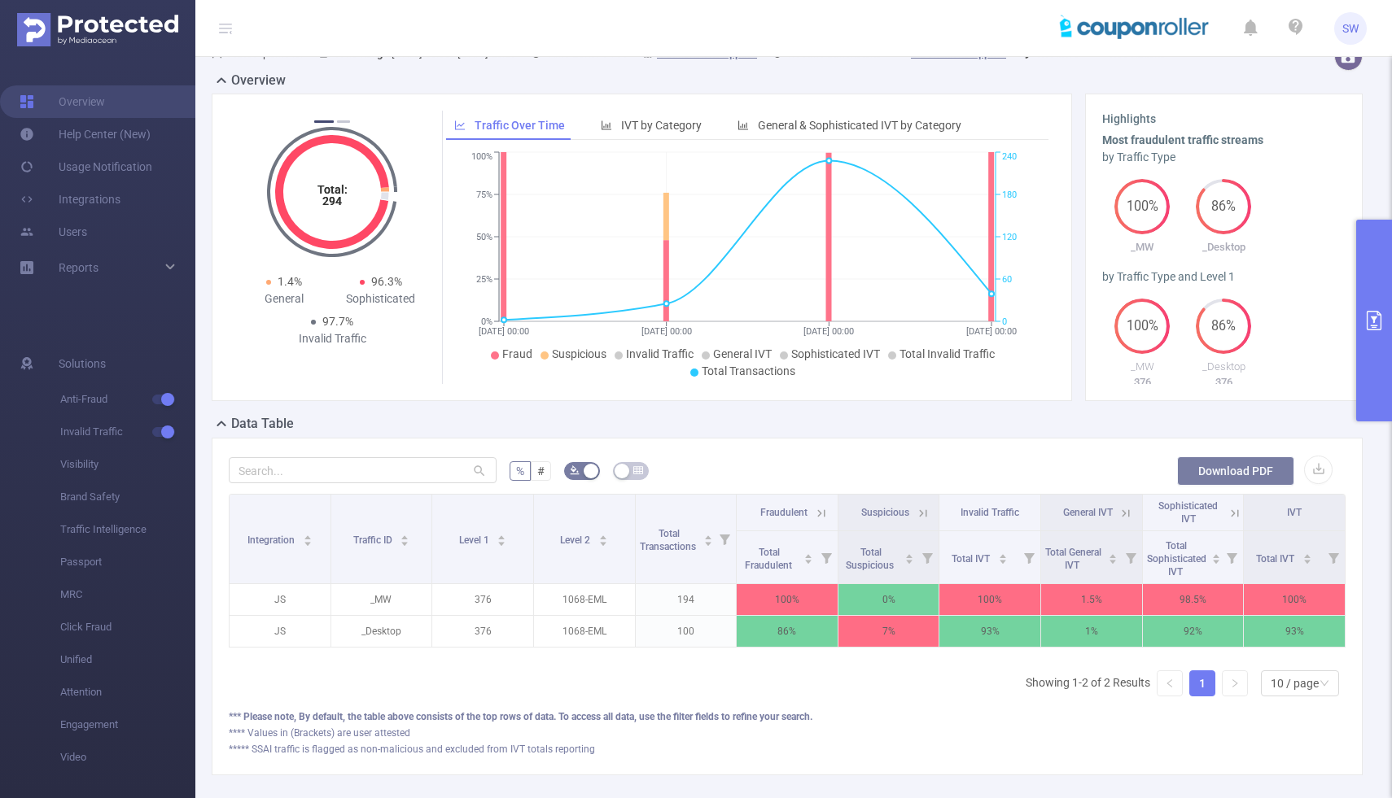
click at [1220, 479] on button "Download PDF" at bounding box center [1235, 471] width 117 height 29
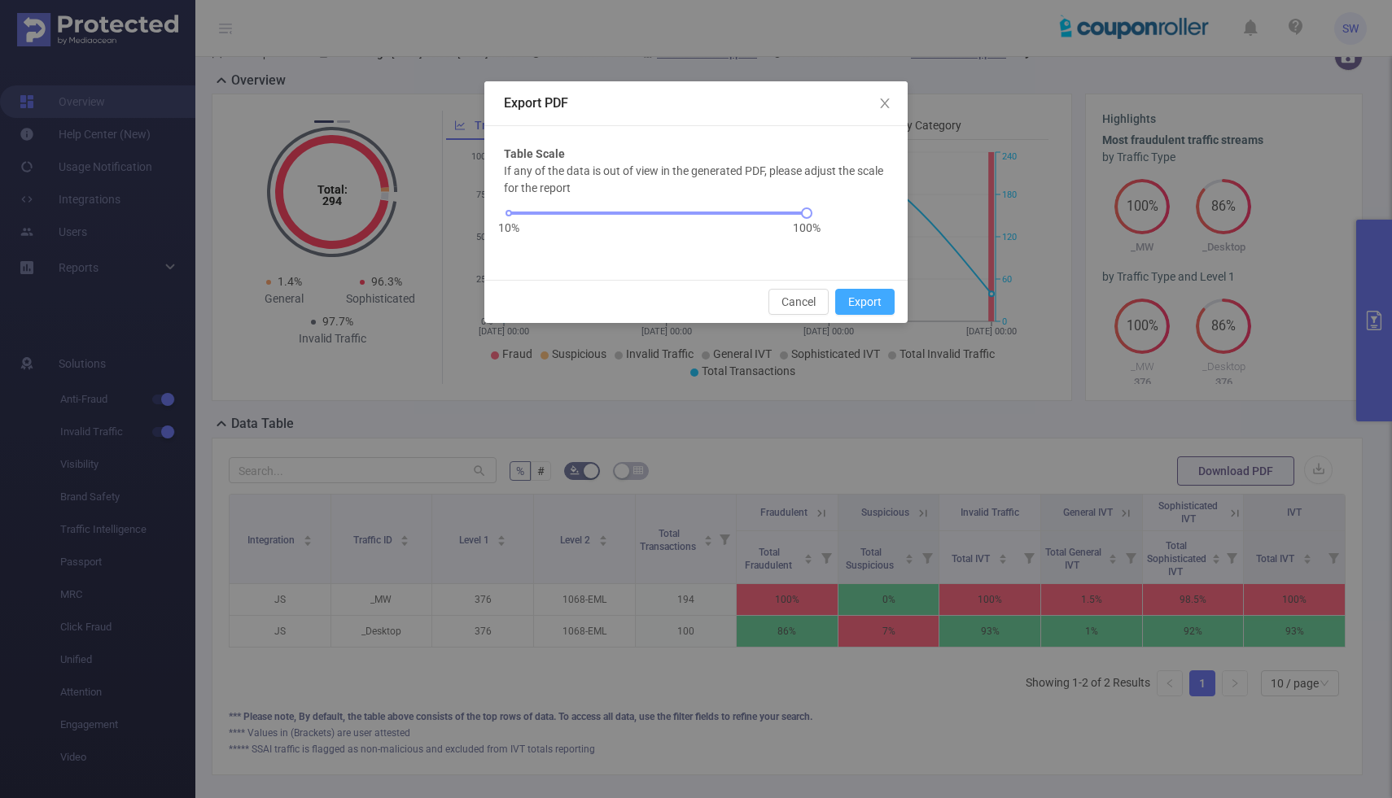
click at [862, 295] on button "Export" at bounding box center [864, 302] width 59 height 26
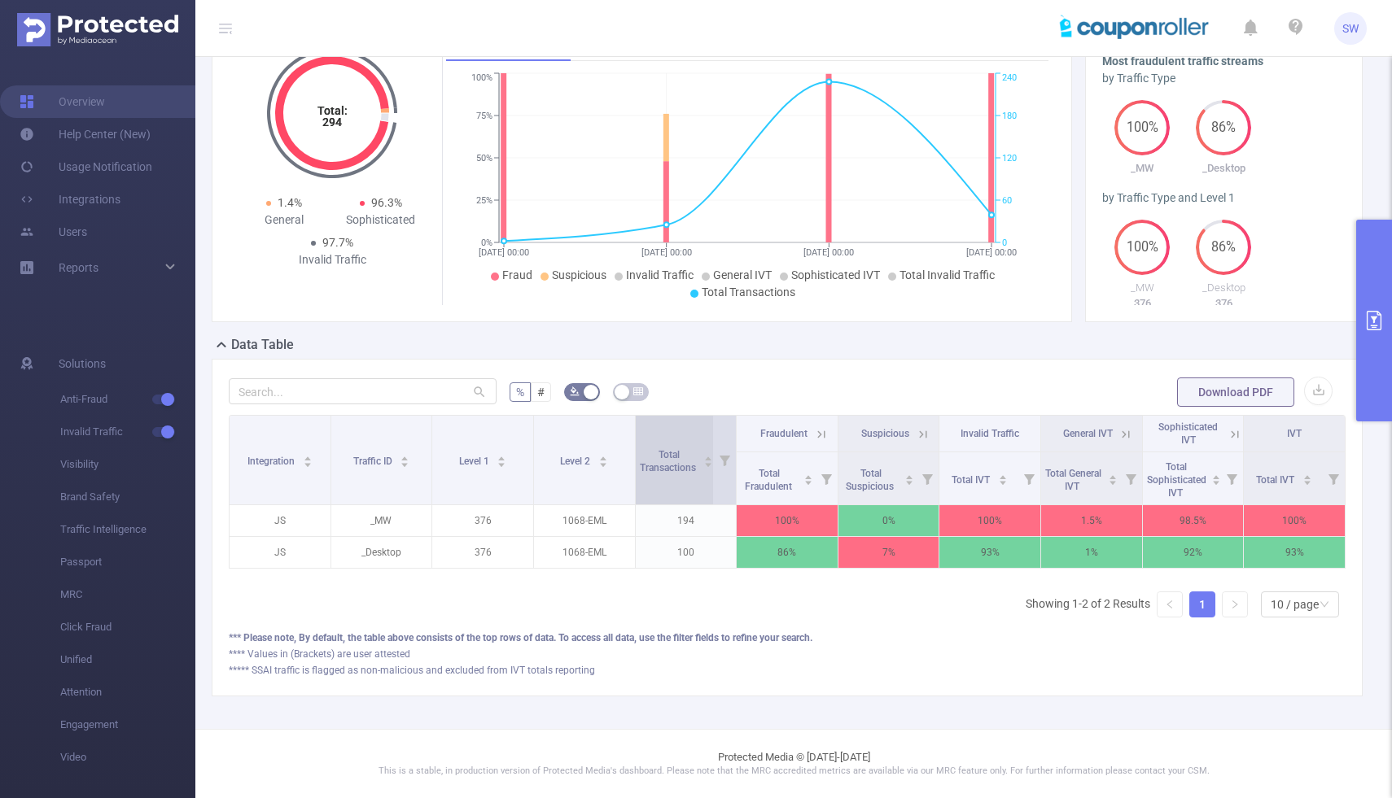
click at [671, 455] on span "Total Transactions" at bounding box center [669, 461] width 59 height 24
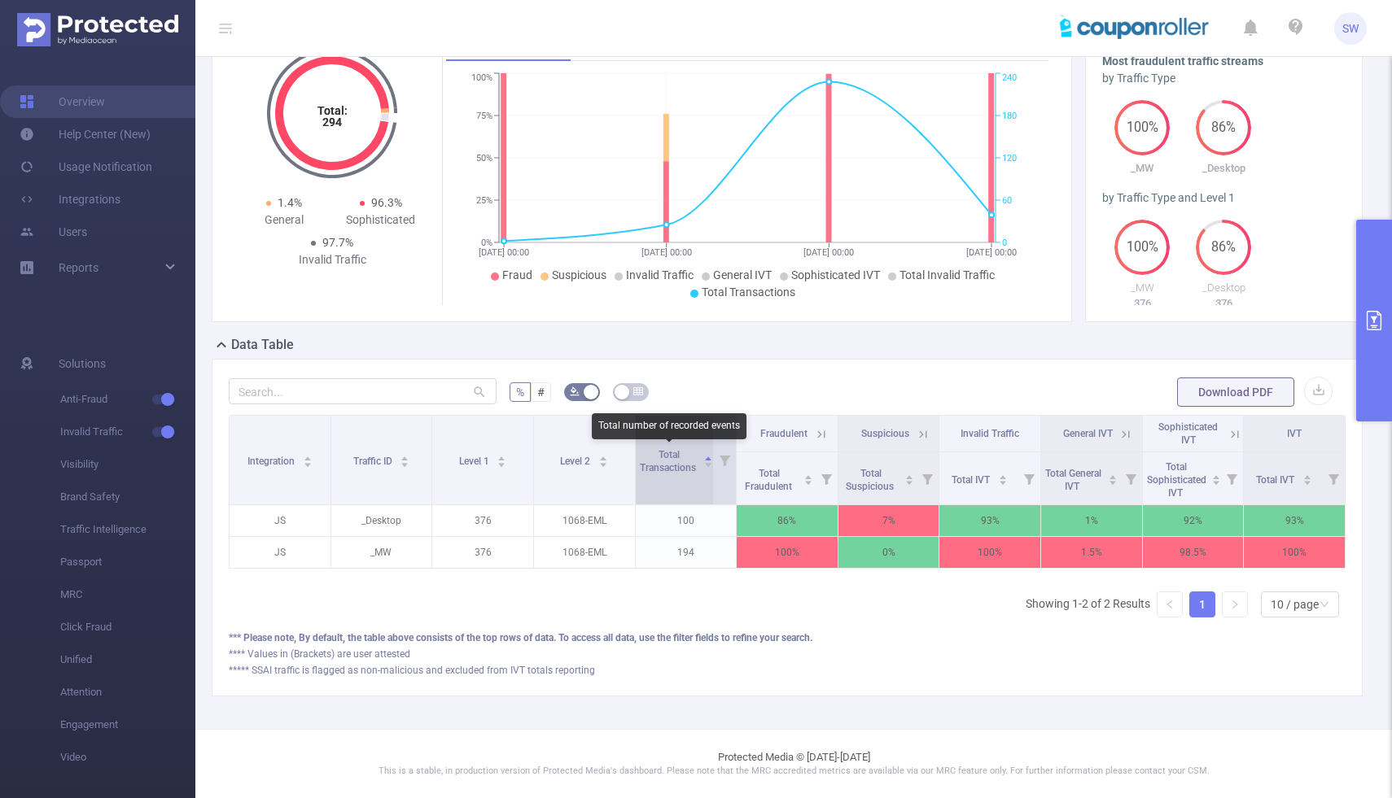
click at [671, 454] on span "Total Transactions" at bounding box center [669, 461] width 59 height 24
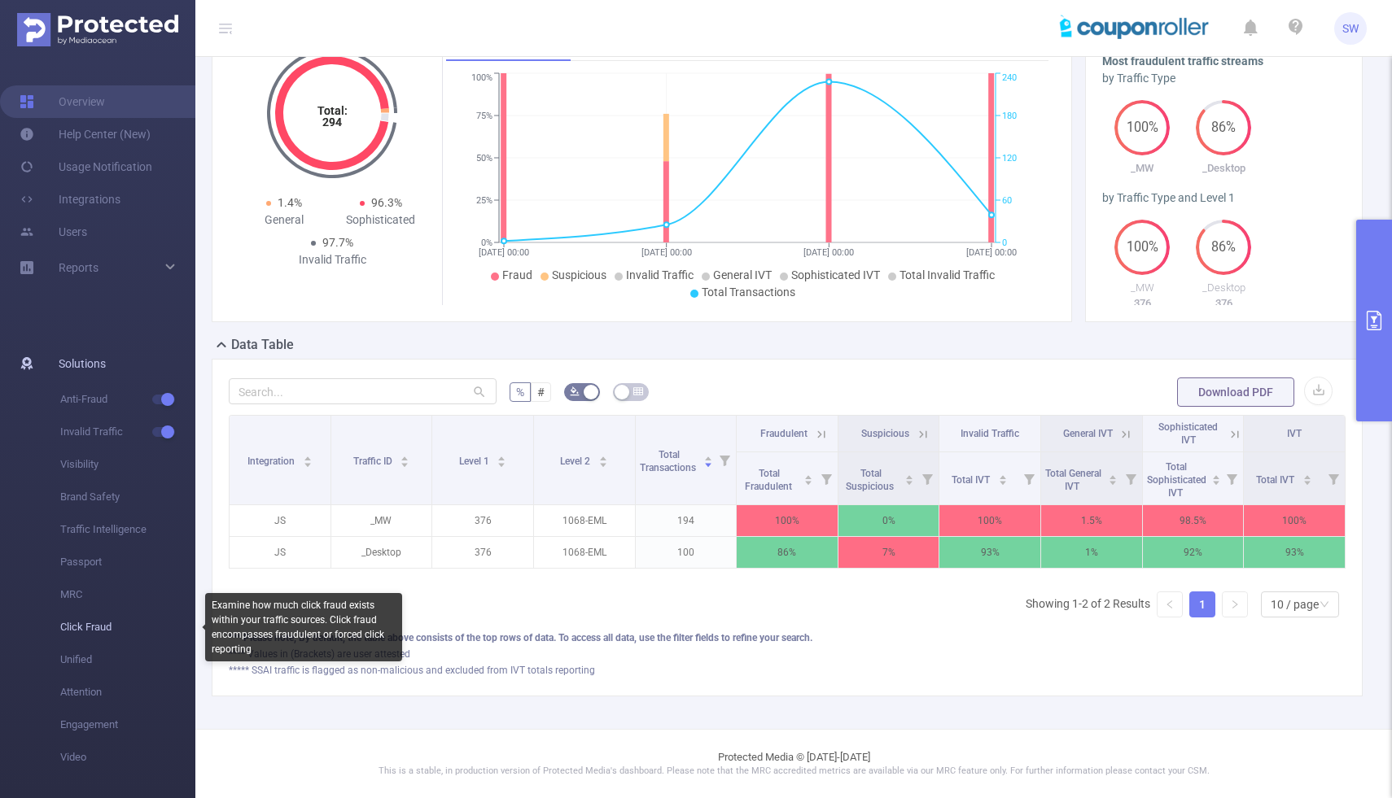
click at [121, 627] on span "Click Fraud" at bounding box center [127, 627] width 135 height 33
click at [87, 626] on span "Click Fraud" at bounding box center [127, 627] width 135 height 33
click at [96, 622] on span "Click Fraud" at bounding box center [127, 623] width 135 height 33
click at [83, 622] on span "Click Fraud" at bounding box center [127, 623] width 135 height 33
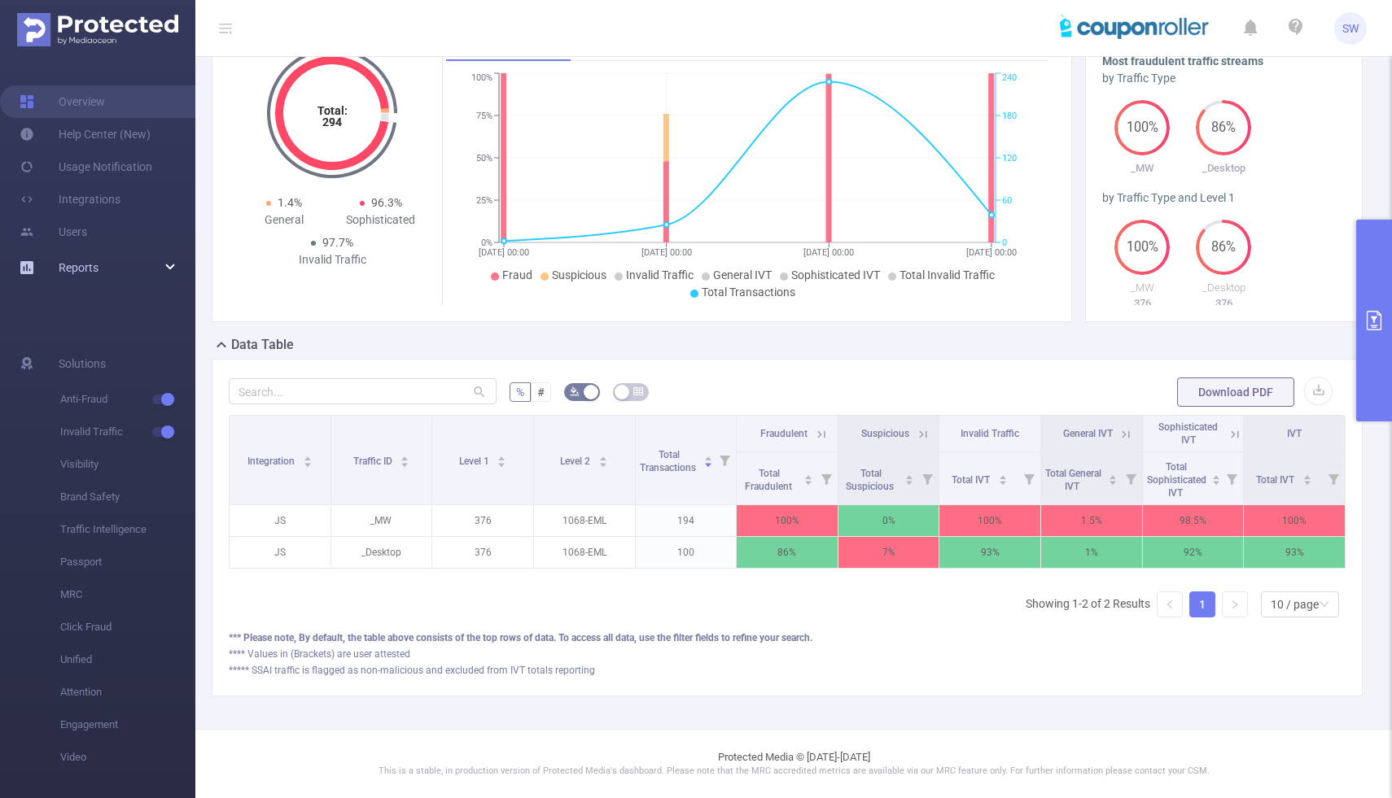
click at [176, 270] on div "Reports" at bounding box center [97, 267] width 195 height 33
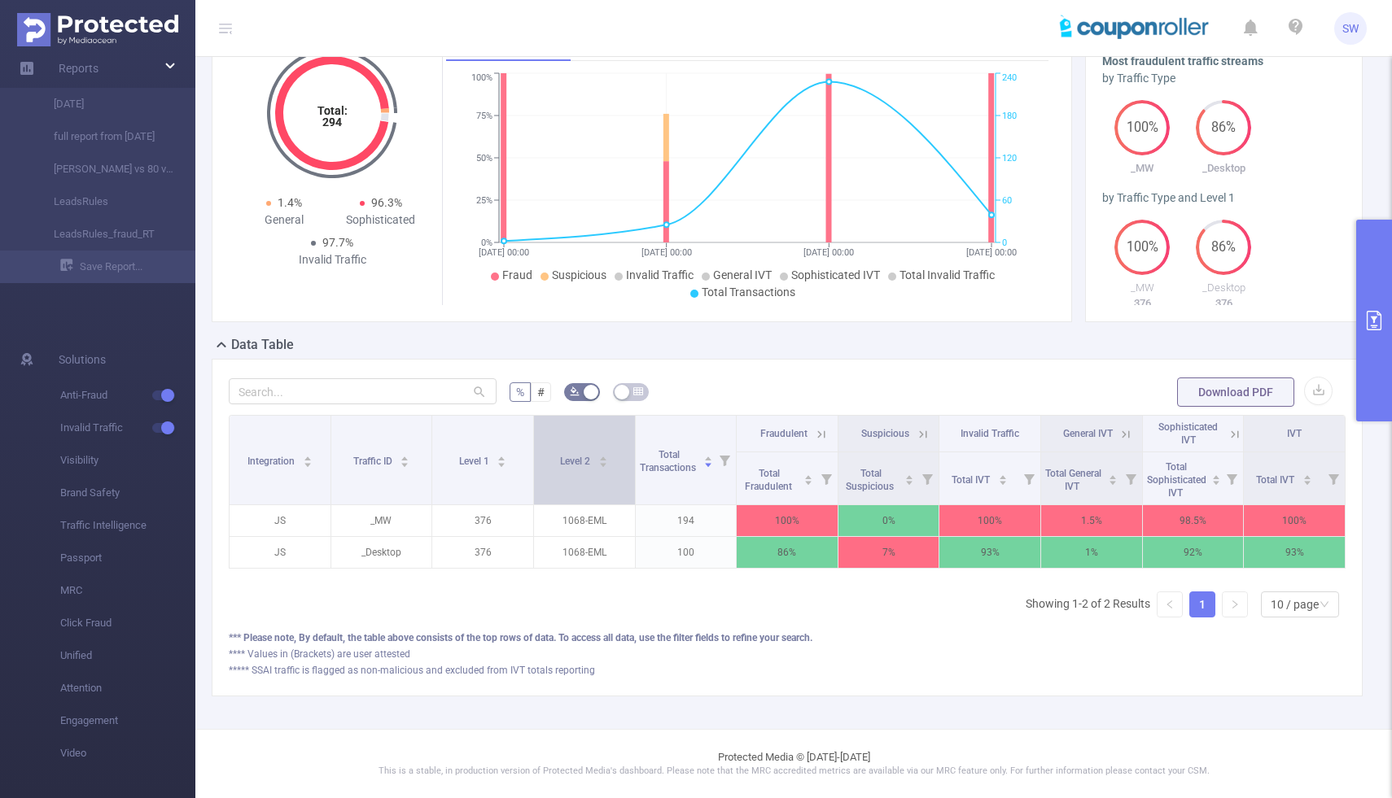
scroll to position [0, 0]
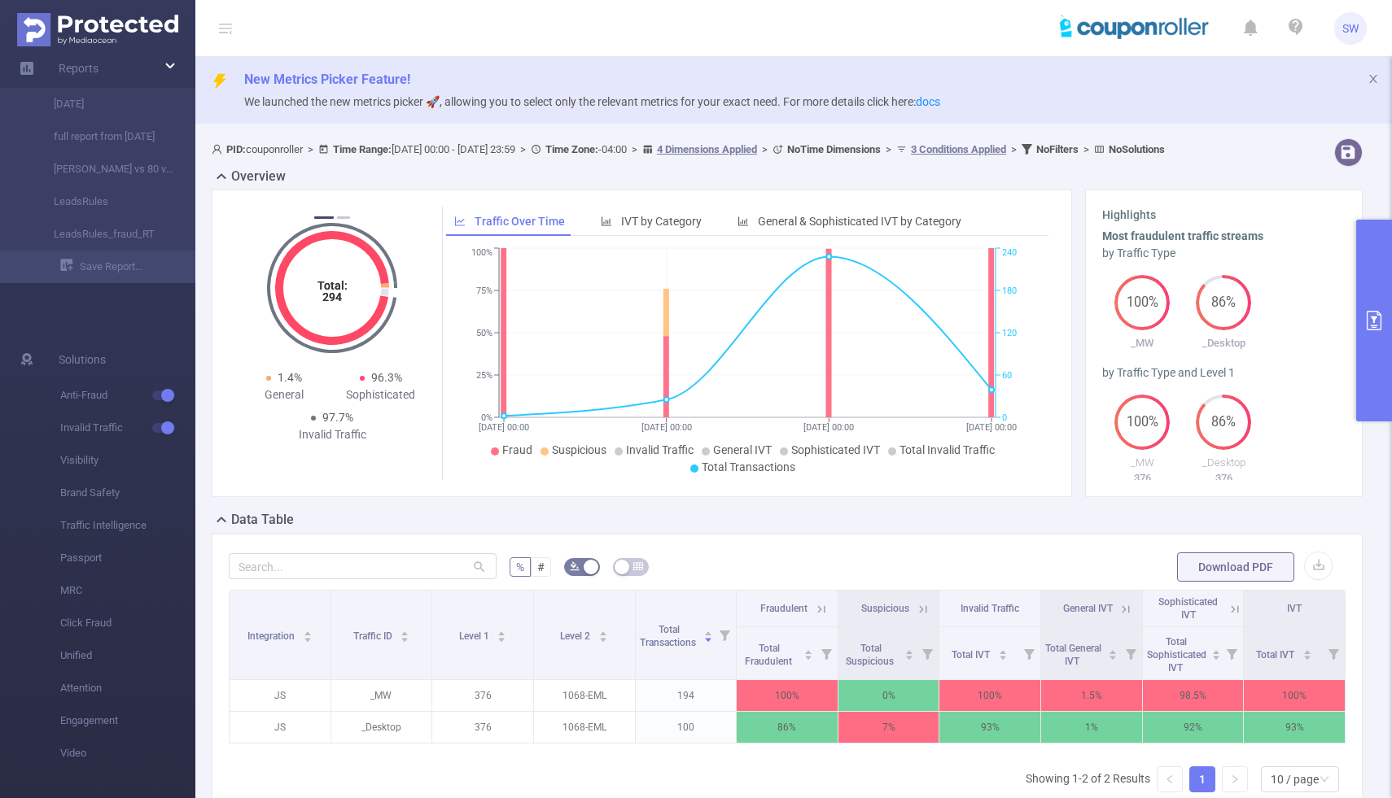
click at [84, 25] on img at bounding box center [97, 29] width 161 height 33
click at [1374, 348] on button "primary" at bounding box center [1374, 321] width 36 height 202
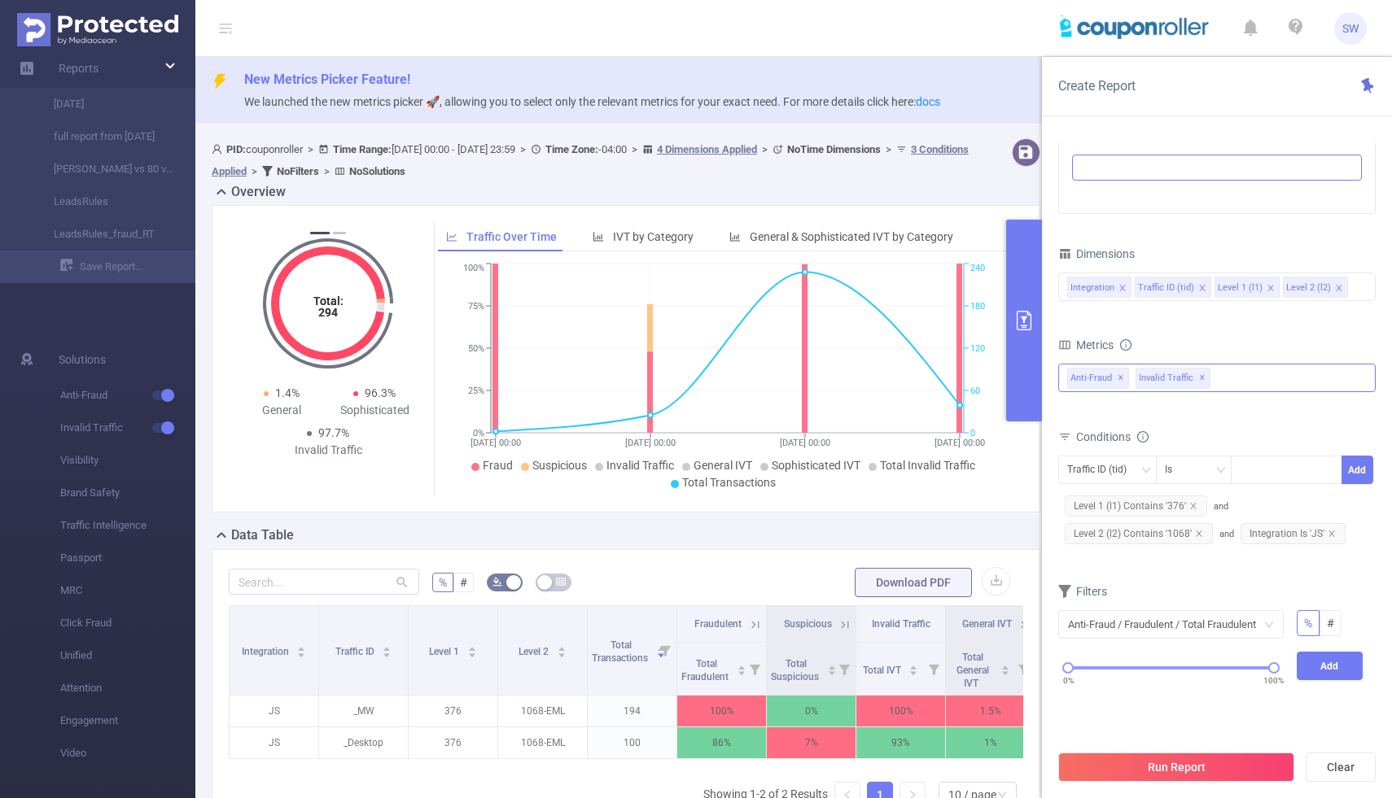
click at [1199, 380] on span "✕" at bounding box center [1202, 379] width 7 height 20
click at [1118, 379] on span "✕" at bounding box center [1121, 379] width 7 height 20
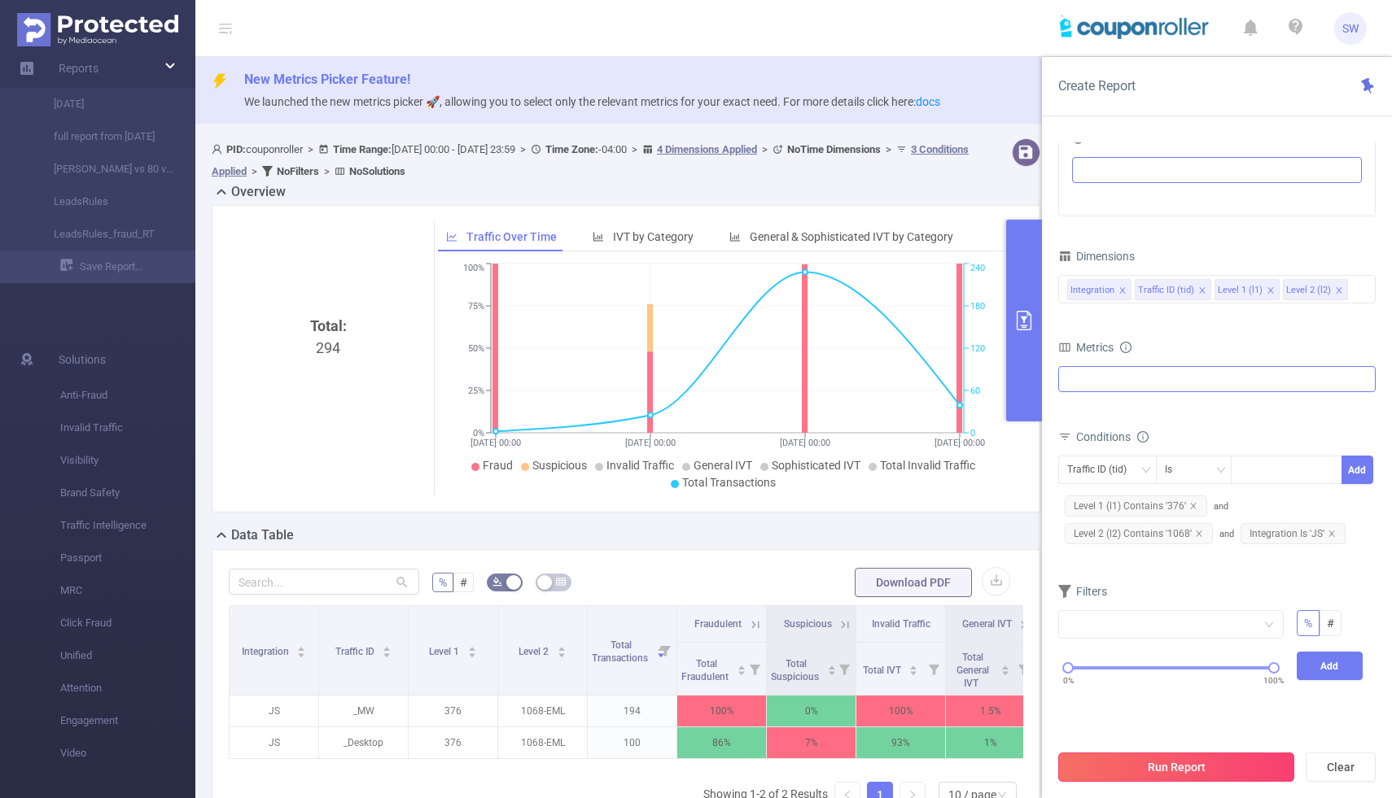
click at [1166, 771] on button "Run Report" at bounding box center [1176, 767] width 236 height 29
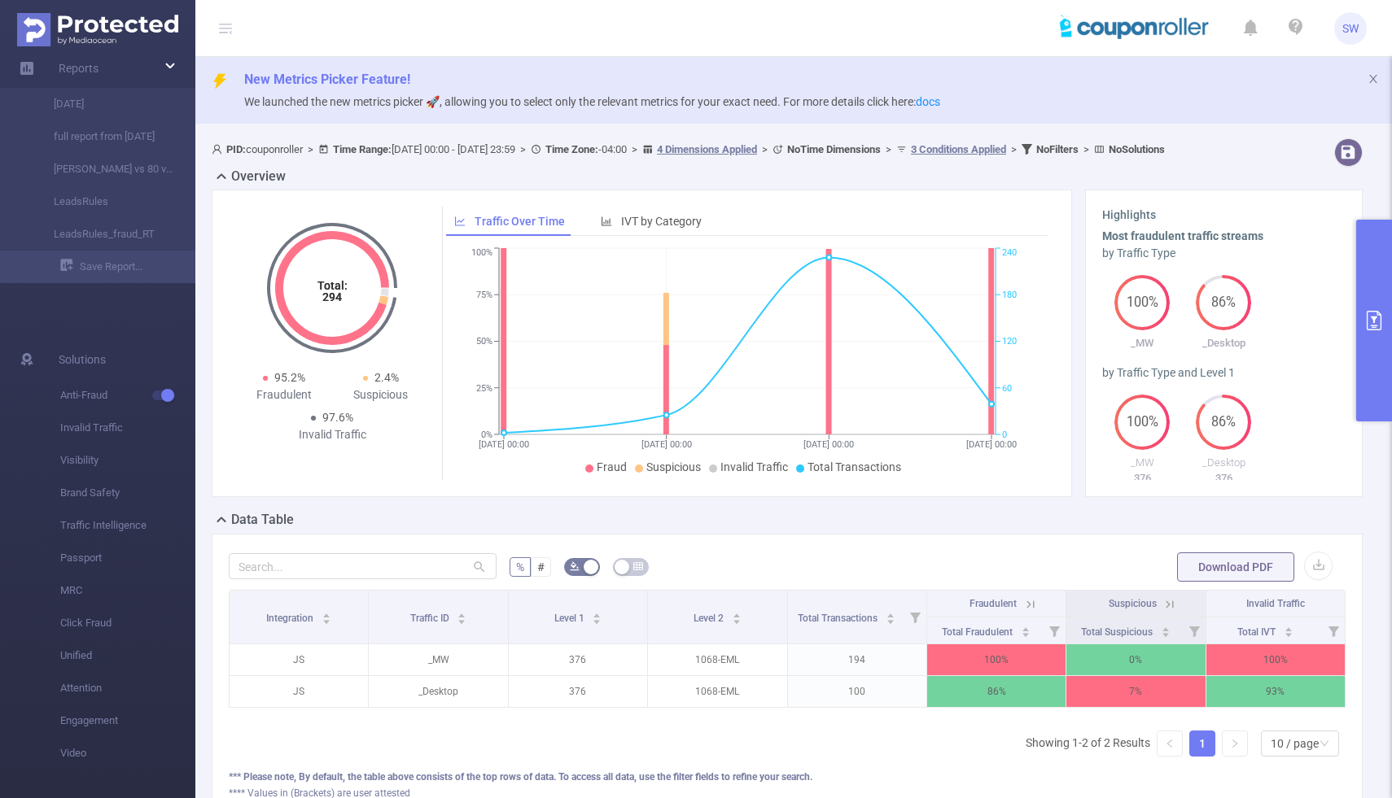
click at [1368, 342] on button "primary" at bounding box center [1374, 321] width 36 height 202
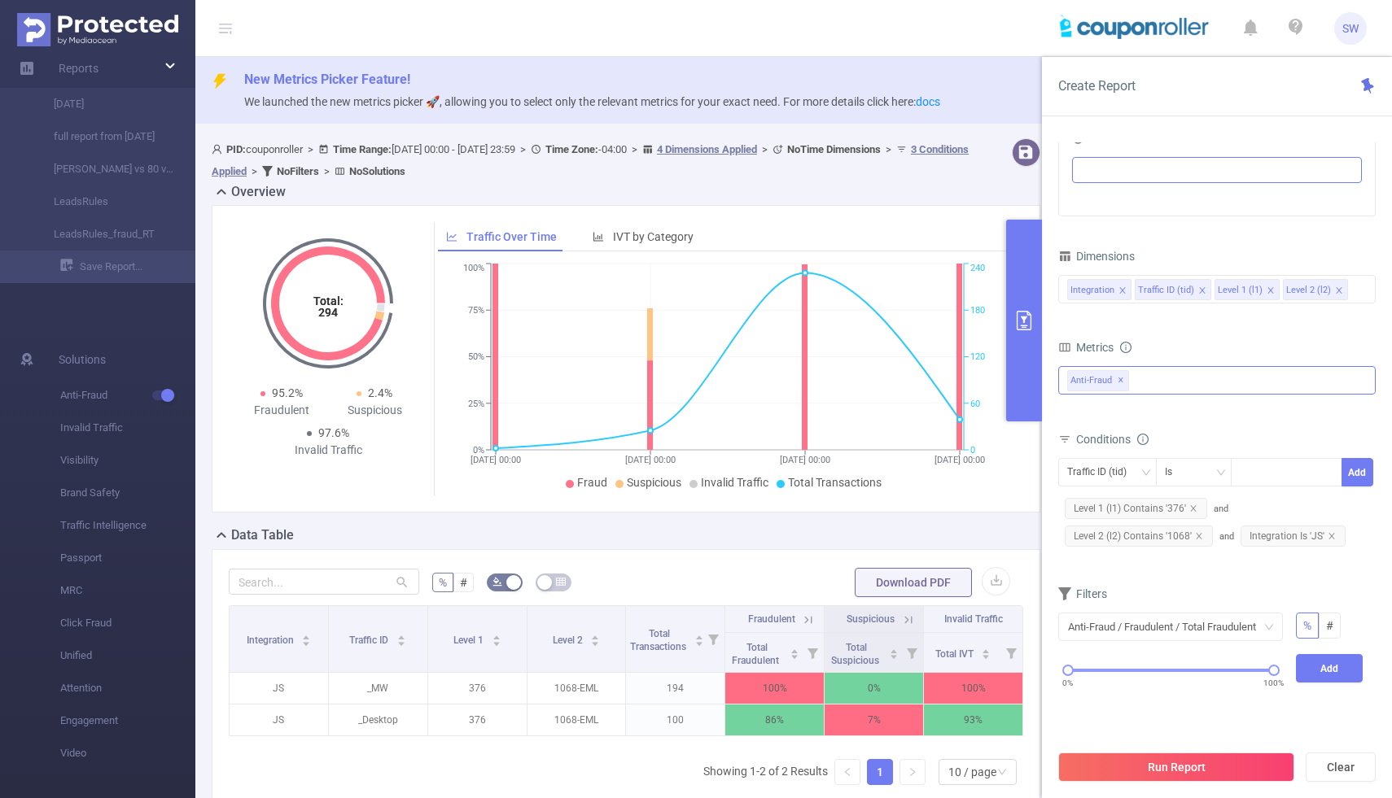
click at [1120, 384] on span "✕" at bounding box center [1121, 381] width 7 height 20
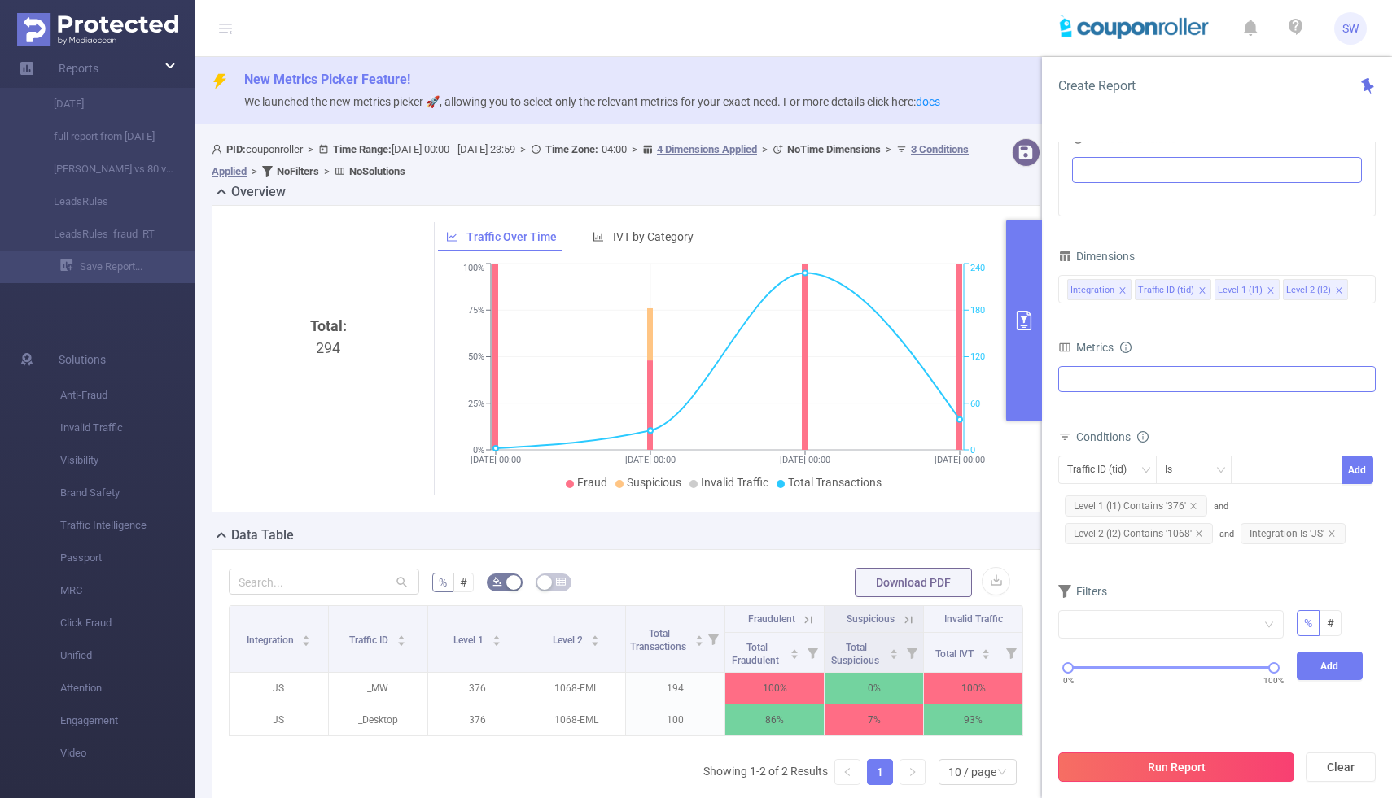
click at [1160, 770] on button "Run Report" at bounding box center [1176, 767] width 236 height 29
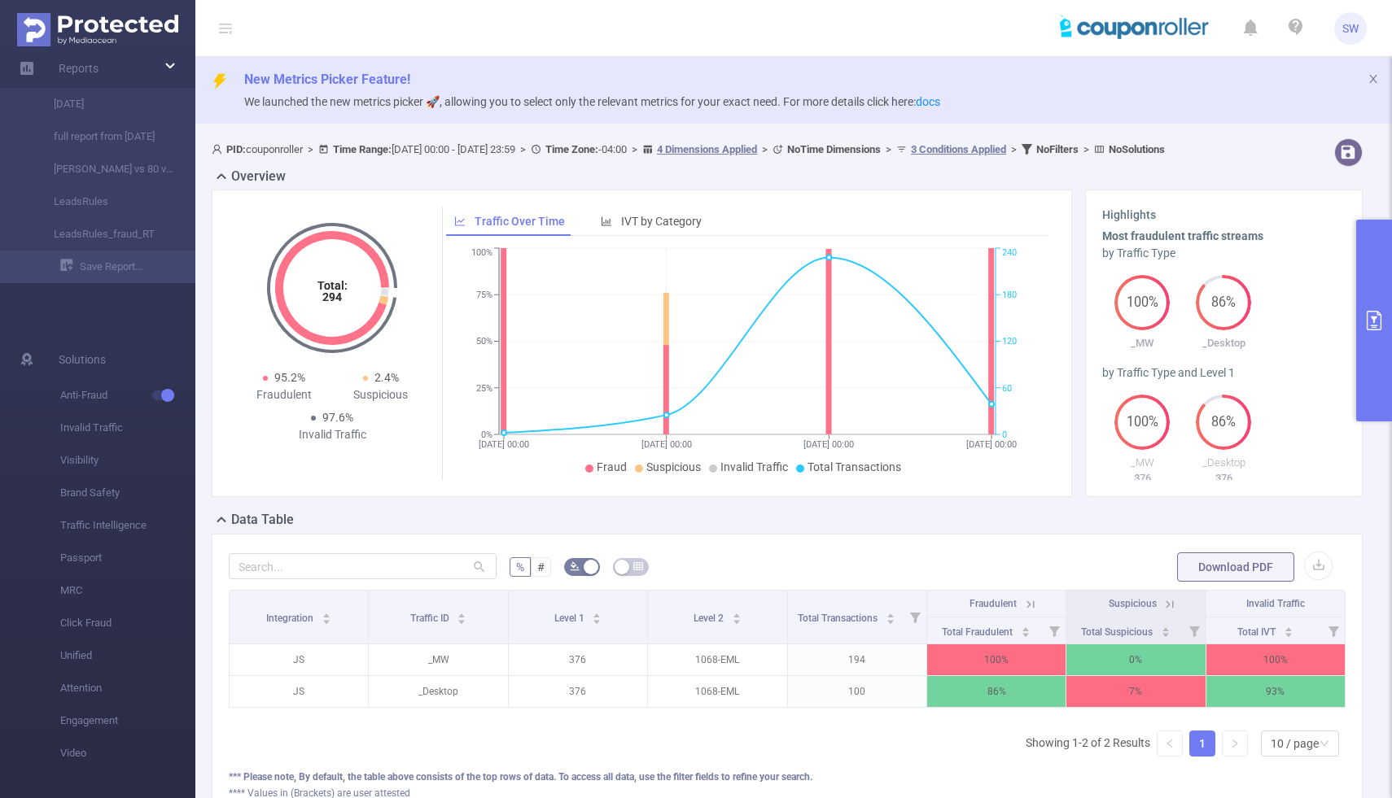
click at [1378, 370] on button "primary" at bounding box center [1374, 321] width 36 height 202
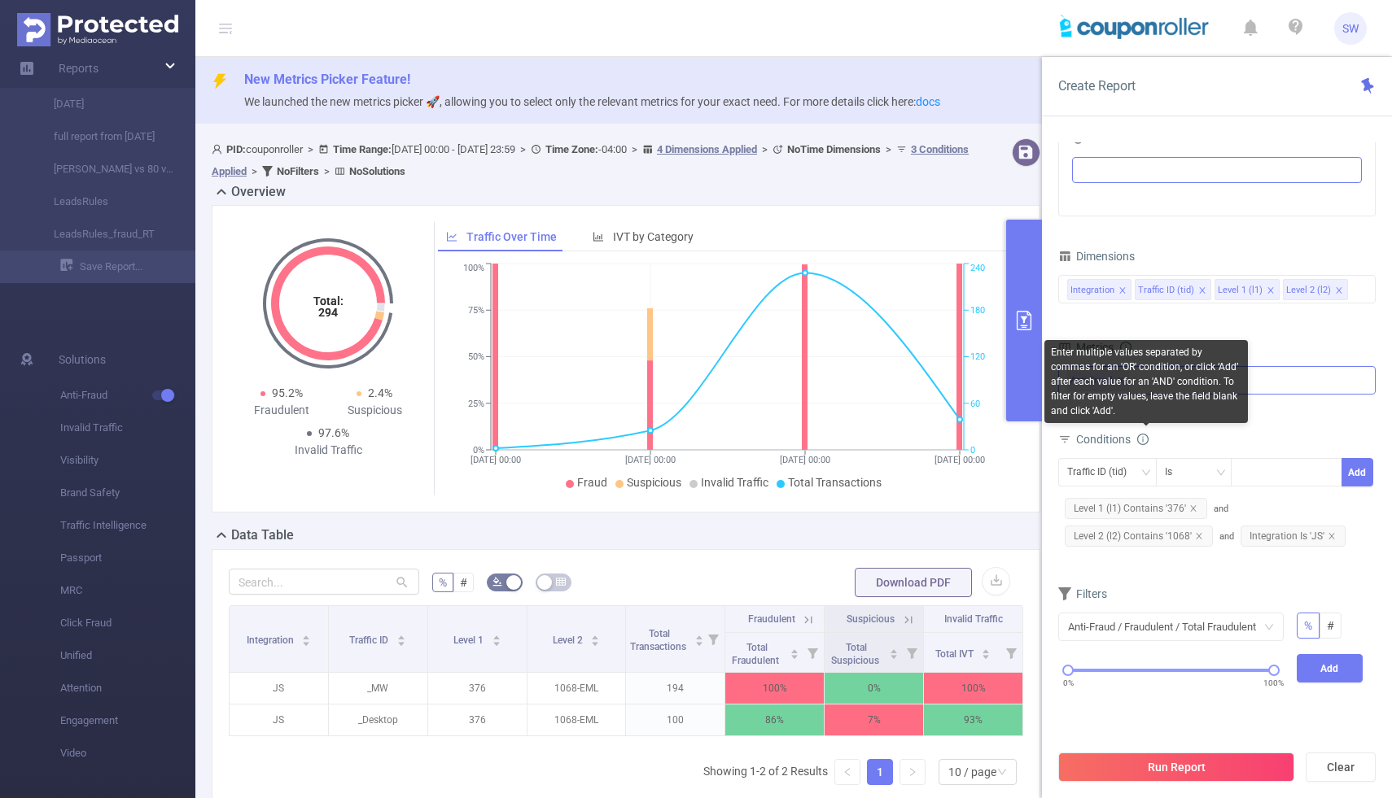
click at [1148, 439] on icon "icon: info-circle" at bounding box center [1142, 439] width 11 height 11
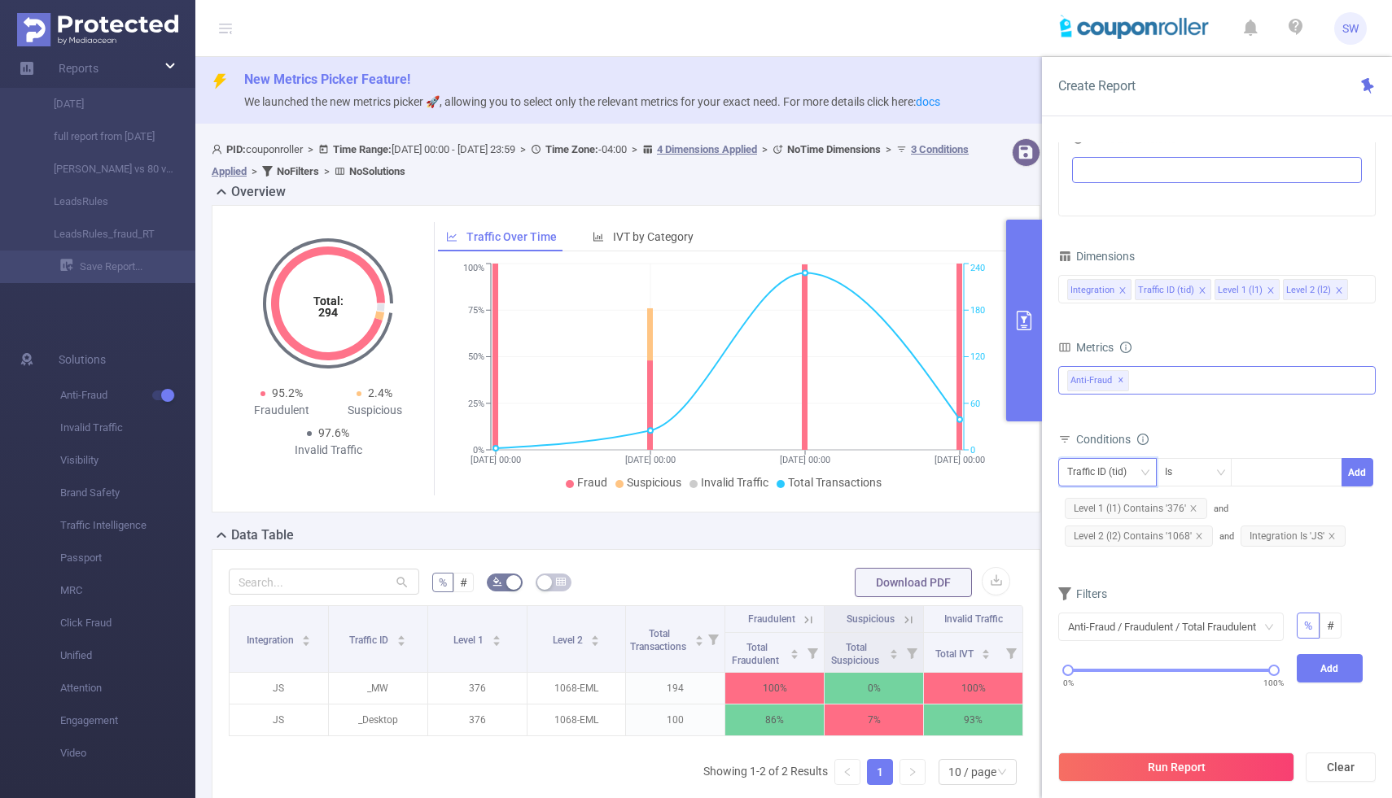
click at [1148, 472] on icon "icon: down" at bounding box center [1145, 473] width 10 height 10
click at [1329, 538] on icon "icon: close" at bounding box center [1331, 536] width 8 height 8
click at [1191, 767] on button "Run Report" at bounding box center [1176, 767] width 236 height 29
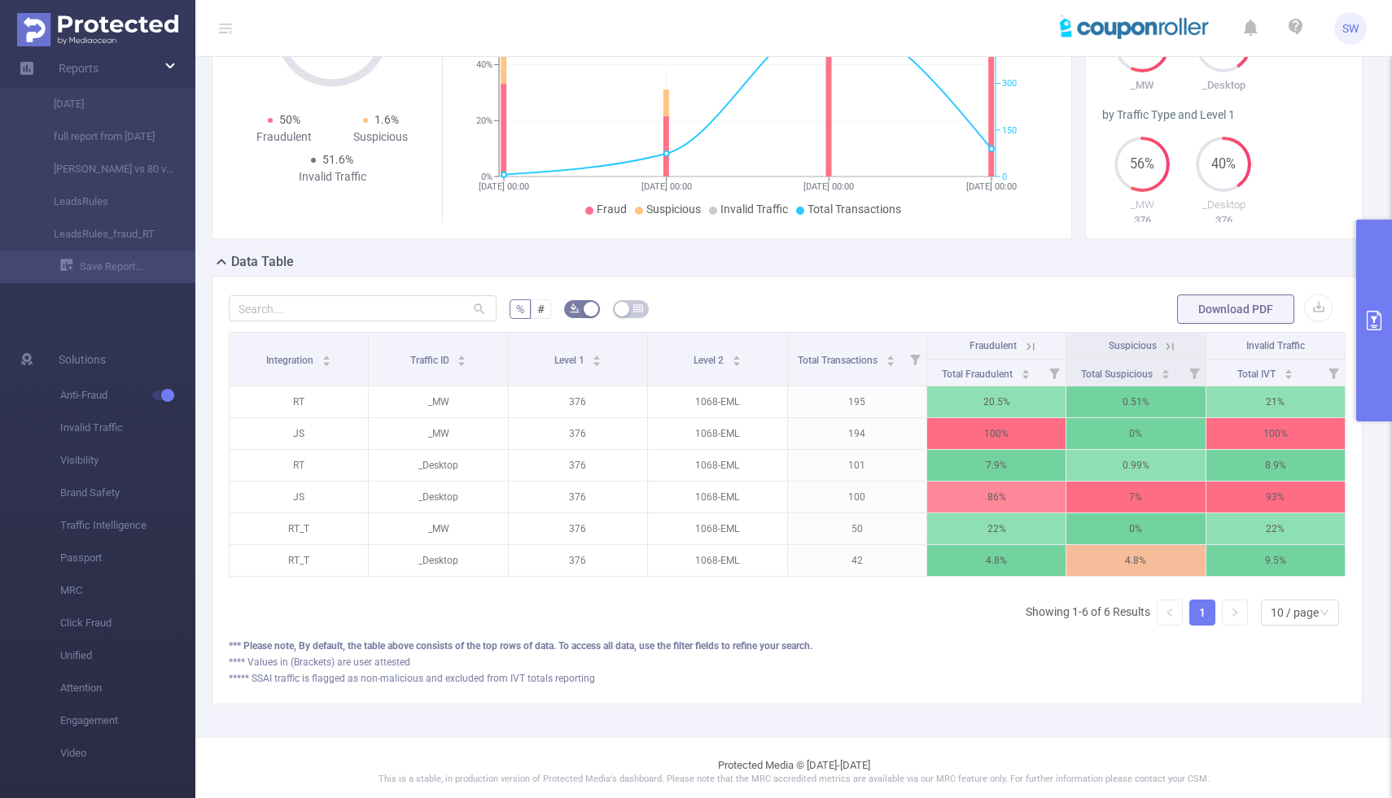
scroll to position [281, 0]
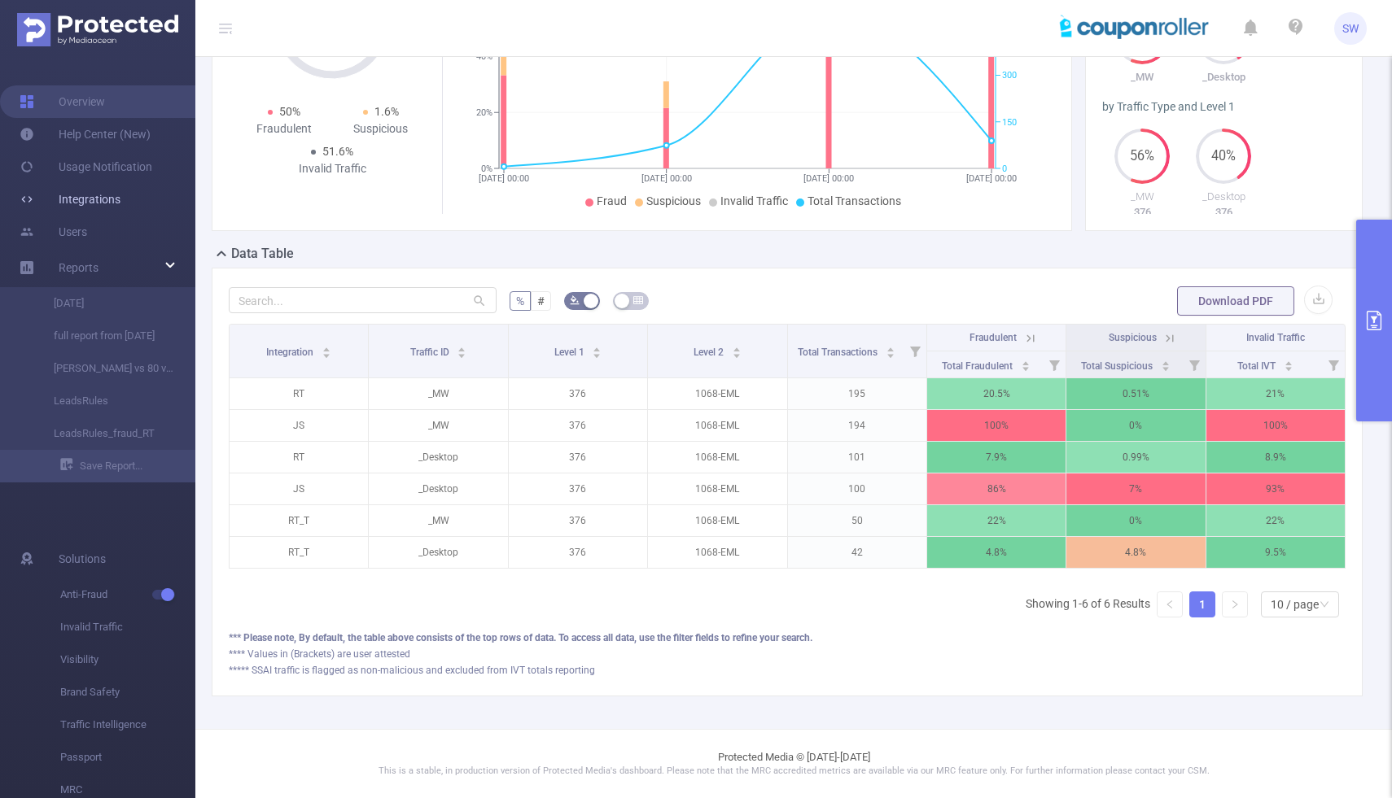
click at [114, 197] on link "Integrations" at bounding box center [70, 199] width 101 height 33
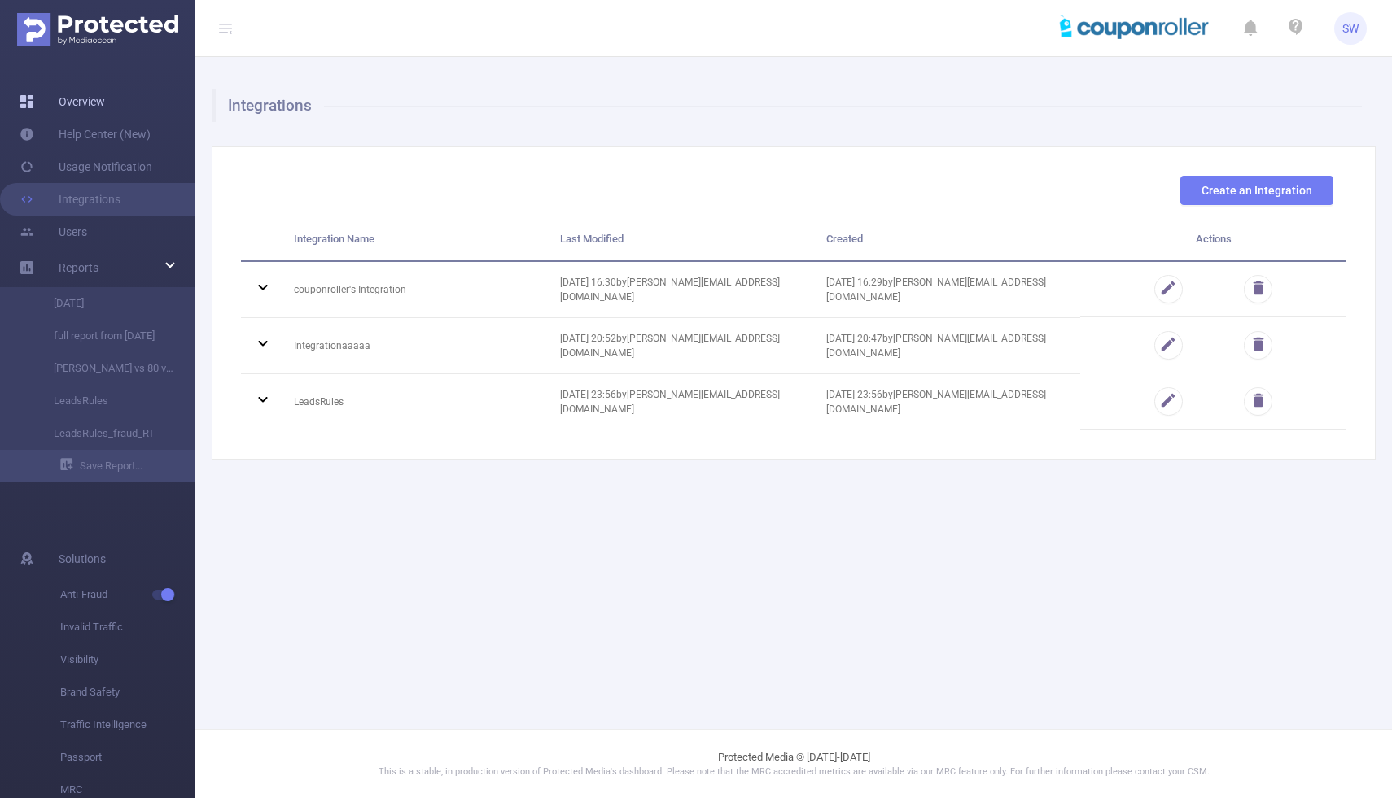
click at [105, 112] on link "Overview" at bounding box center [62, 101] width 85 height 33
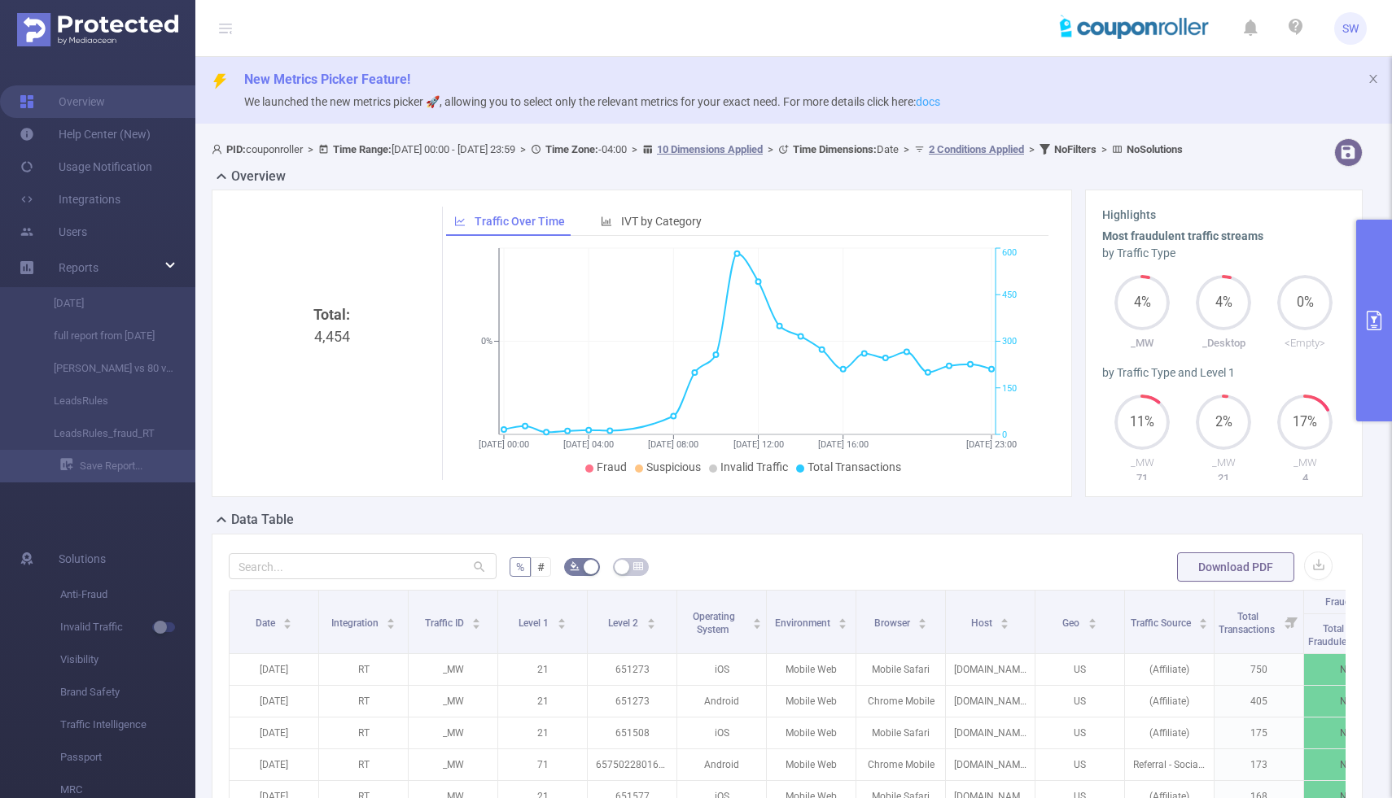
click at [940, 102] on link "docs" at bounding box center [928, 101] width 24 height 13
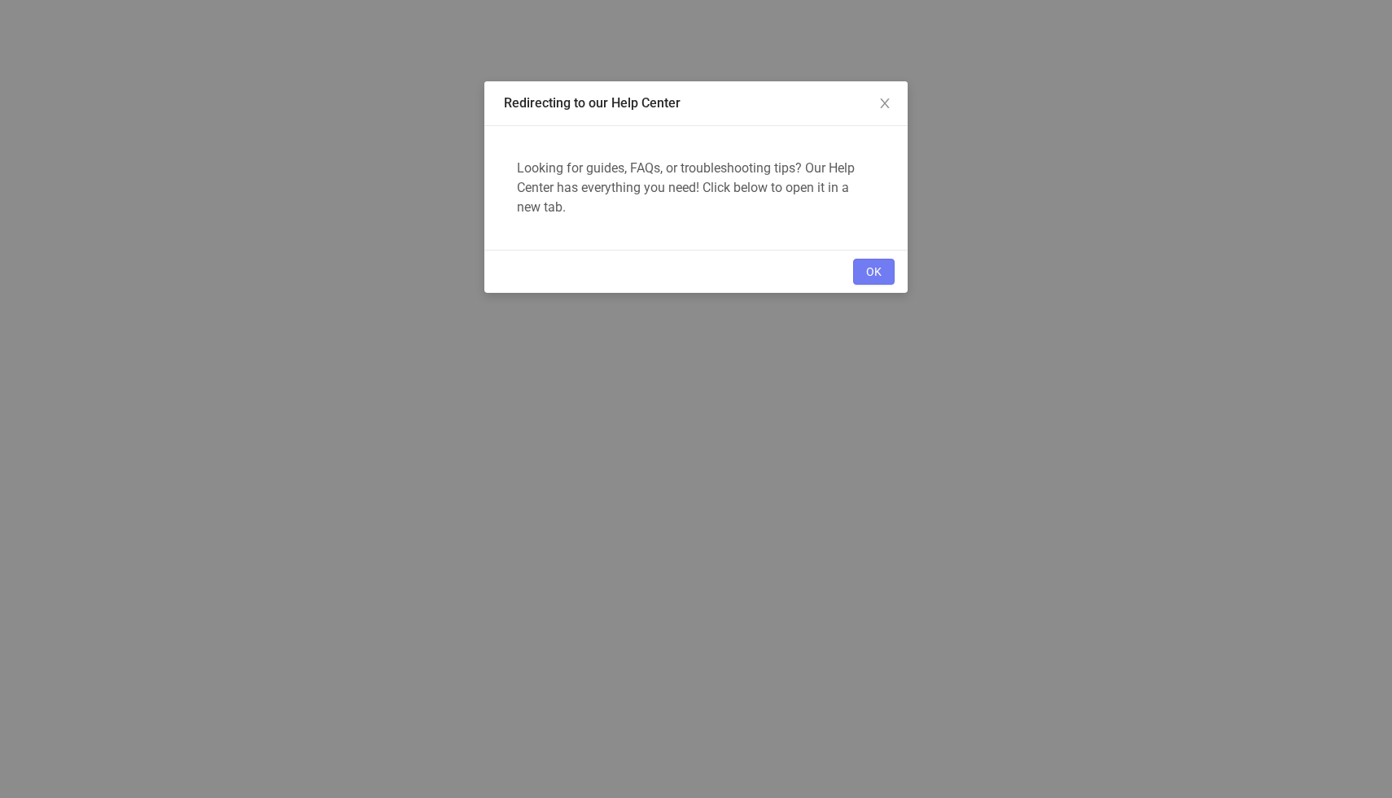
click at [877, 278] on button "OK" at bounding box center [874, 272] width 42 height 26
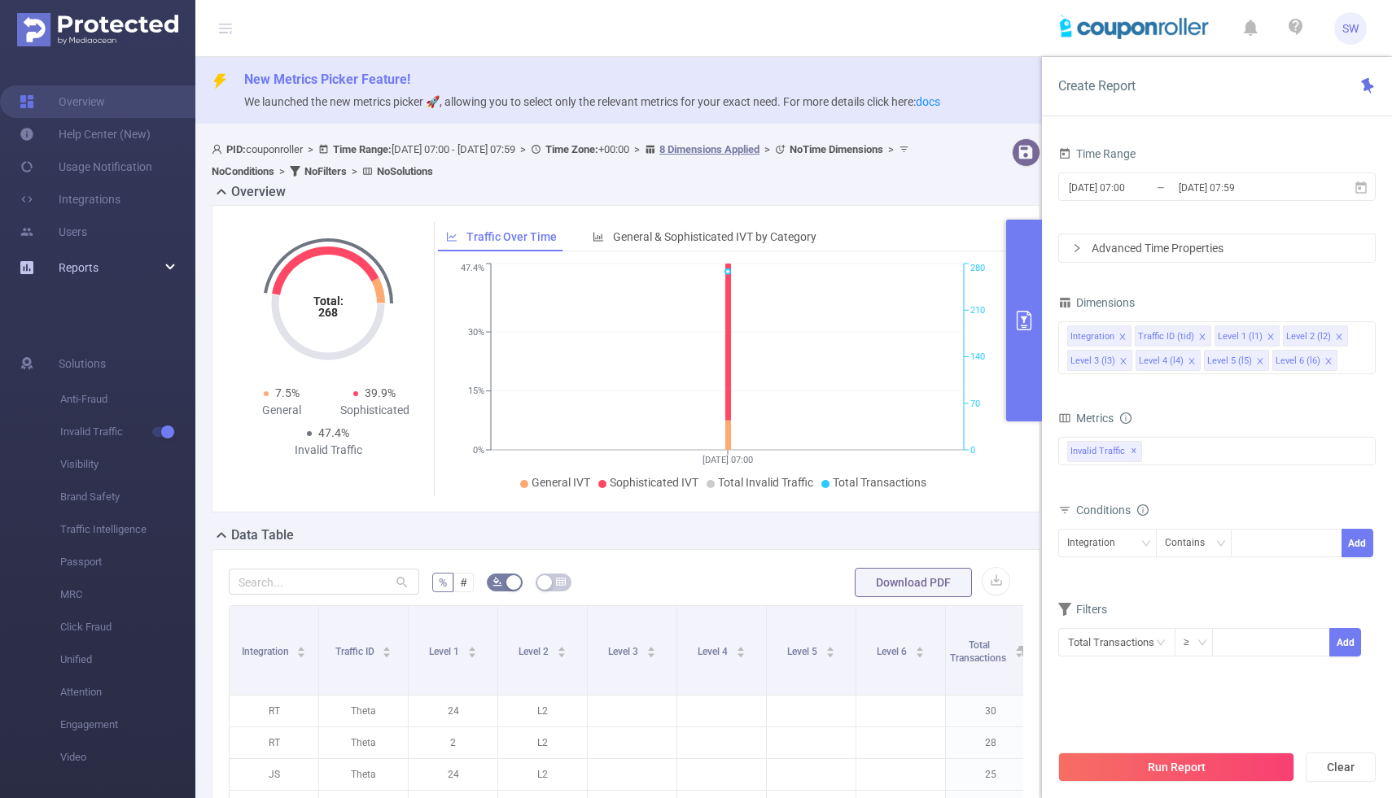
click at [98, 265] on div "Reports" at bounding box center [97, 267] width 195 height 33
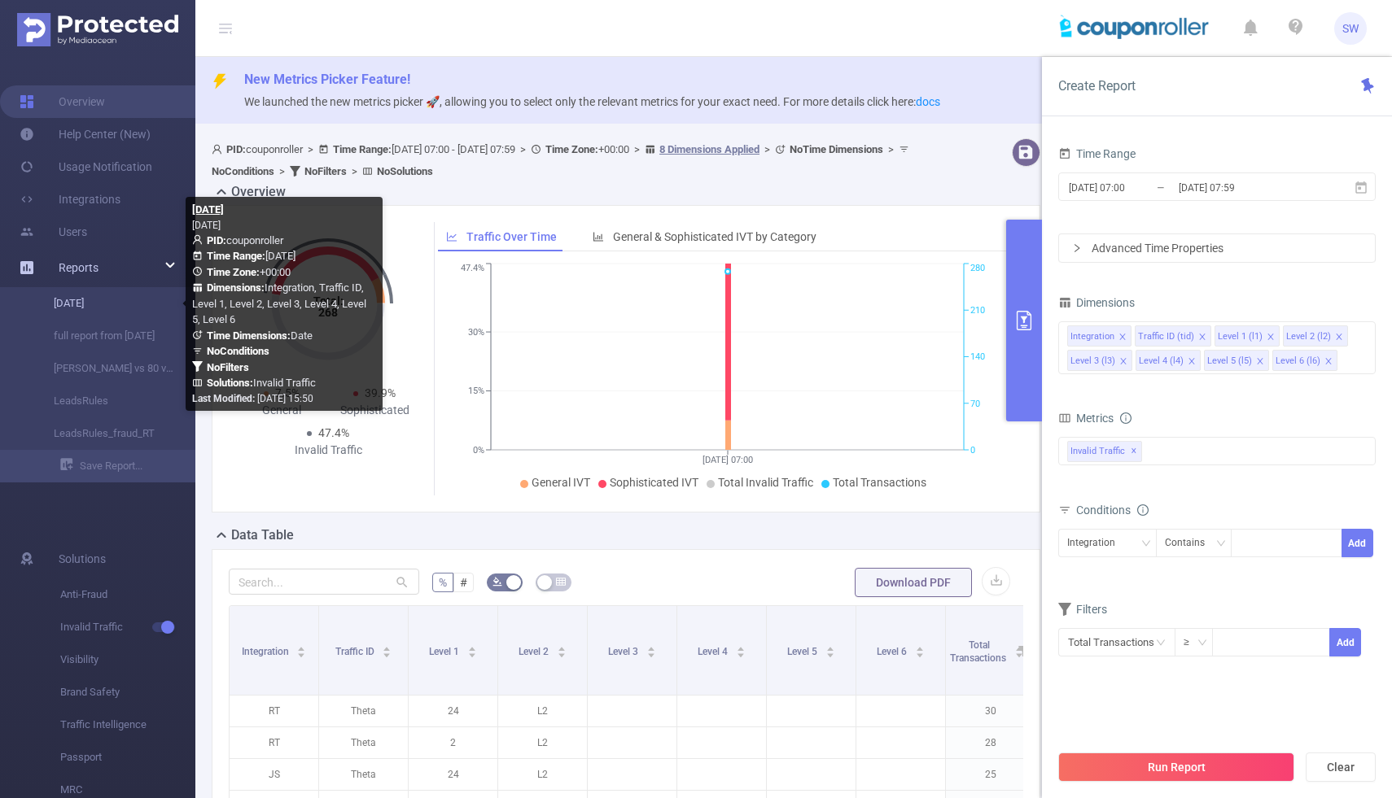
click at [88, 306] on link "[DATE]" at bounding box center [104, 303] width 143 height 33
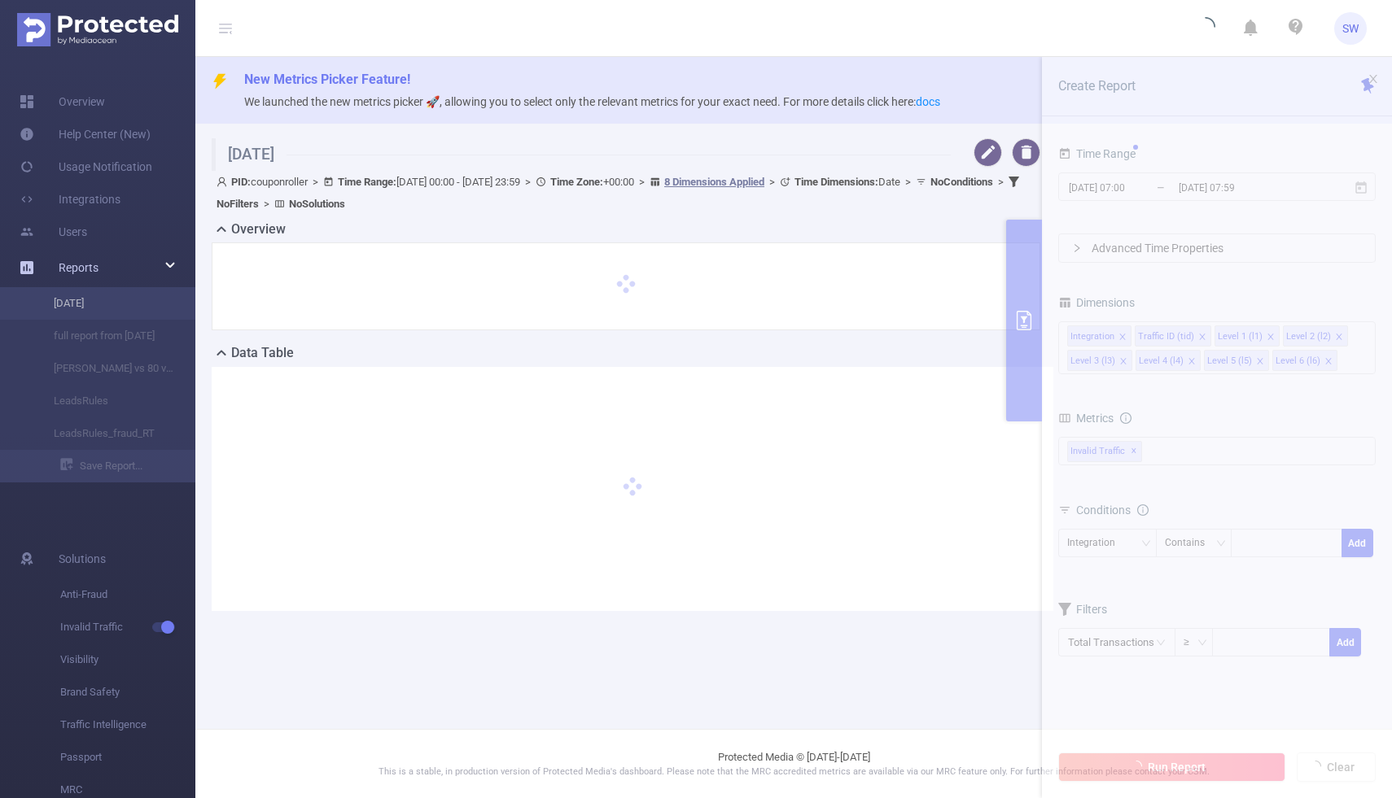
type input "[DATE] 00:00"
type input "[DATE] 23:59"
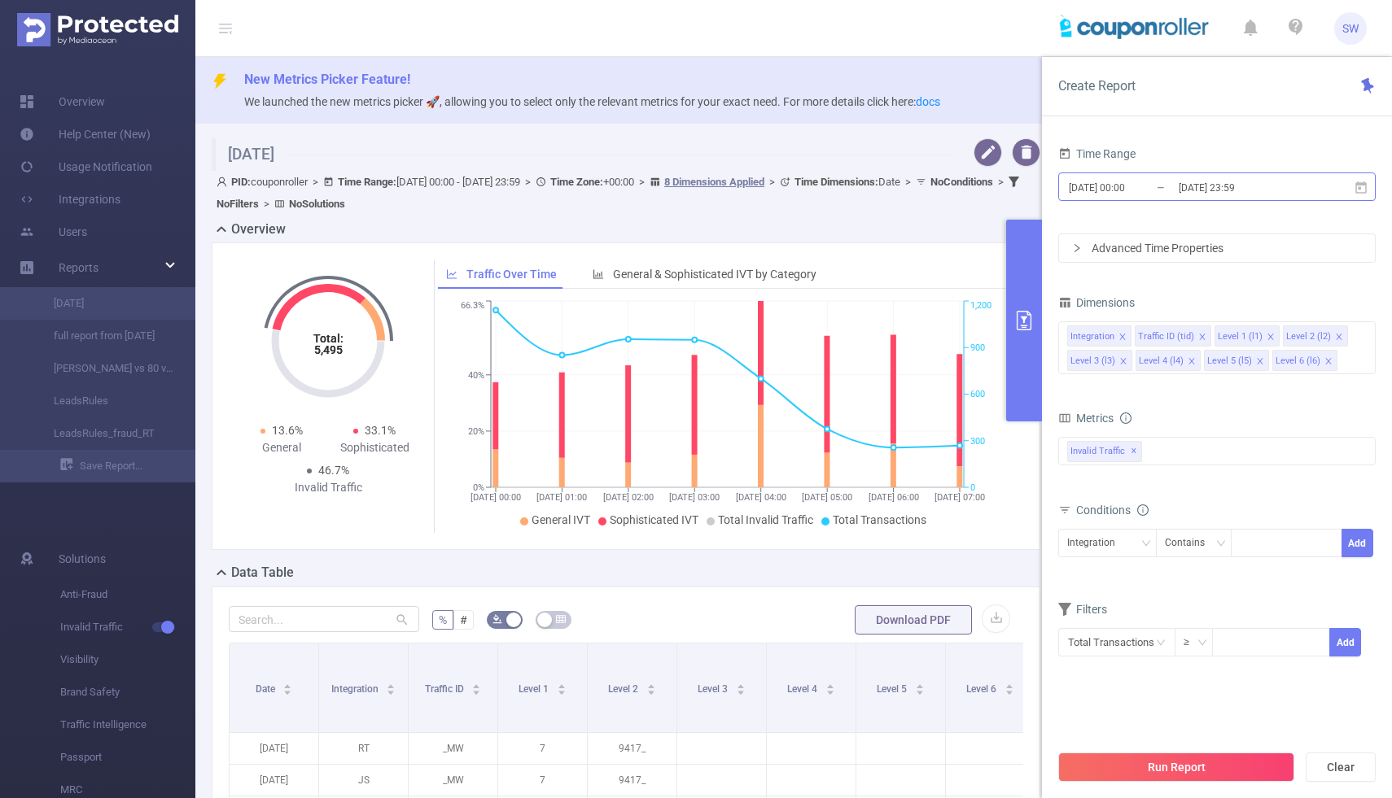
click at [1100, 194] on input "[DATE] 00:00" at bounding box center [1133, 188] width 132 height 22
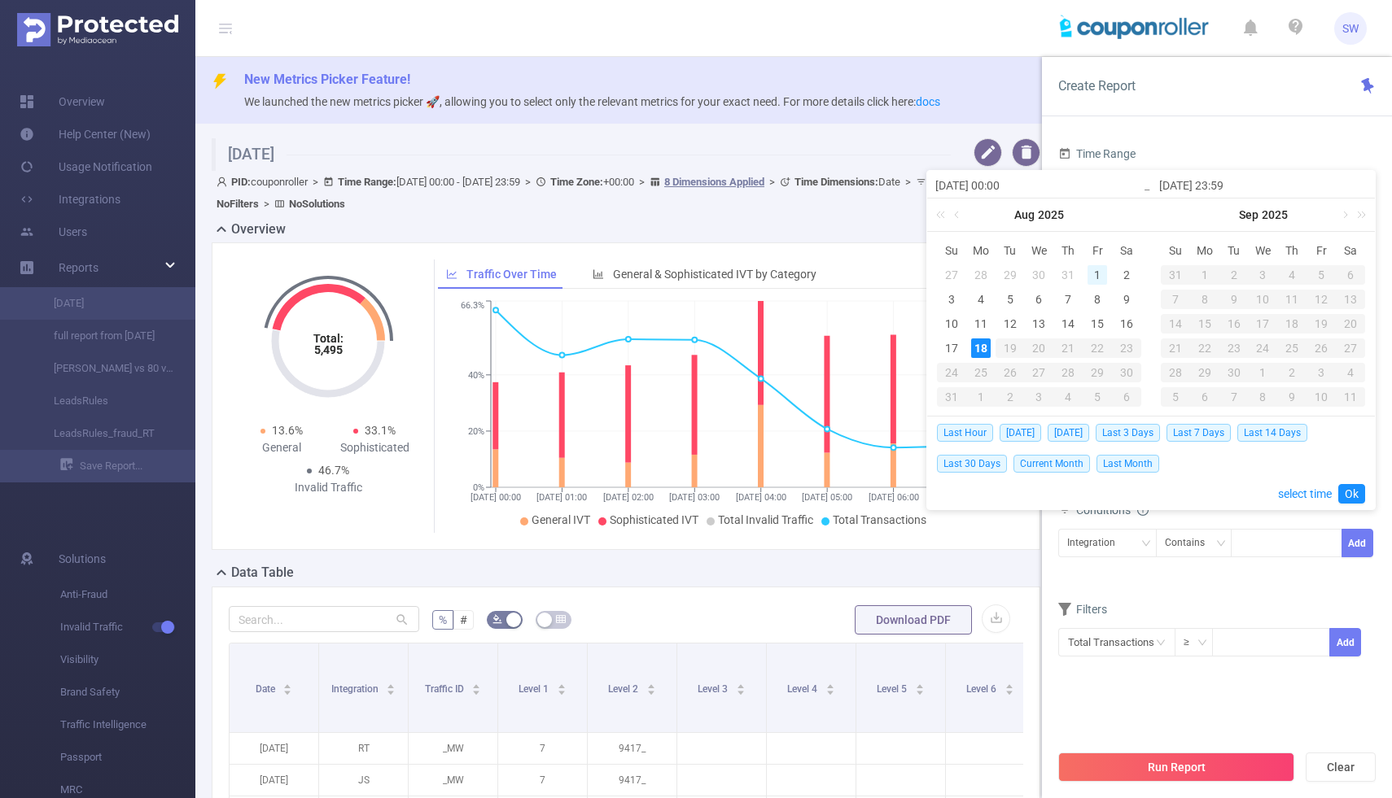
click at [1094, 272] on div "1" at bounding box center [1097, 275] width 20 height 20
click at [982, 348] on div "18" at bounding box center [981, 349] width 20 height 20
type input "[DATE] 00:00"
click at [1358, 489] on link "Ok" at bounding box center [1351, 494] width 27 height 20
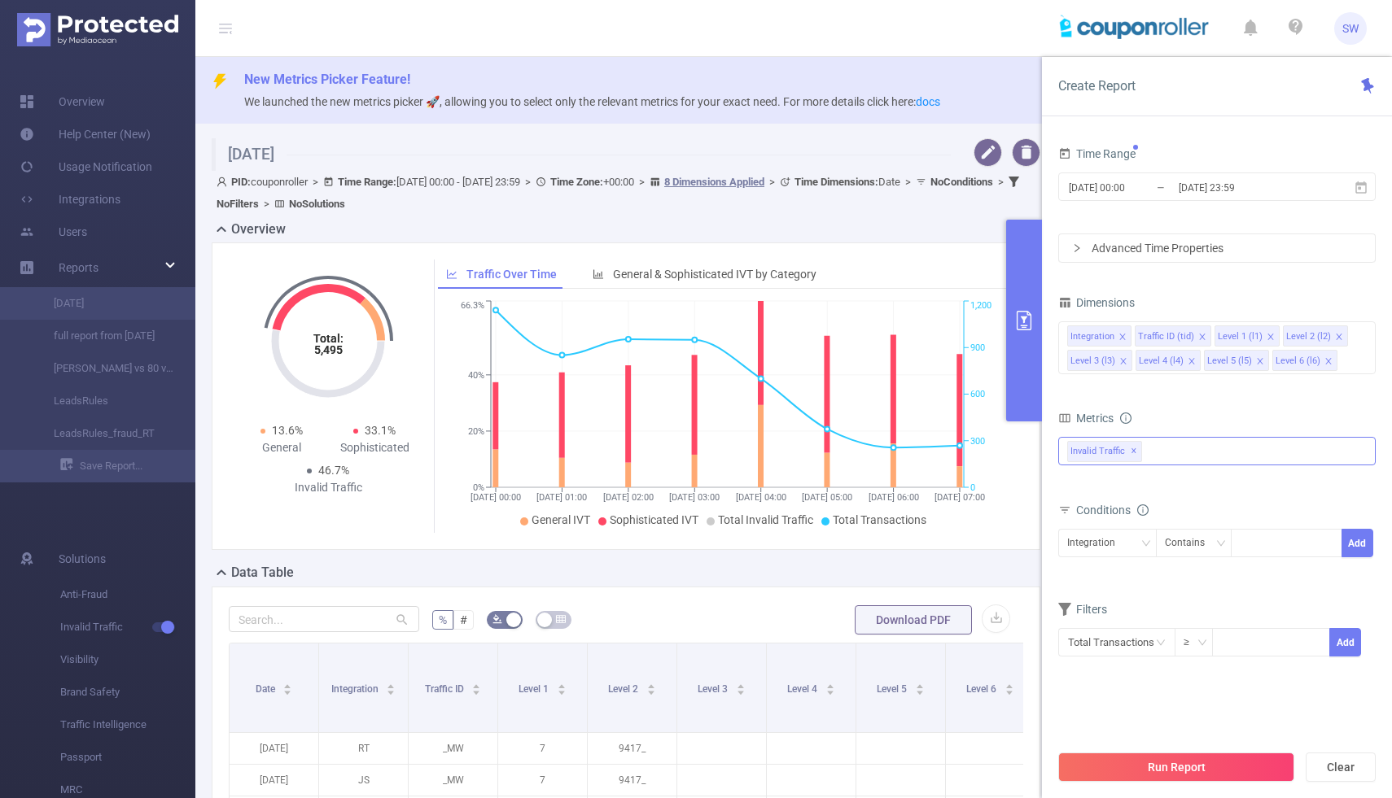
click at [1179, 452] on div "Invalid Traffic ✕" at bounding box center [1216, 451] width 317 height 28
click at [1087, 458] on span at bounding box center [1084, 458] width 13 height 13
click at [1270, 501] on div "Anti-Fraud Invalid Traffic" at bounding box center [1216, 472] width 317 height 65
click at [1144, 544] on icon "icon: down" at bounding box center [1145, 544] width 10 height 10
click at [1205, 581] on form "Dimensions Integration Traffic ID (tid) Level 1 (l1) Level 2 (l2) Level 3 (l3) …" at bounding box center [1216, 484] width 317 height 387
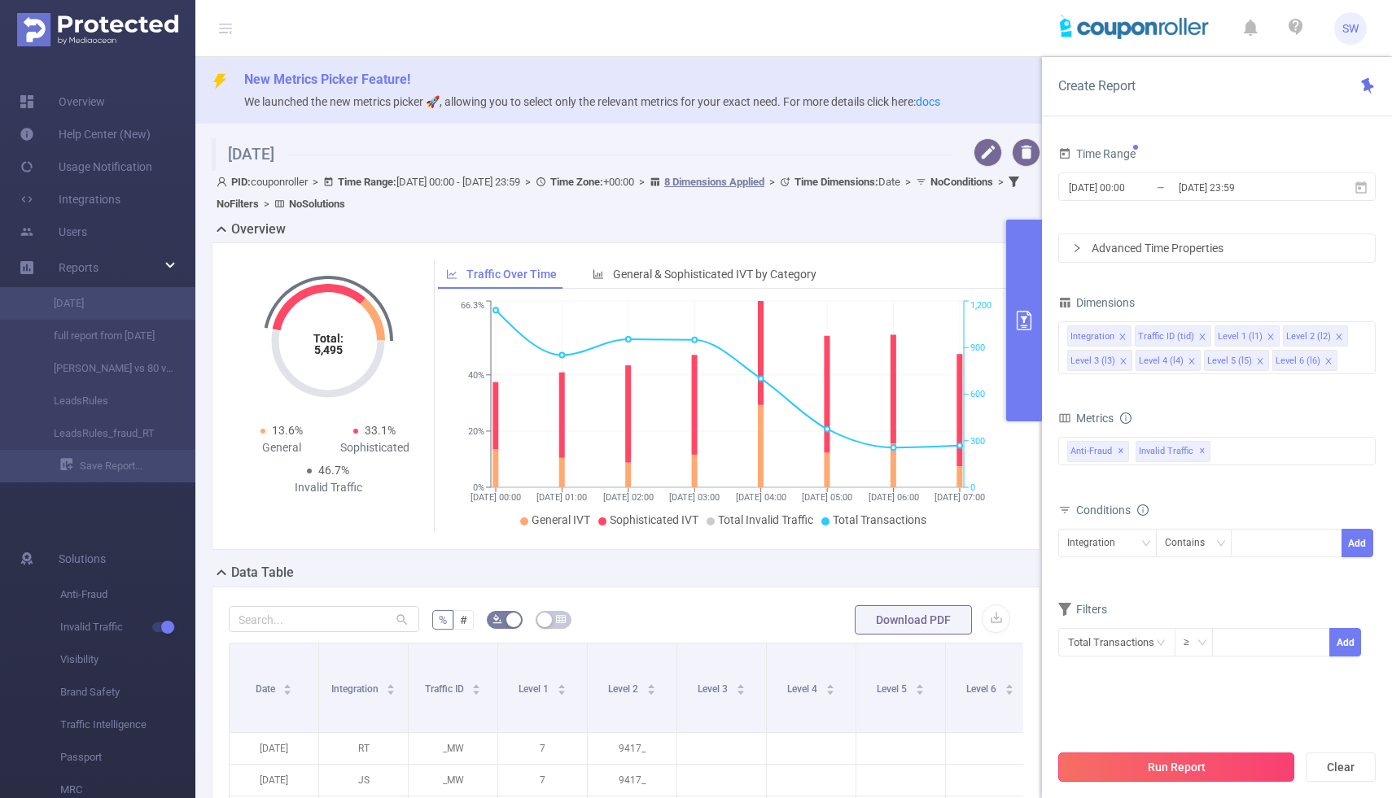
click at [1173, 764] on button "Run Report" at bounding box center [1176, 767] width 236 height 29
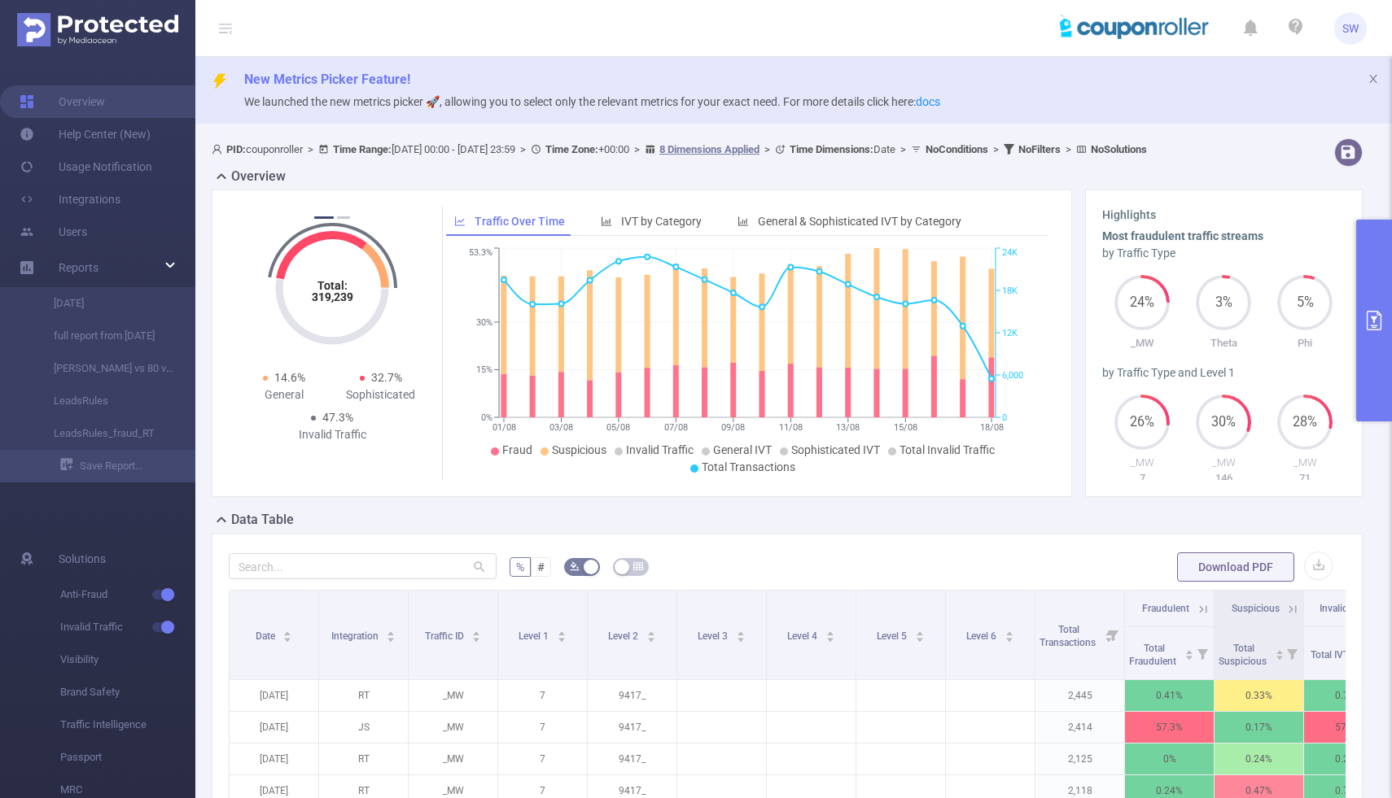
click at [1379, 315] on icon "primary" at bounding box center [1374, 321] width 20 height 20
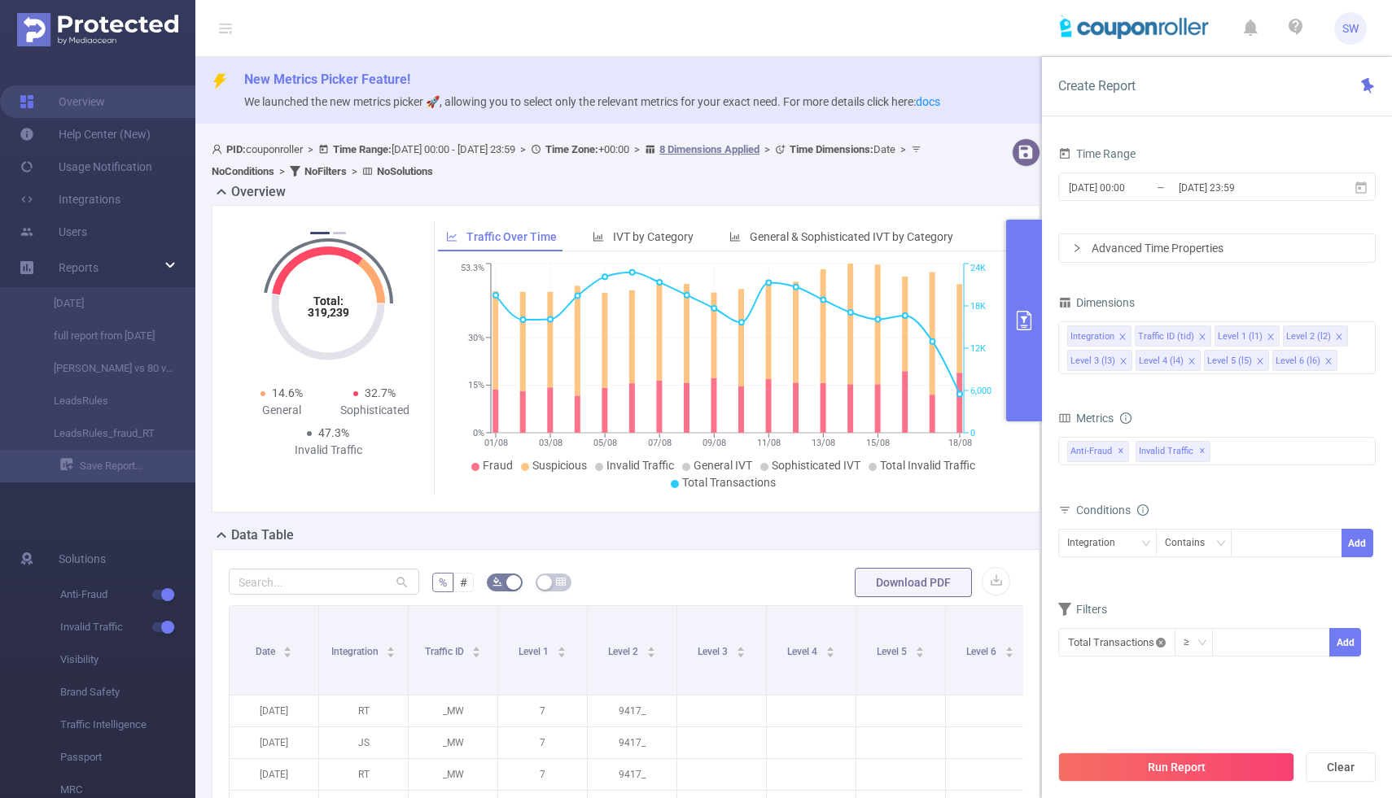
click at [1159, 640] on icon "icon: close-circle" at bounding box center [1161, 643] width 10 height 10
click at [1159, 639] on icon "icon: down" at bounding box center [1161, 643] width 10 height 10
click at [1269, 505] on div "Conditions" at bounding box center [1216, 512] width 317 height 27
click at [1144, 550] on div "Integration" at bounding box center [1107, 543] width 81 height 27
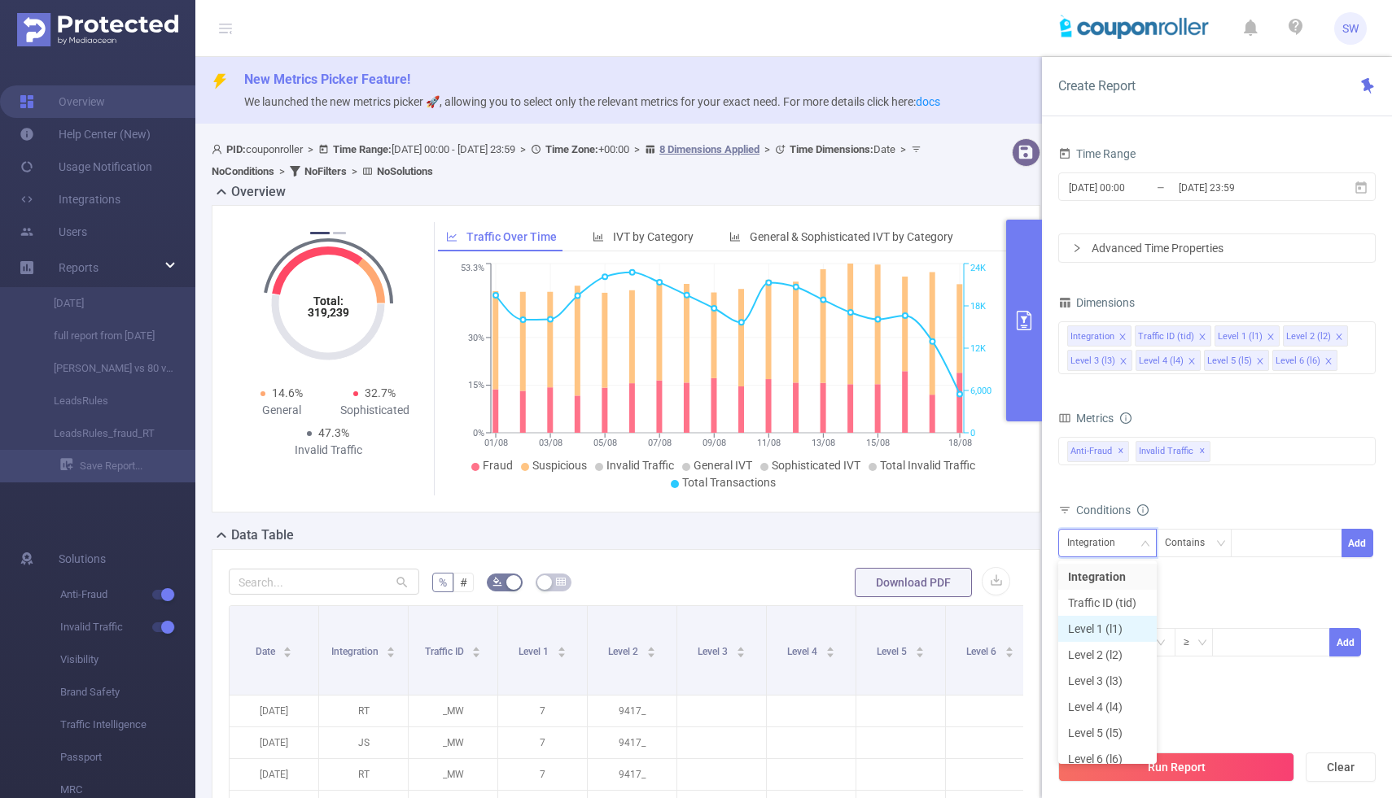
click at [1118, 628] on li "Level 1 (l1)" at bounding box center [1107, 629] width 98 height 26
click at [1251, 540] on div at bounding box center [1287, 543] width 94 height 27
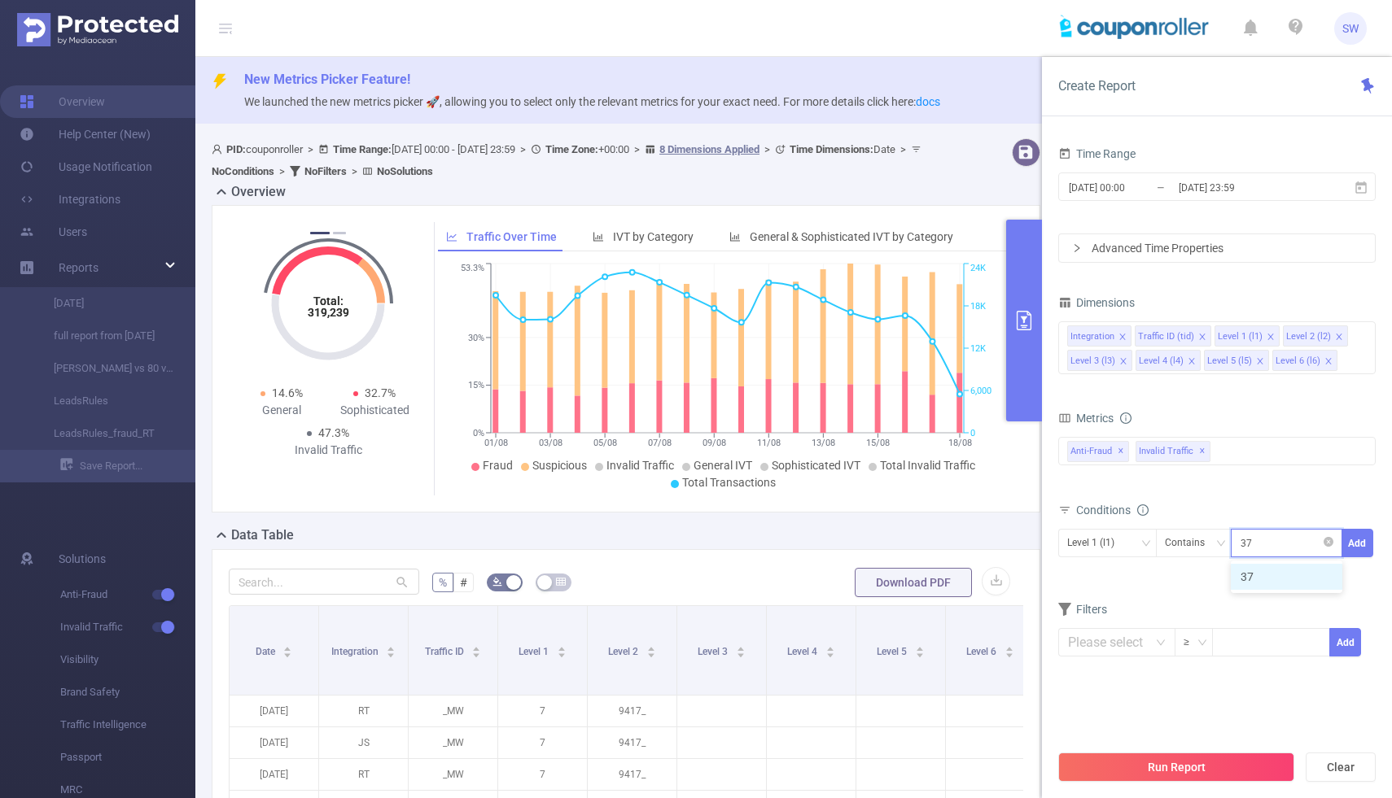
type input "376"
click at [1323, 574] on icon "icon: check" at bounding box center [1328, 577] width 10 height 10
click at [1354, 541] on button "Add" at bounding box center [1357, 543] width 32 height 28
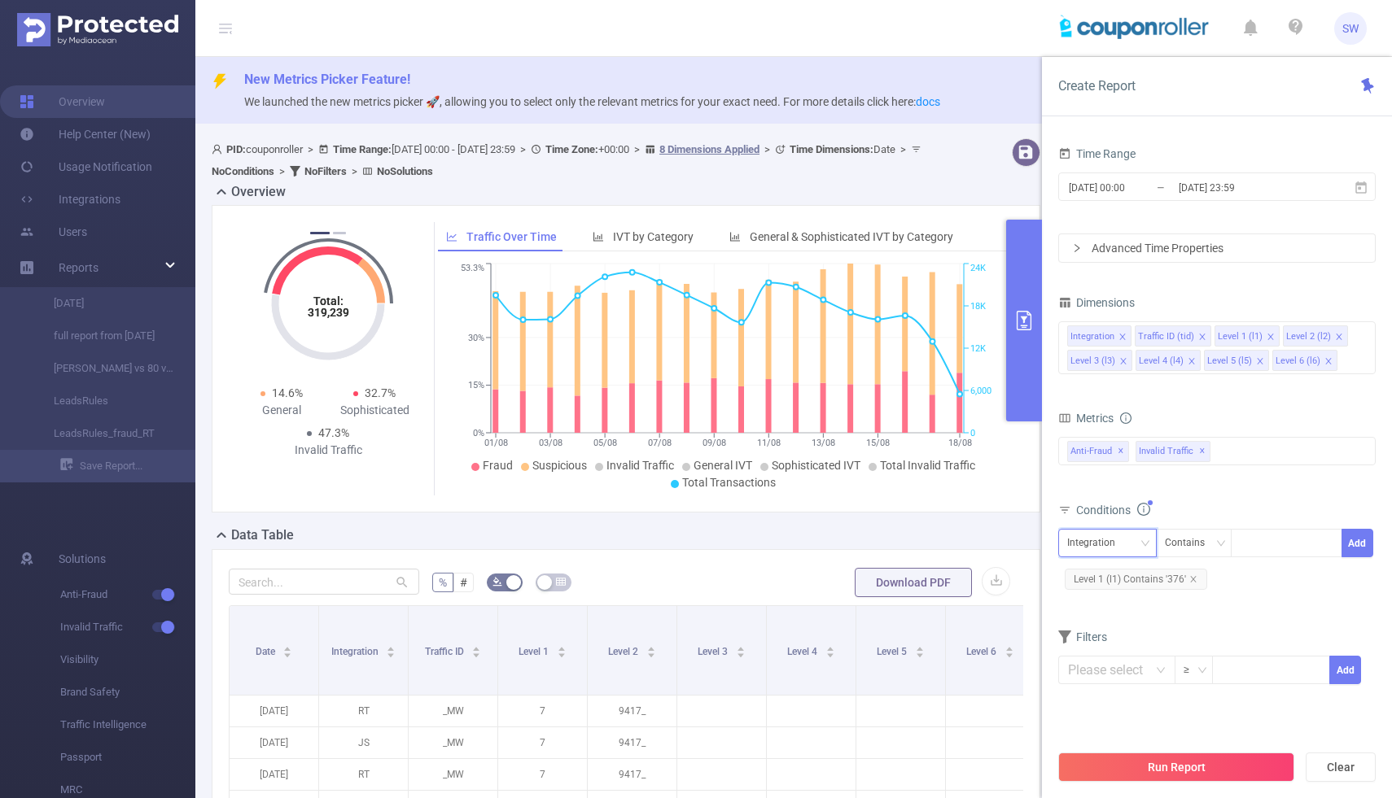
click at [1144, 543] on icon "icon: down" at bounding box center [1145, 544] width 10 height 10
click at [1104, 648] on li "Level 2 (l2)" at bounding box center [1107, 655] width 98 height 26
click at [1251, 550] on div at bounding box center [1287, 543] width 94 height 27
type input "1068"
click at [1315, 583] on li "1068" at bounding box center [1287, 577] width 112 height 26
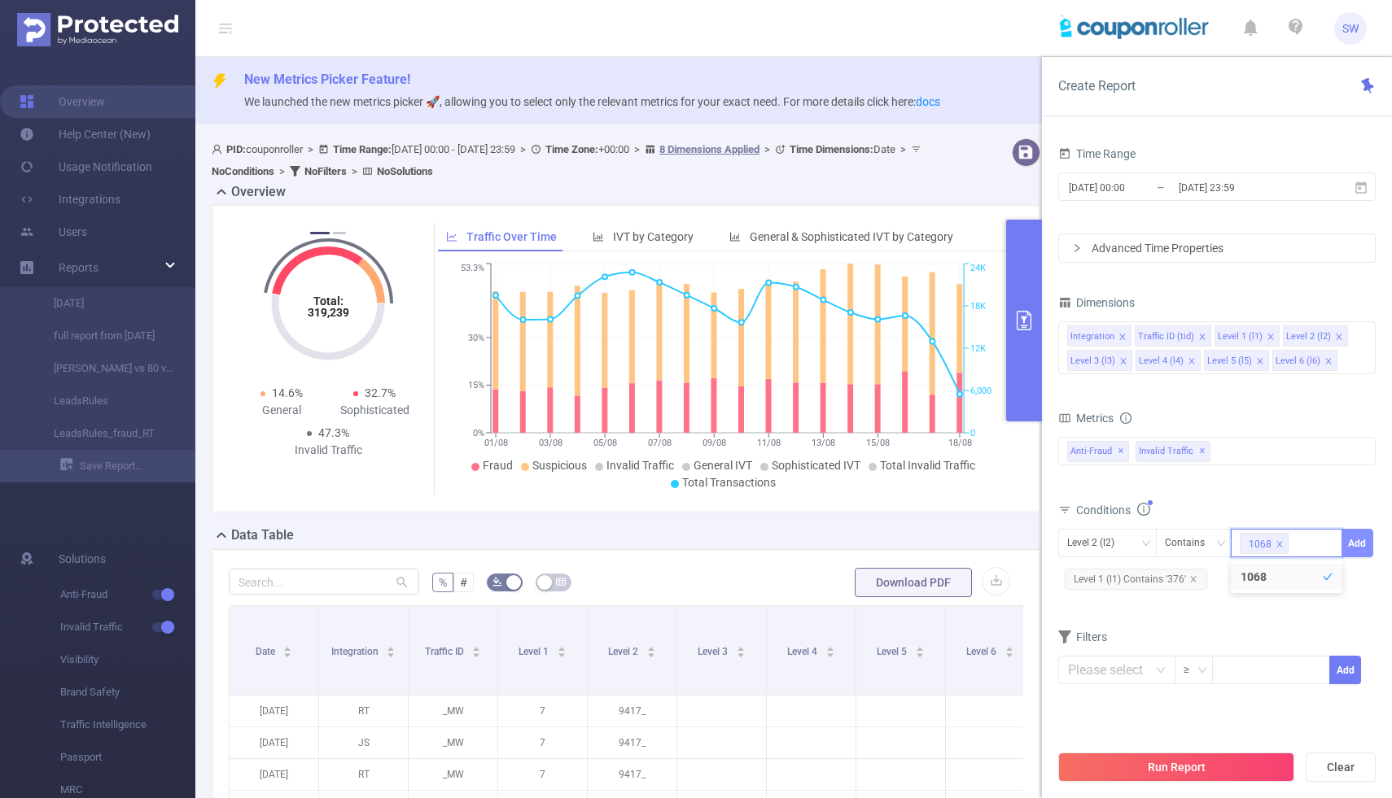
click at [1357, 534] on button "Add" at bounding box center [1357, 543] width 32 height 28
click at [1194, 766] on button "Run Report" at bounding box center [1176, 767] width 236 height 29
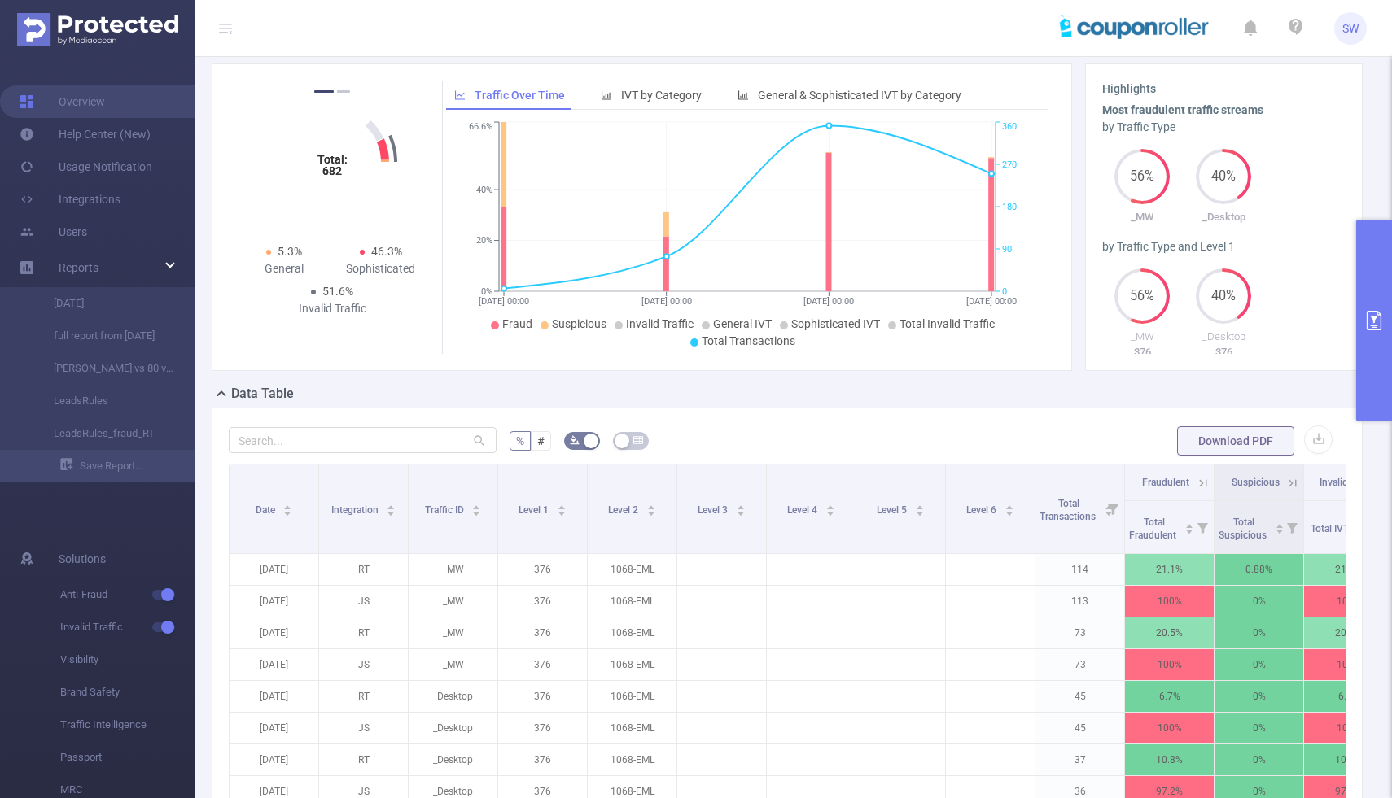
scroll to position [128, 0]
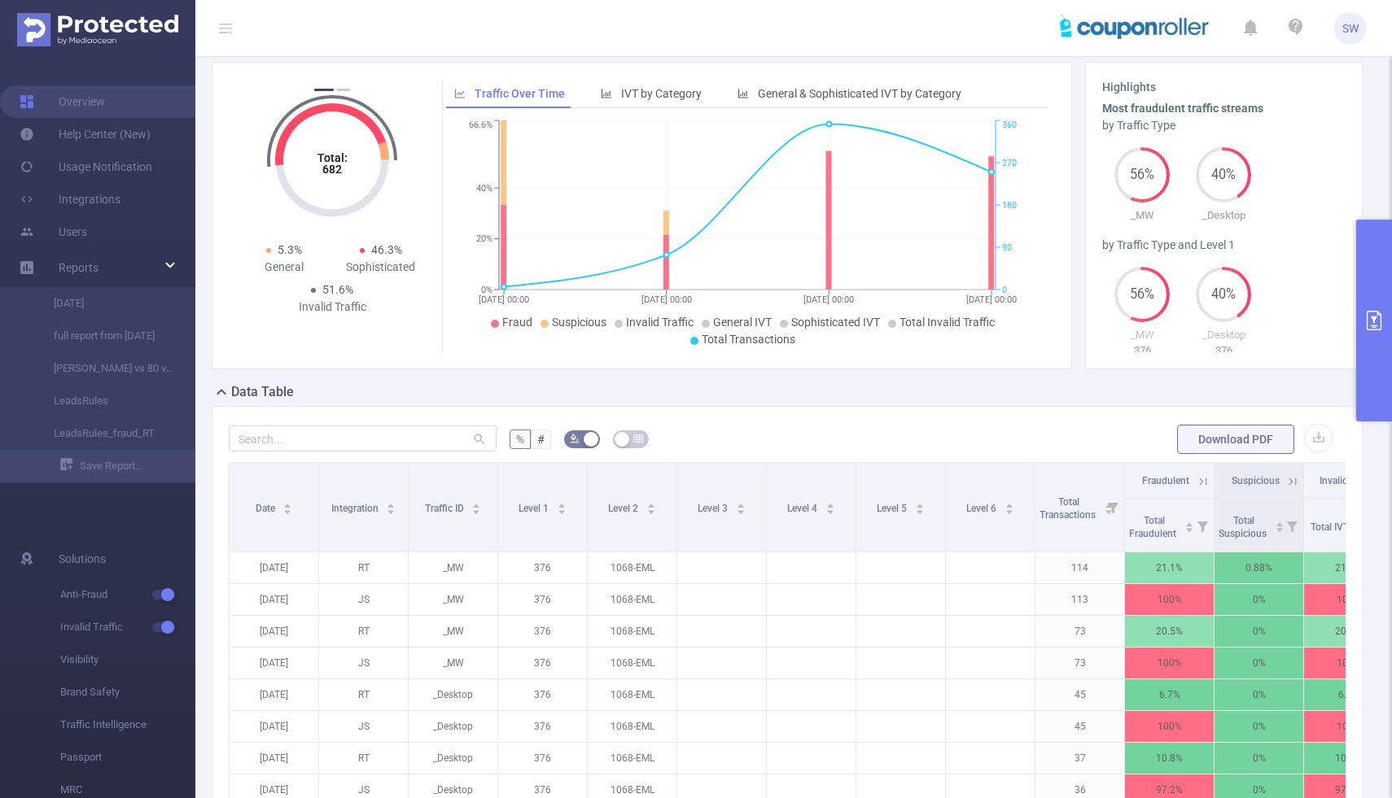
click at [1384, 283] on button "primary" at bounding box center [1374, 321] width 36 height 202
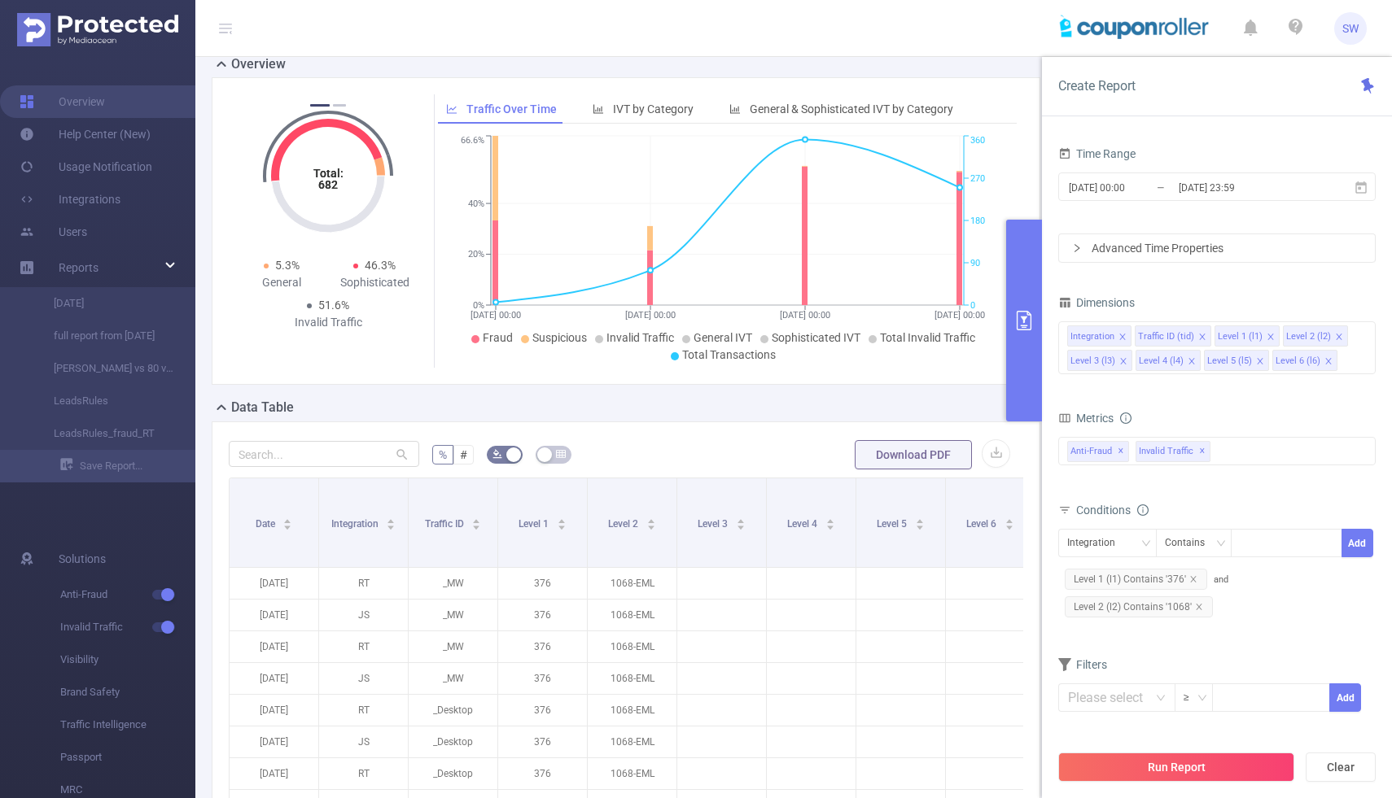
click at [1082, 248] on div "Advanced Time Properties" at bounding box center [1217, 248] width 316 height 28
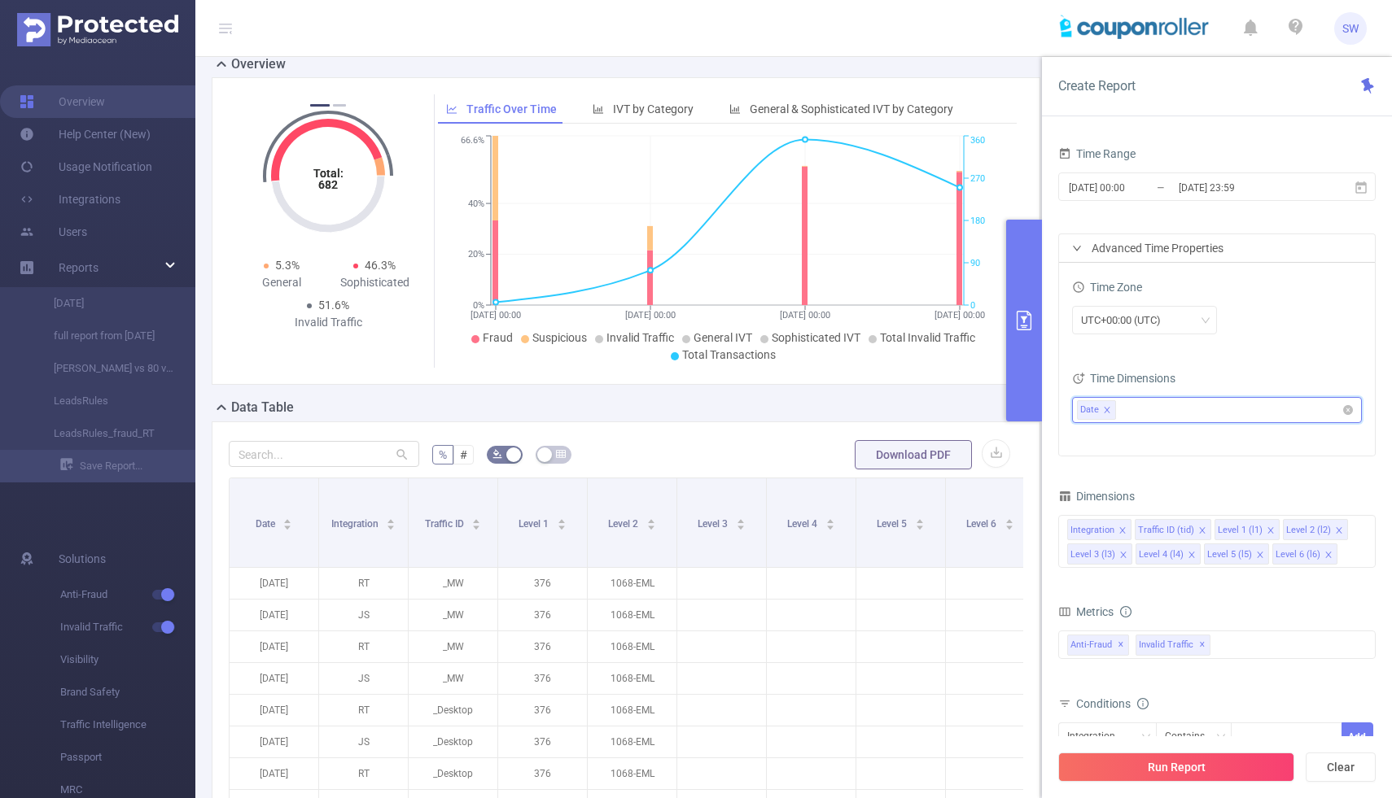
click at [1109, 407] on icon "icon: close" at bounding box center [1107, 410] width 8 height 8
click at [1179, 768] on button "Run Report" at bounding box center [1176, 767] width 236 height 29
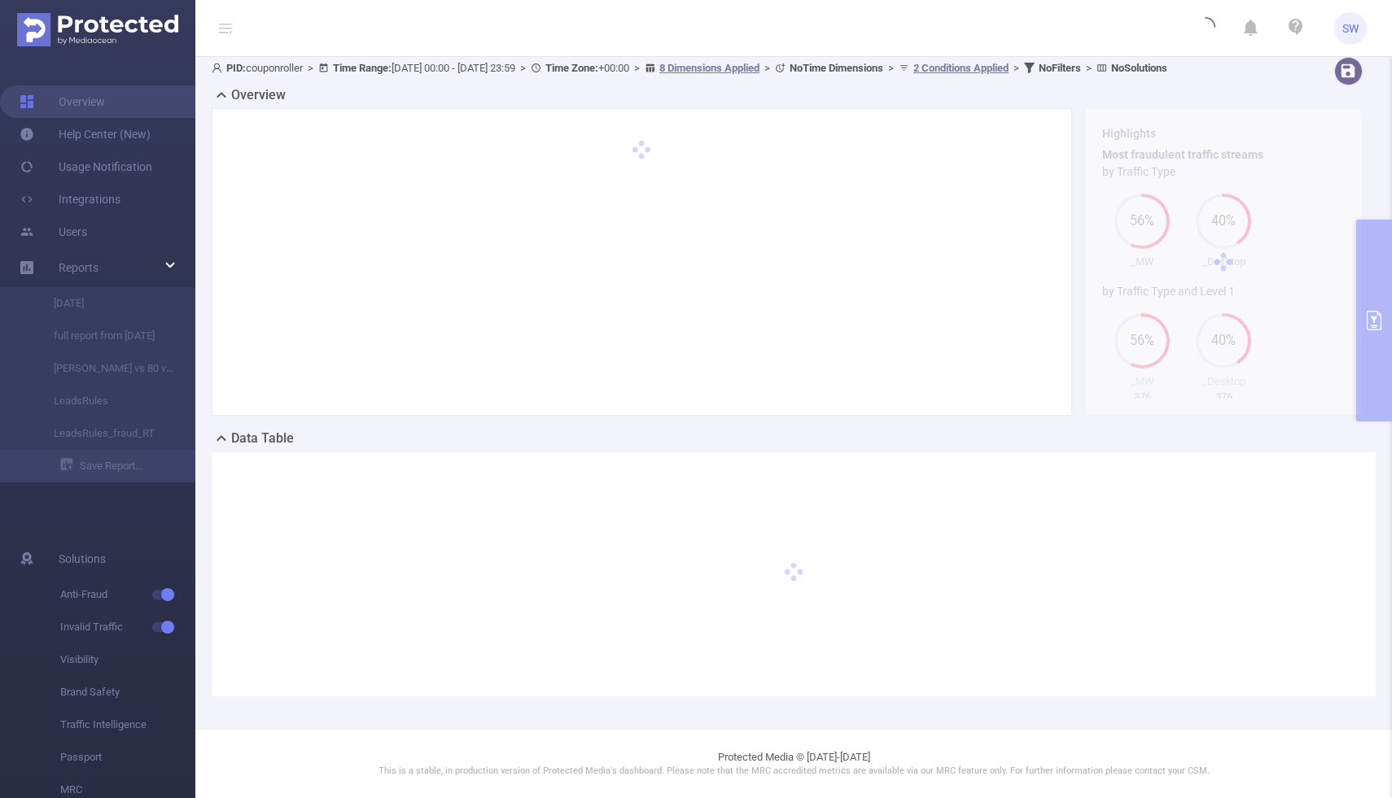
scroll to position [96, 0]
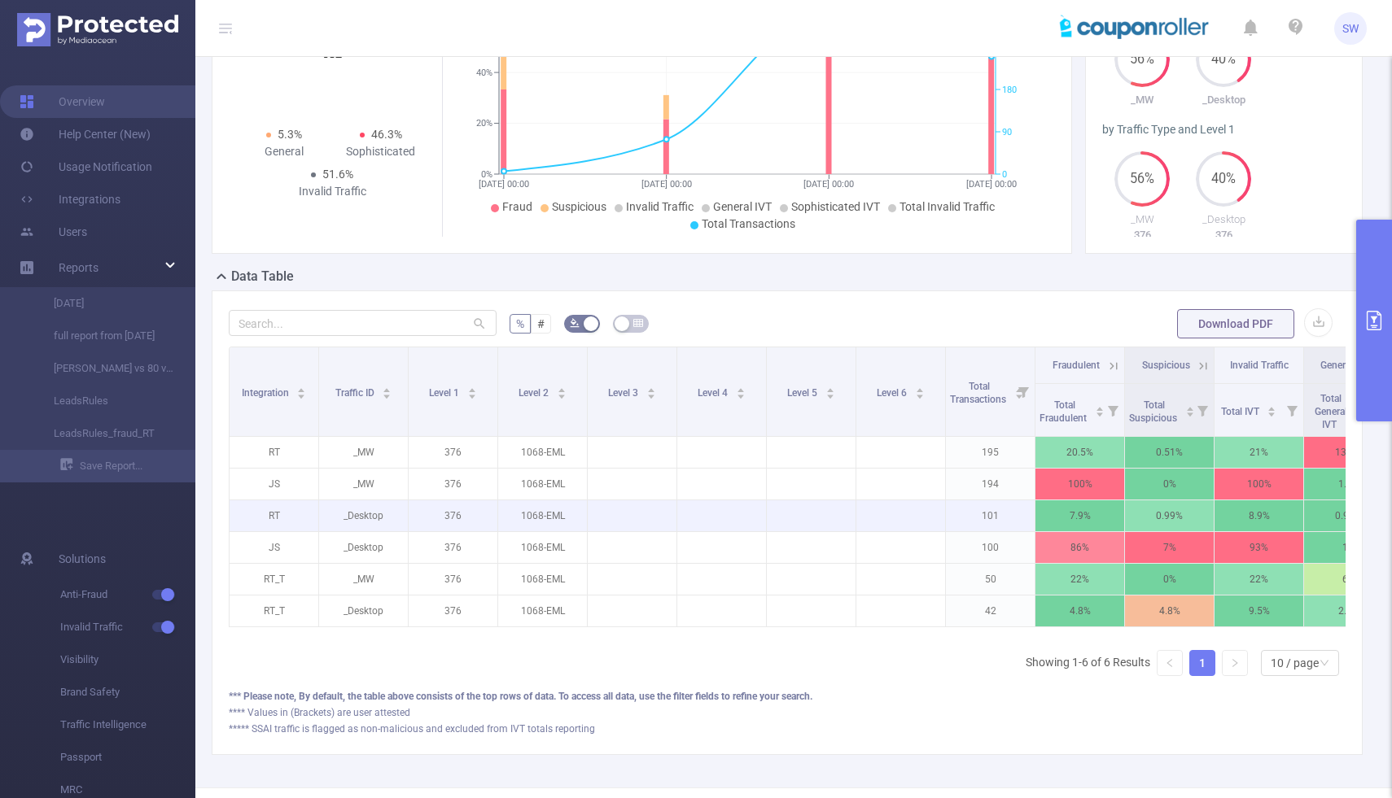
scroll to position [317, 0]
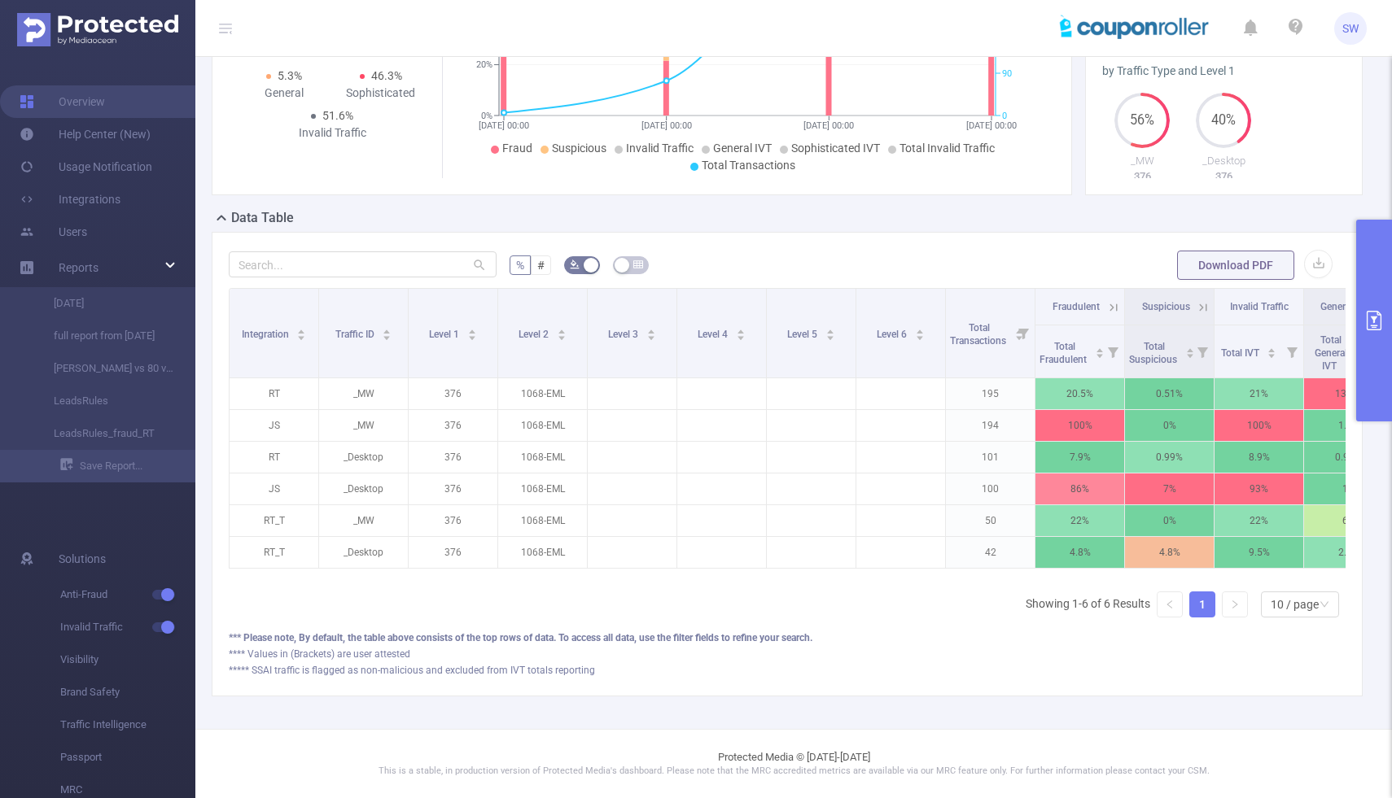
click at [1377, 297] on button "primary" at bounding box center [1374, 321] width 36 height 202
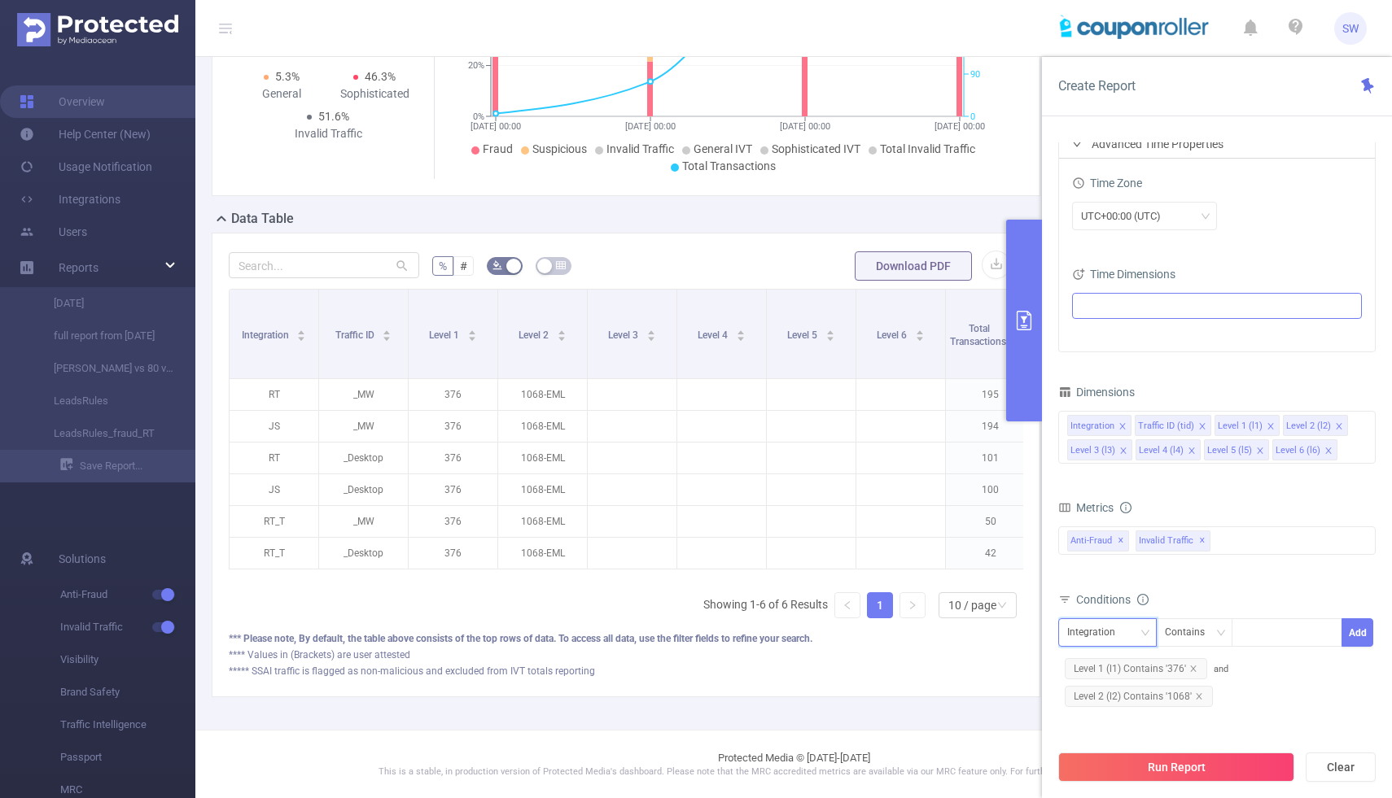
click at [1138, 634] on div "Integration" at bounding box center [1107, 632] width 81 height 27
click at [1218, 633] on icon "icon: down" at bounding box center [1220, 633] width 10 height 10
click at [1203, 698] on li "Is" at bounding box center [1209, 693] width 108 height 26
click at [1271, 642] on div at bounding box center [1287, 632] width 94 height 27
type input "JS"
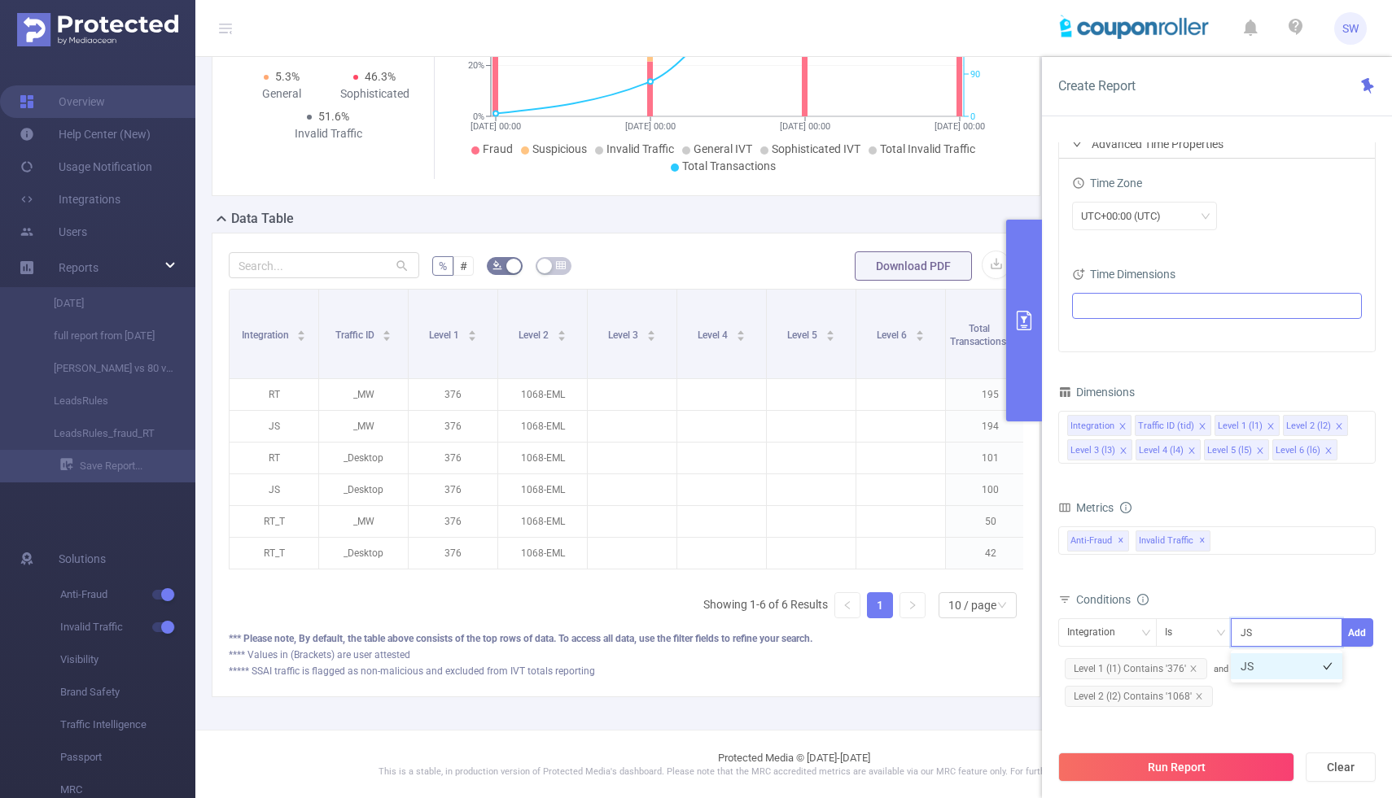
click at [1290, 667] on li "JS" at bounding box center [1287, 667] width 112 height 26
click at [1363, 631] on button "Add" at bounding box center [1357, 633] width 32 height 28
click at [1203, 769] on button "Run Report" at bounding box center [1176, 767] width 236 height 29
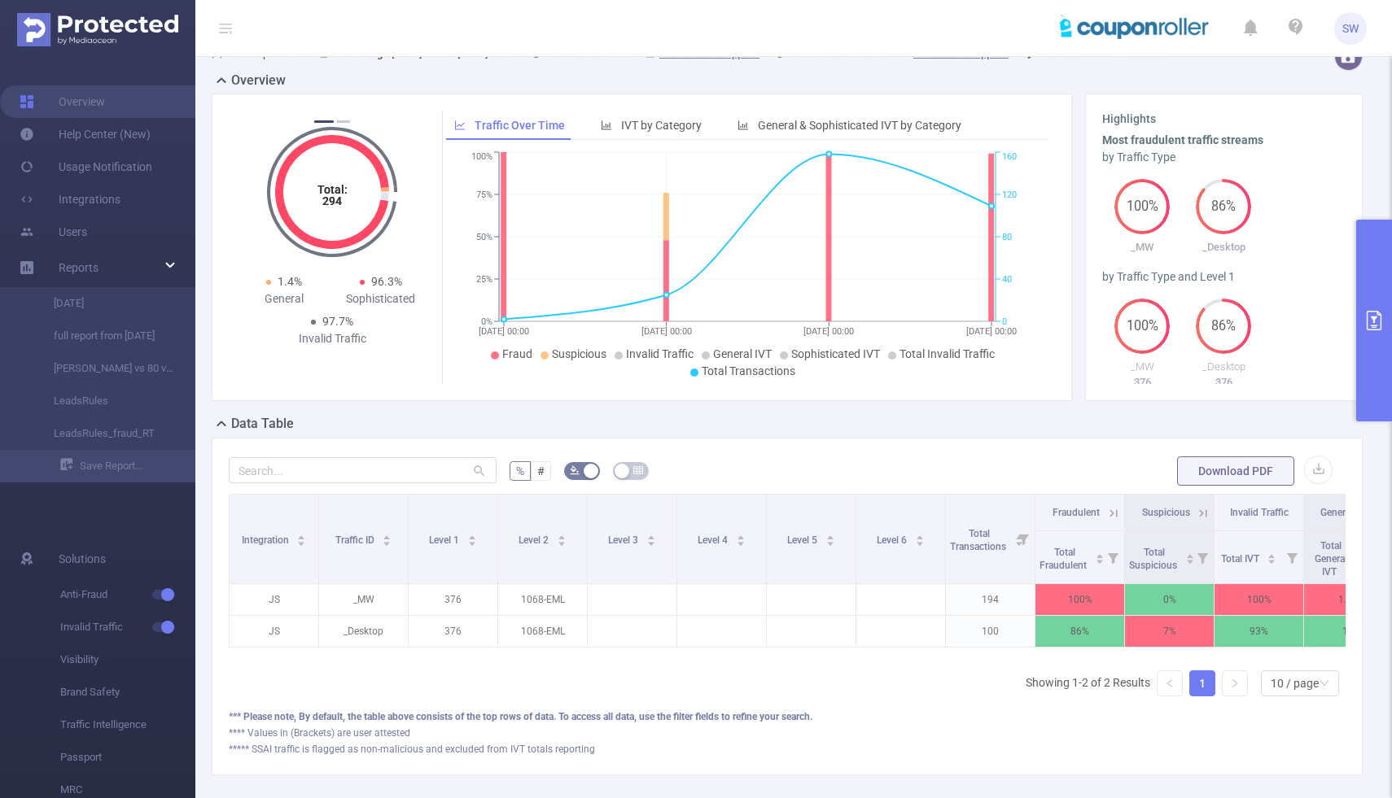
click at [1119, 521] on icon at bounding box center [1113, 513] width 15 height 15
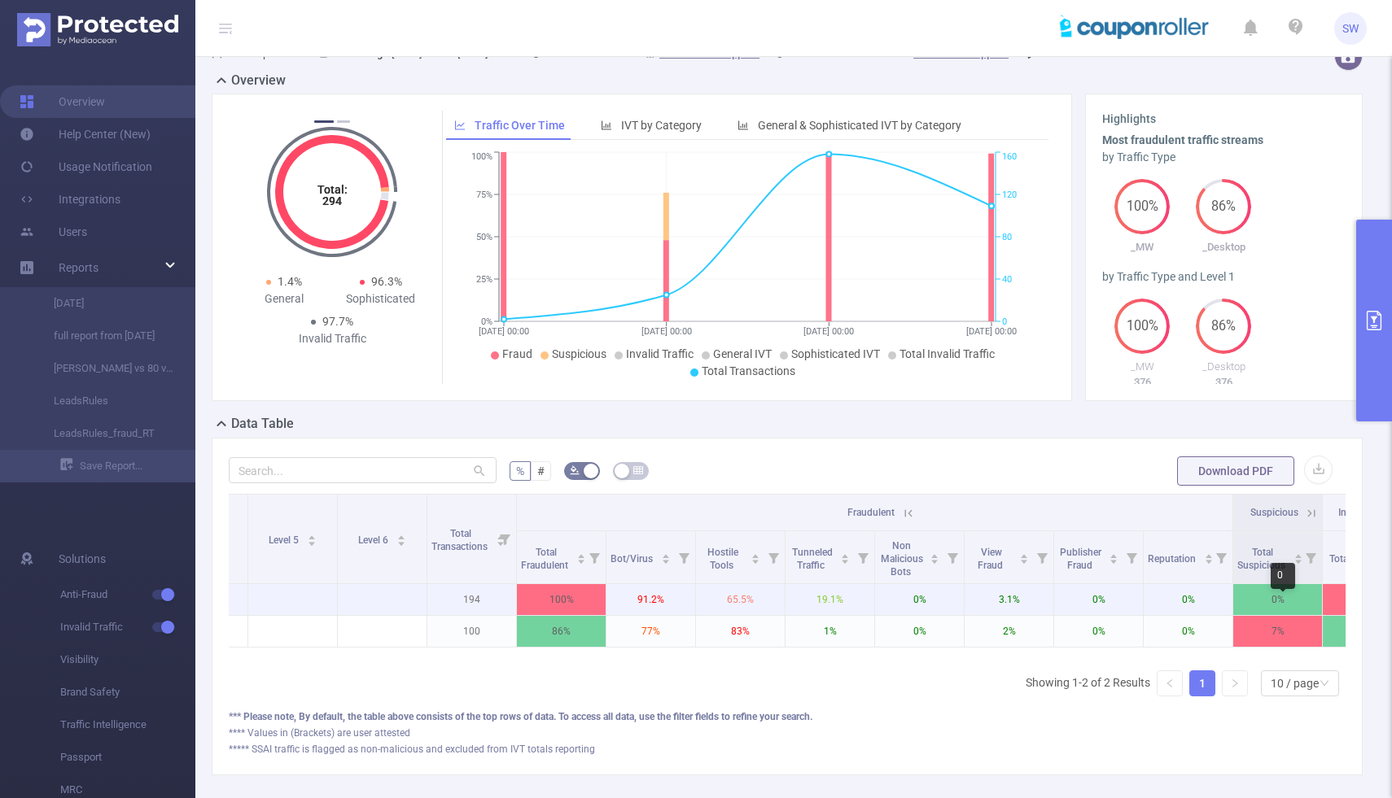
scroll to position [0, 514]
